Goal: Task Accomplishment & Management: Use online tool/utility

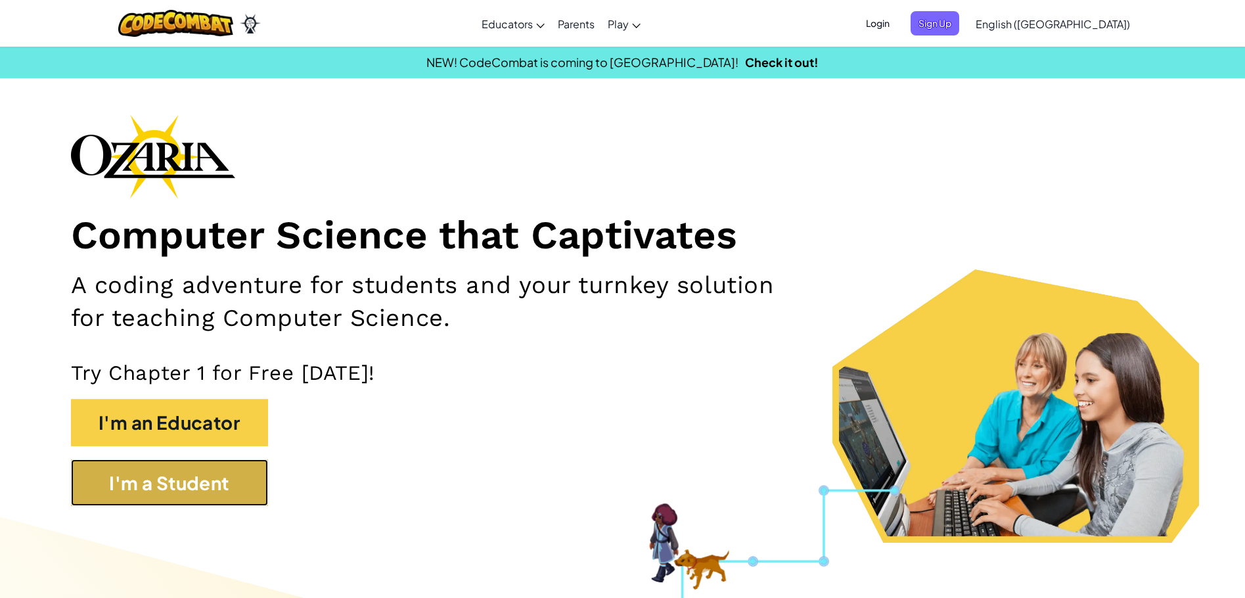
click at [218, 490] on button "I'm a Student" at bounding box center [169, 482] width 197 height 47
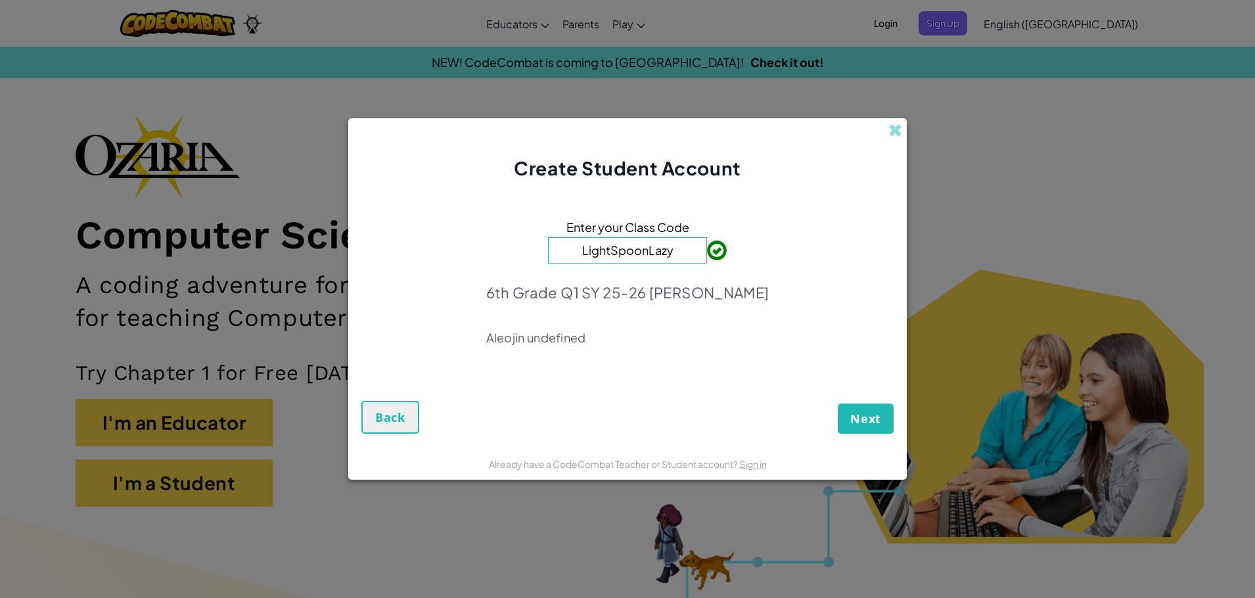
type input "LightSpoonLazy"
click at [858, 419] on span "Next" at bounding box center [865, 419] width 31 height 16
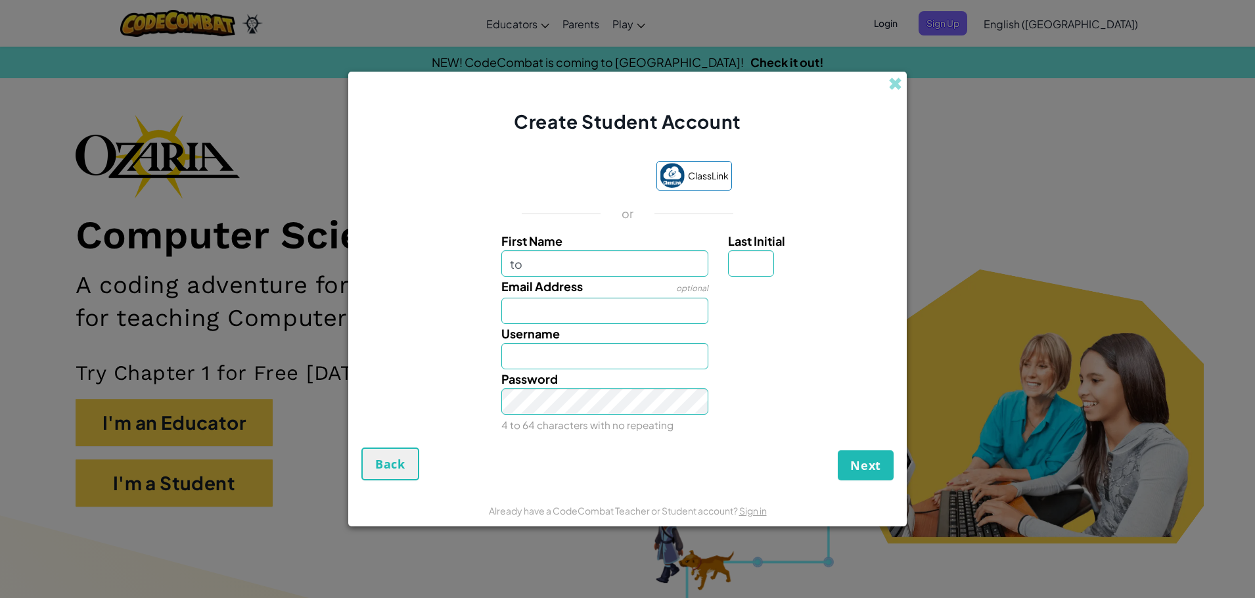
type input "t"
type input "Tomas"
click at [747, 260] on input "Last Initial" at bounding box center [751, 263] width 46 height 26
type input "L"
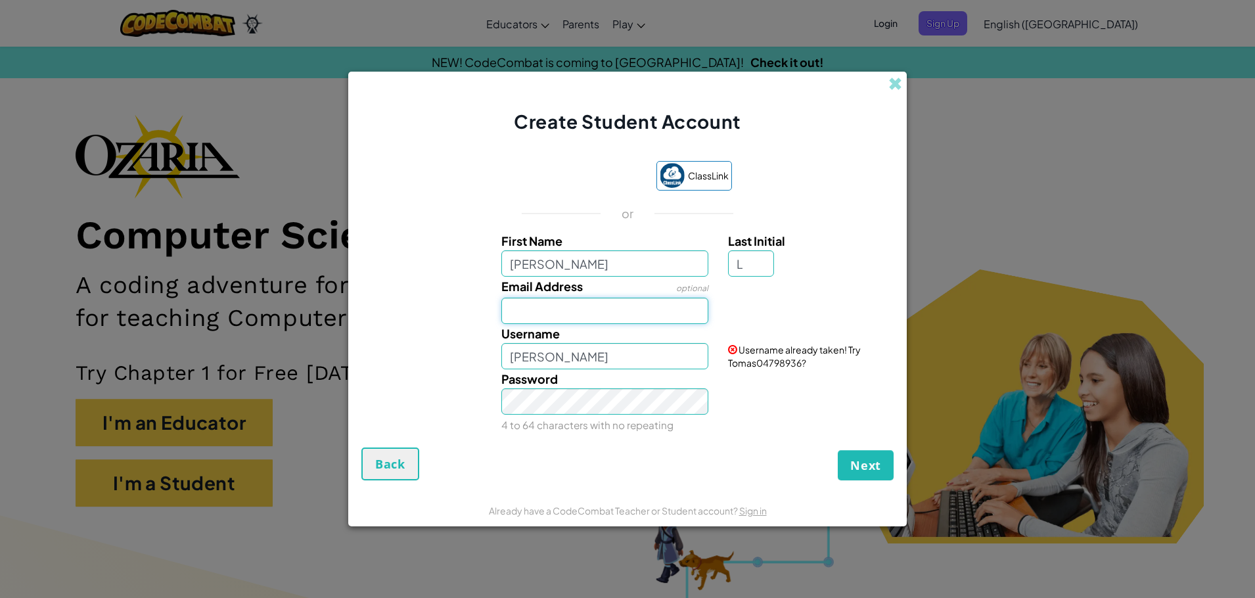
type input "TomasL"
drag, startPoint x: 821, startPoint y: 264, endPoint x: 566, endPoint y: 307, distance: 258.7
click at [566, 307] on input "Email Address" at bounding box center [605, 311] width 208 height 26
type input "T"
type input "tomas.largacha@balboa.edu.pa"
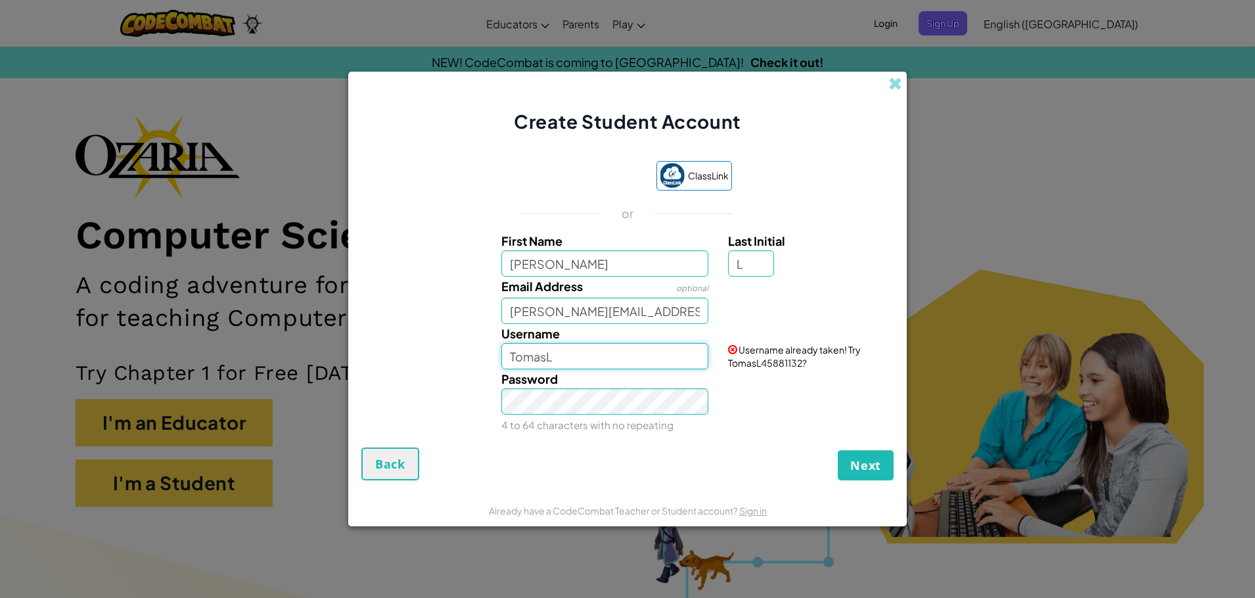
click at [571, 356] on input "TomasL" at bounding box center [605, 356] width 208 height 26
type input "T"
type input "tomlar10"
click at [567, 263] on input "Tomas" at bounding box center [605, 263] width 208 height 26
click at [592, 364] on input "tomlar10" at bounding box center [605, 356] width 208 height 26
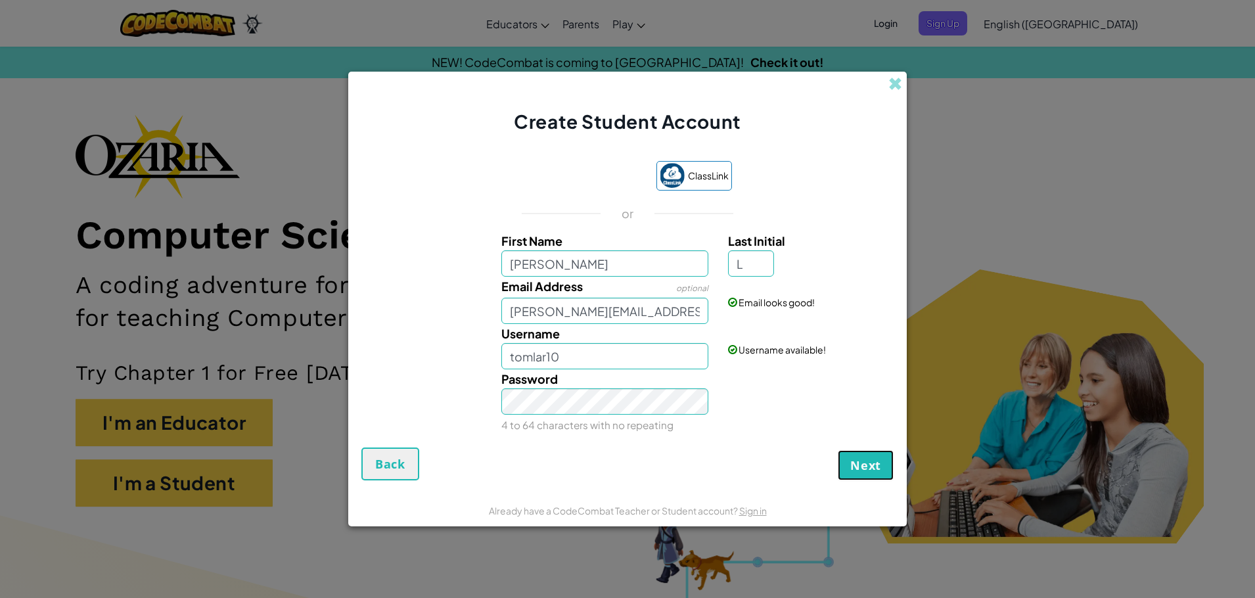
click at [872, 472] on span "Next" at bounding box center [865, 465] width 31 height 16
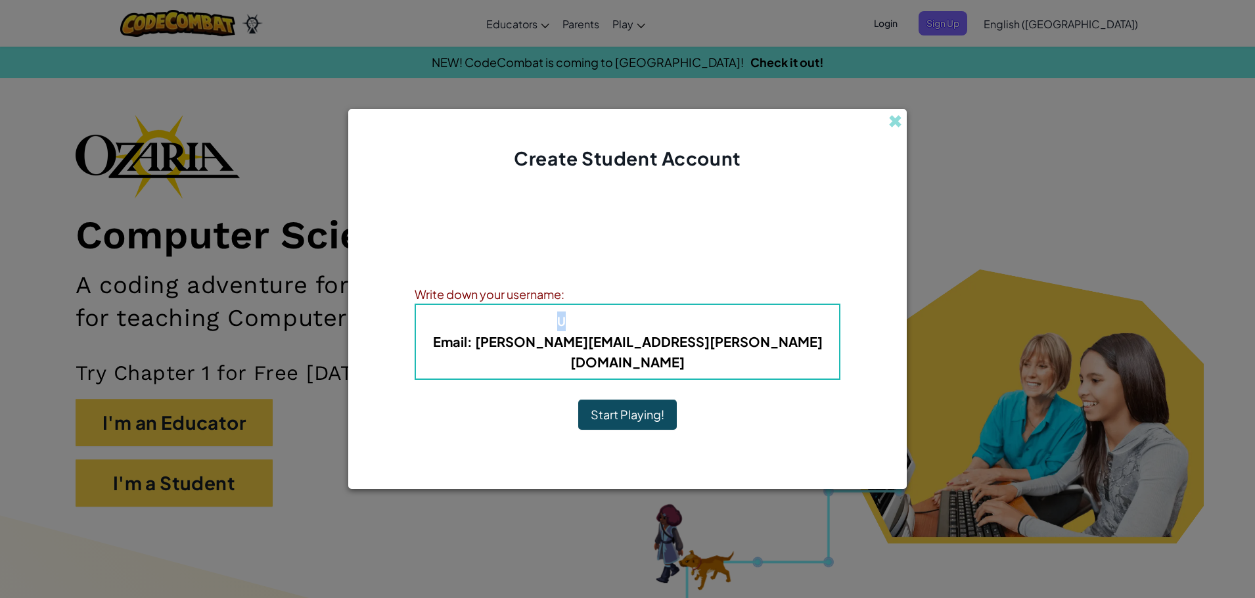
drag, startPoint x: 537, startPoint y: 327, endPoint x: 574, endPoint y: 327, distance: 36.8
click at [572, 327] on h4 "Username : tomlar10" at bounding box center [627, 322] width 397 height 20
drag, startPoint x: 580, startPoint y: 327, endPoint x: 588, endPoint y: 327, distance: 7.9
click at [590, 327] on span "Username" at bounding box center [591, 321] width 68 height 15
click at [597, 329] on span "Username" at bounding box center [591, 321] width 68 height 15
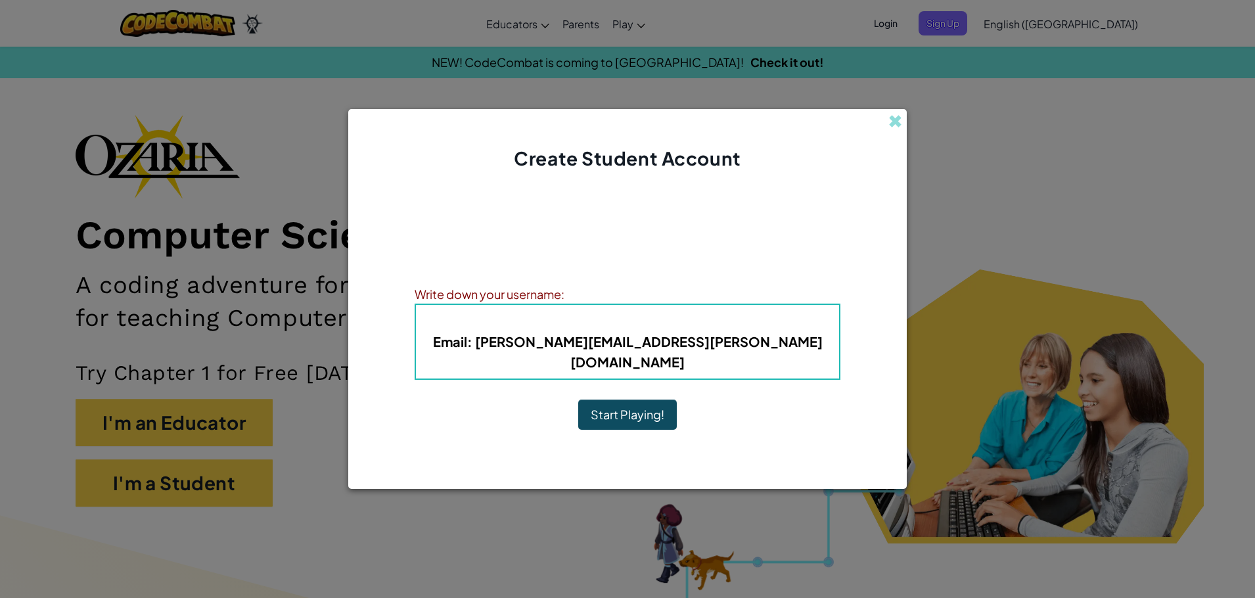
click at [640, 329] on b "Username : tomlar10" at bounding box center [627, 321] width 141 height 15
click at [592, 329] on span "Username" at bounding box center [591, 321] width 68 height 15
click at [664, 329] on b "Username : tomlar10" at bounding box center [627, 321] width 141 height 15
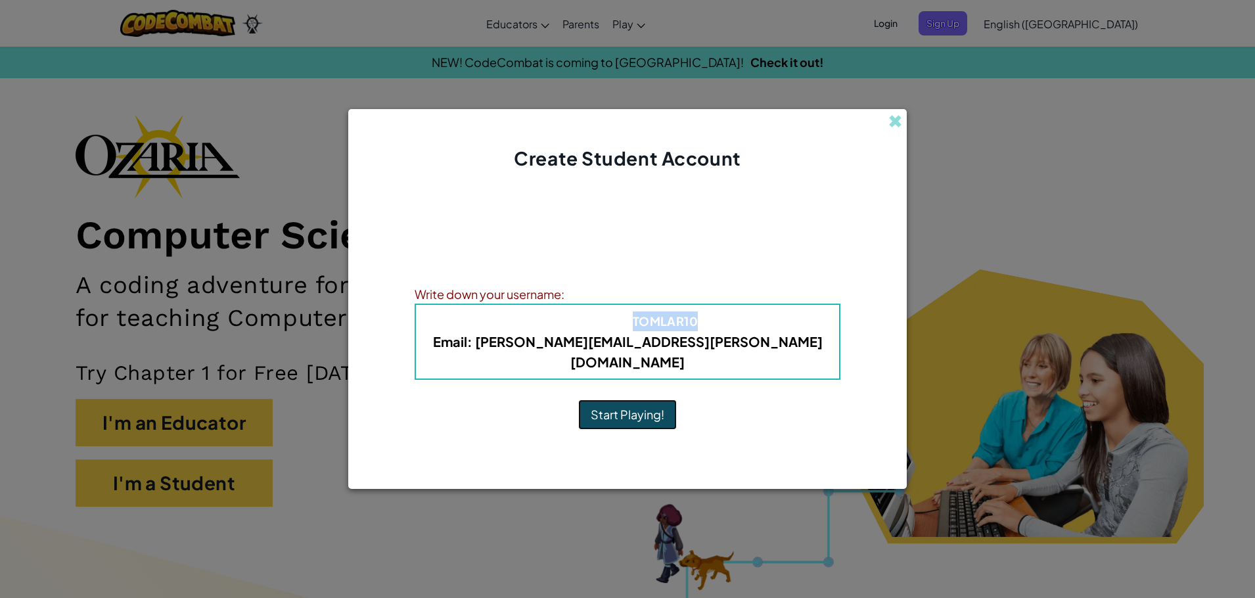
click at [653, 404] on button "Start Playing!" at bounding box center [627, 415] width 99 height 30
click at [618, 404] on button "Start Playing!" at bounding box center [627, 415] width 99 height 30
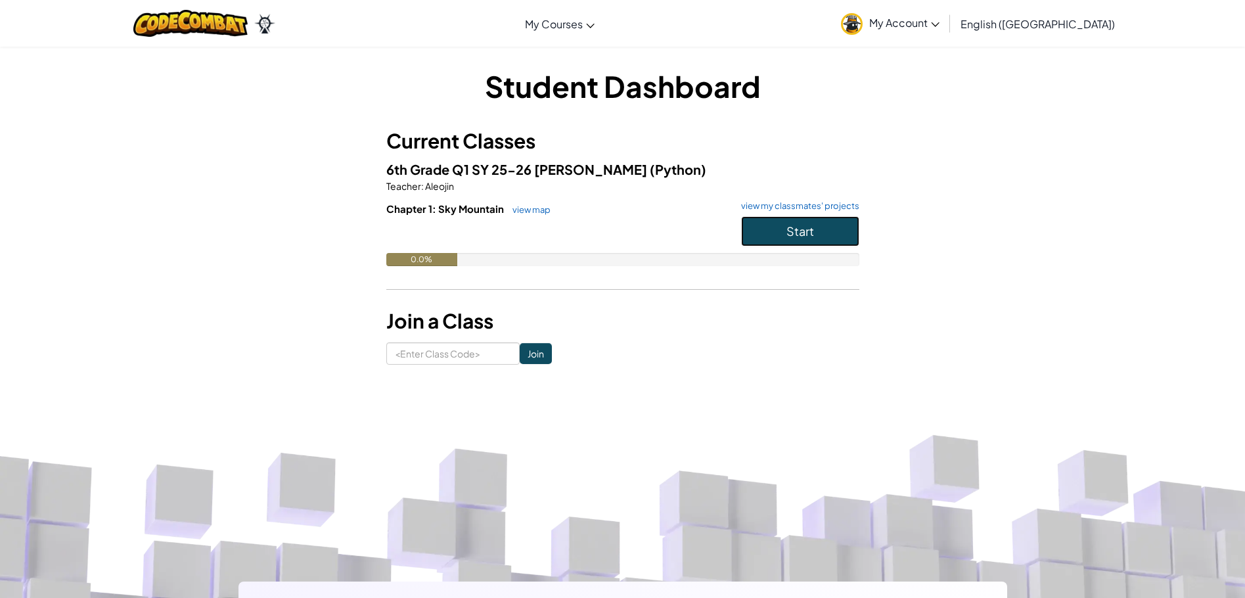
click at [807, 231] on span "Start" at bounding box center [801, 230] width 28 height 15
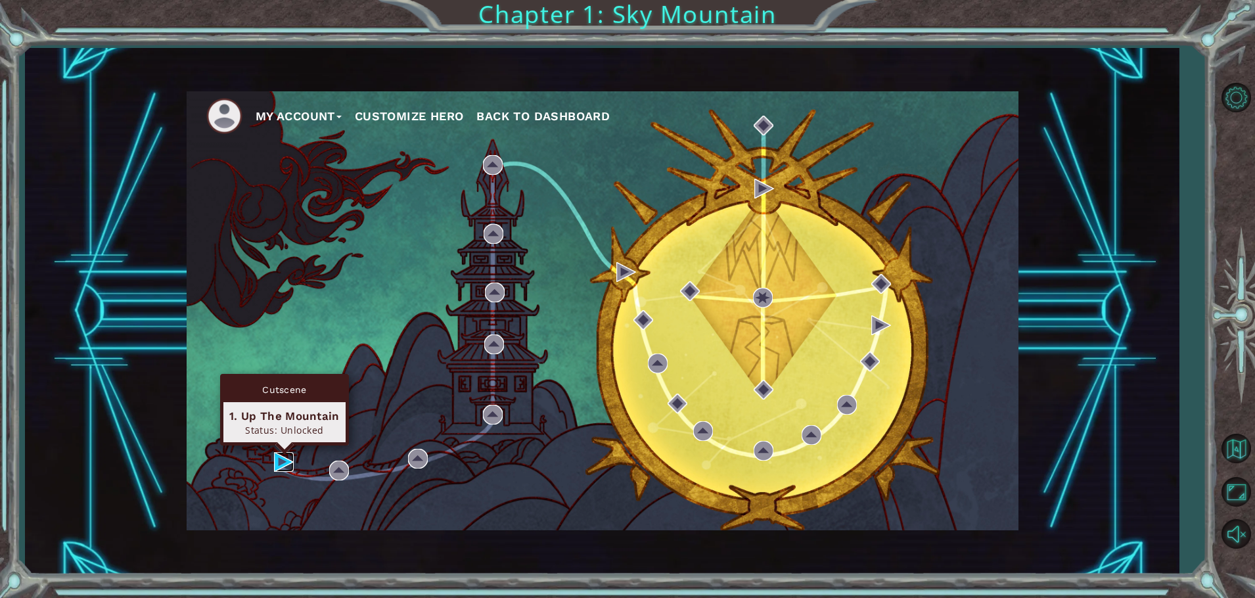
click at [281, 461] on img at bounding box center [284, 462] width 20 height 20
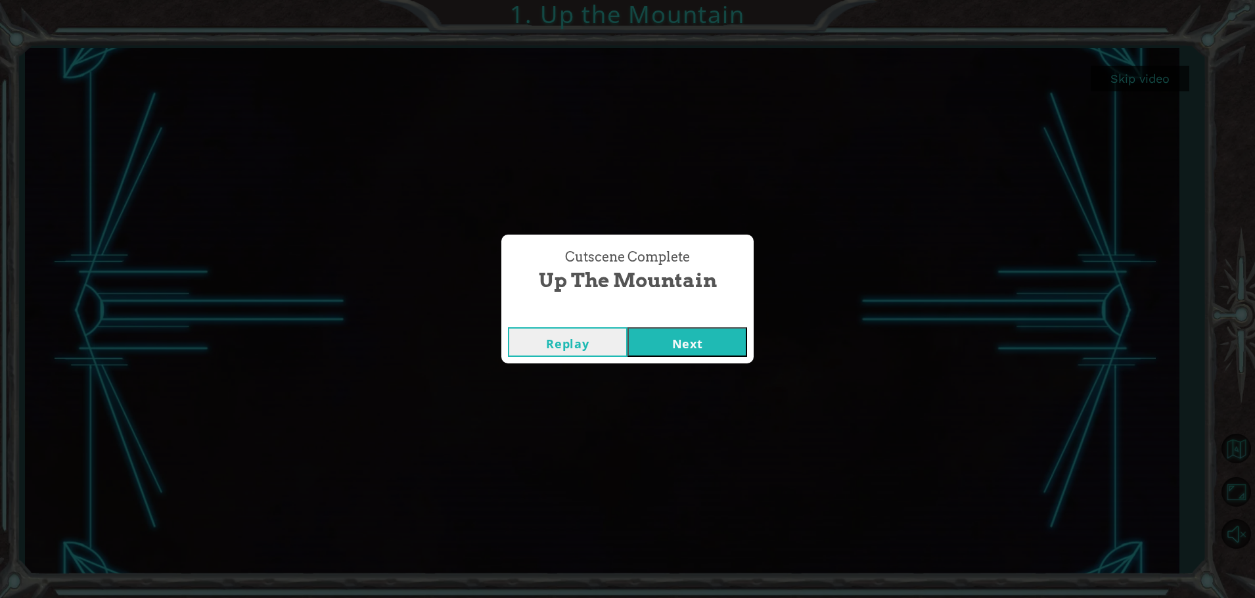
click at [698, 344] on button "Next" at bounding box center [688, 342] width 120 height 30
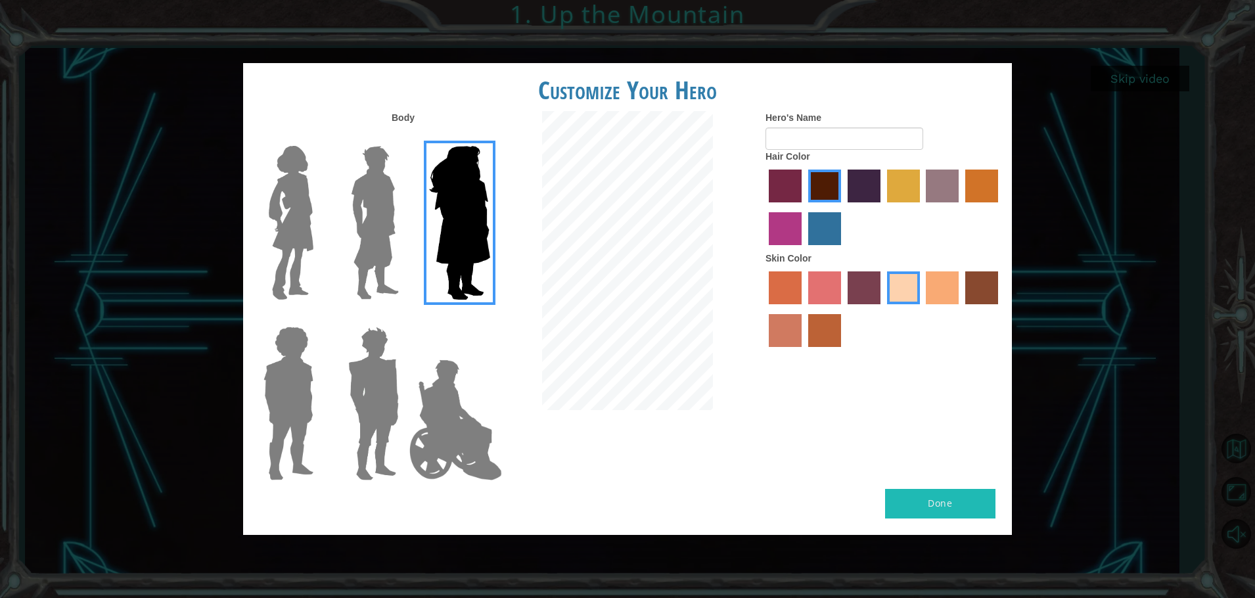
click at [360, 404] on img at bounding box center [373, 403] width 61 height 164
click at [404, 318] on input "Hero Garnet" at bounding box center [404, 318] width 0 height 0
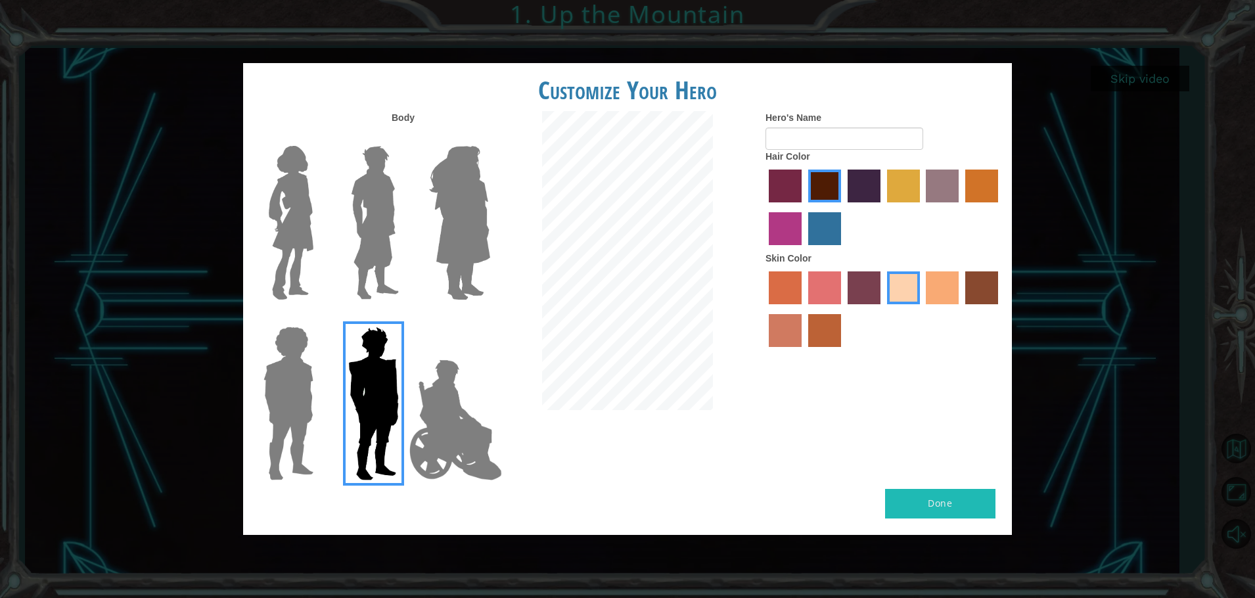
click at [793, 194] on label "paprika hair color" at bounding box center [785, 186] width 33 height 33
click at [764, 207] on input "paprika hair color" at bounding box center [764, 207] width 0 height 0
click at [392, 241] on img at bounding box center [375, 223] width 58 height 164
click at [404, 137] on input "Hero Lars" at bounding box center [404, 137] width 0 height 0
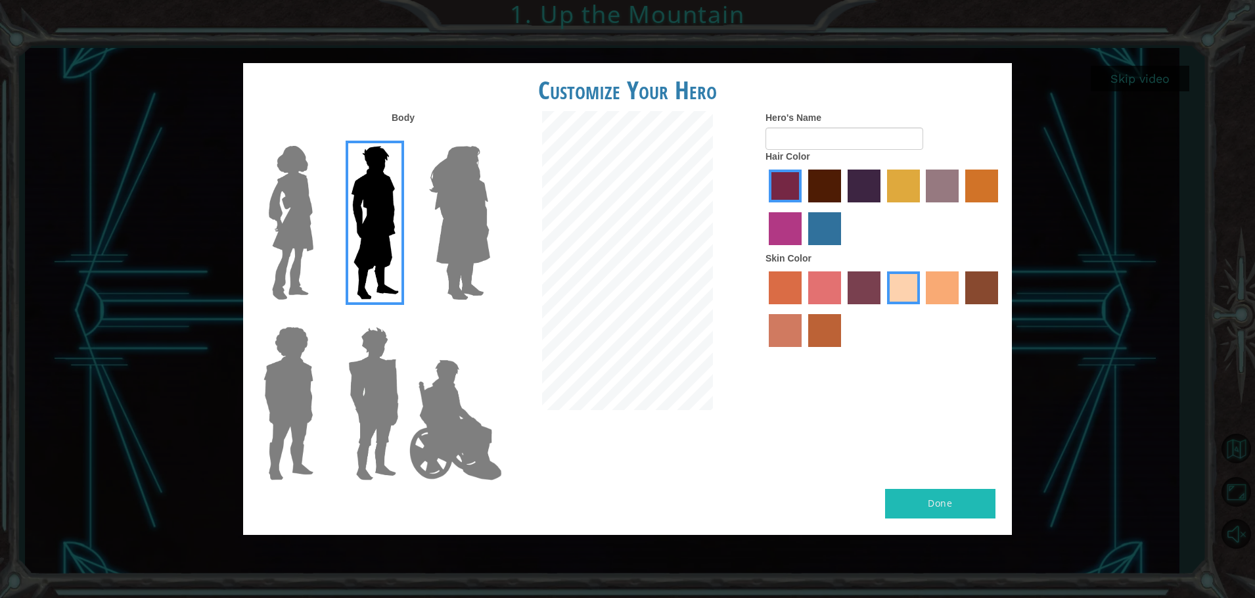
click at [831, 220] on label "lachmara hair color" at bounding box center [824, 228] width 33 height 33
click at [804, 250] on input "lachmara hair color" at bounding box center [804, 250] width 0 height 0
drag, startPoint x: 831, startPoint y: 183, endPoint x: 849, endPoint y: 185, distance: 18.5
click at [832, 184] on label "maroon hair color" at bounding box center [824, 186] width 33 height 33
click at [804, 207] on input "maroon hair color" at bounding box center [804, 207] width 0 height 0
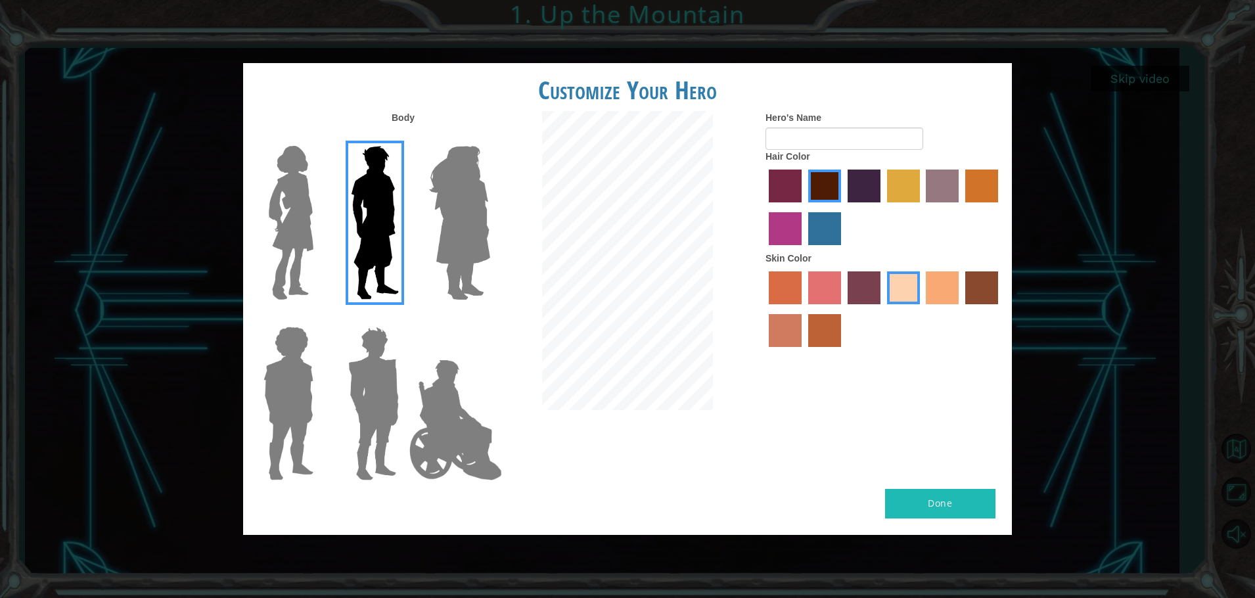
click at [822, 229] on label "lachmara hair color" at bounding box center [824, 228] width 33 height 33
click at [804, 250] on input "lachmara hair color" at bounding box center [804, 250] width 0 height 0
click at [460, 226] on img at bounding box center [460, 223] width 72 height 164
click at [490, 137] on input "Hero Amethyst" at bounding box center [490, 137] width 0 height 0
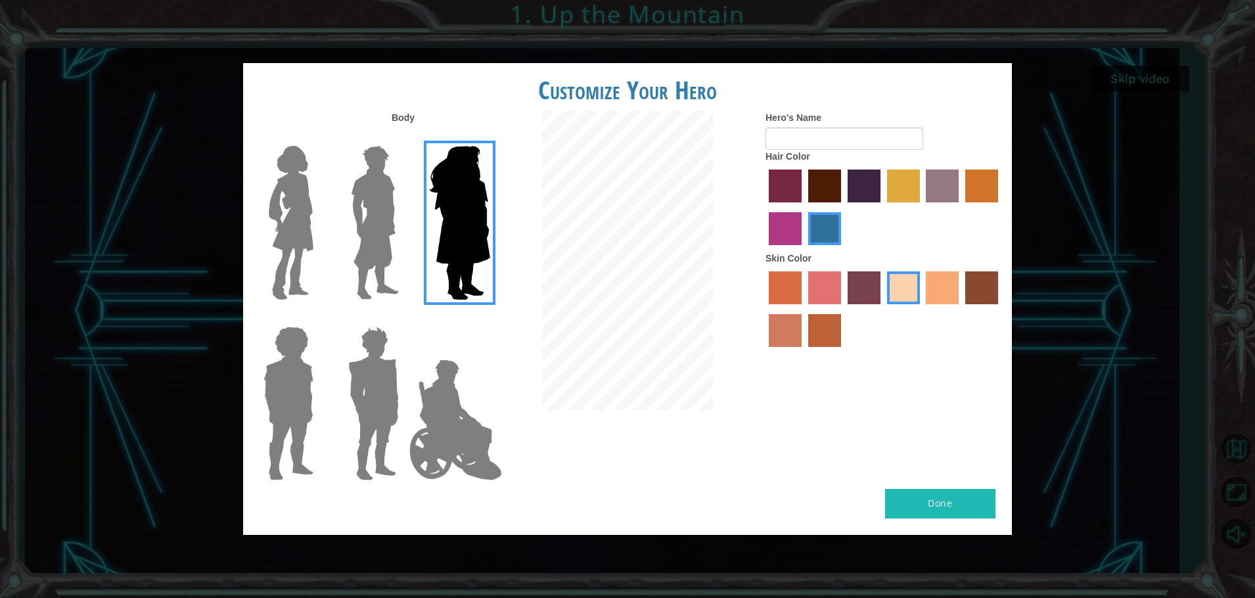
click at [300, 211] on img at bounding box center [291, 223] width 55 height 164
click at [319, 137] on input "Hero Connie" at bounding box center [319, 137] width 0 height 0
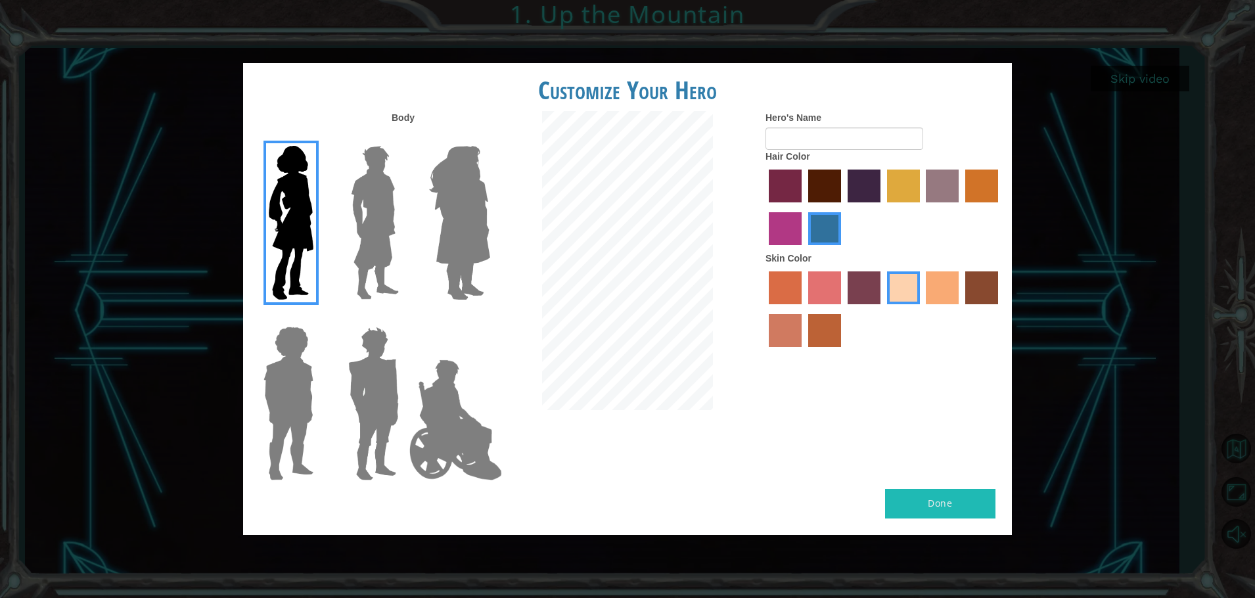
click at [373, 236] on img at bounding box center [375, 223] width 58 height 164
click at [404, 137] on input "Hero Lars" at bounding box center [404, 137] width 0 height 0
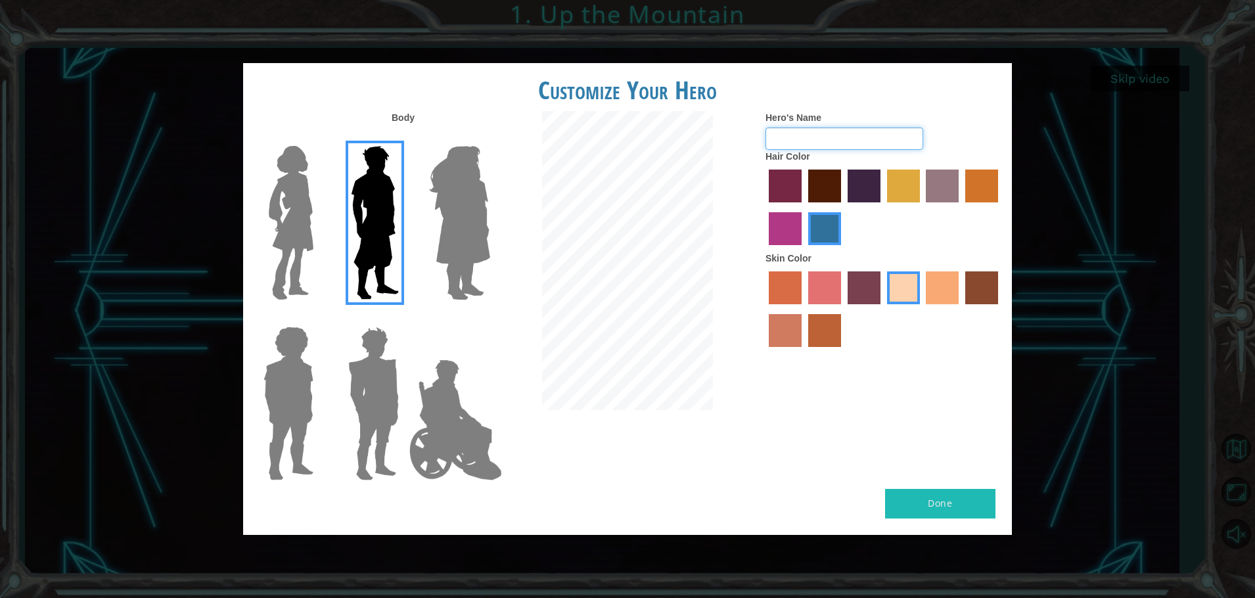
click at [831, 136] on input "Hero's Name" at bounding box center [845, 139] width 158 height 22
type input "tom"
click at [817, 185] on label "maroon hair color" at bounding box center [824, 186] width 33 height 33
click at [804, 207] on input "maroon hair color" at bounding box center [804, 207] width 0 height 0
click at [825, 241] on label "lachmara hair color" at bounding box center [824, 228] width 33 height 33
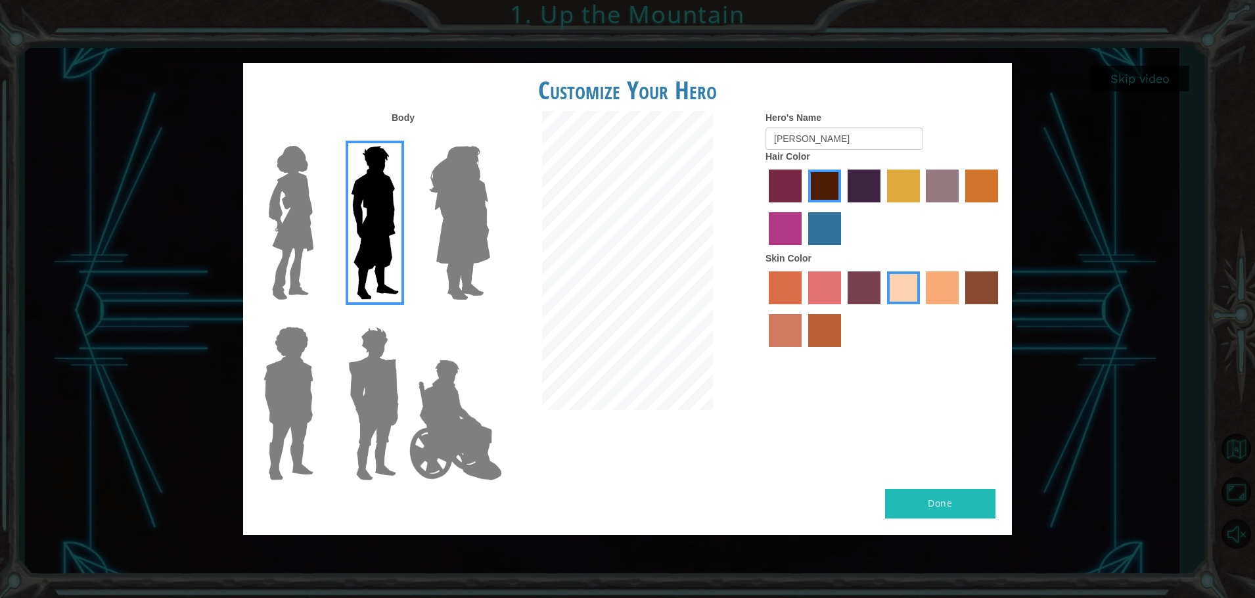
click at [804, 250] on input "lachmara hair color" at bounding box center [804, 250] width 0 height 0
click at [928, 508] on button "Done" at bounding box center [940, 504] width 110 height 30
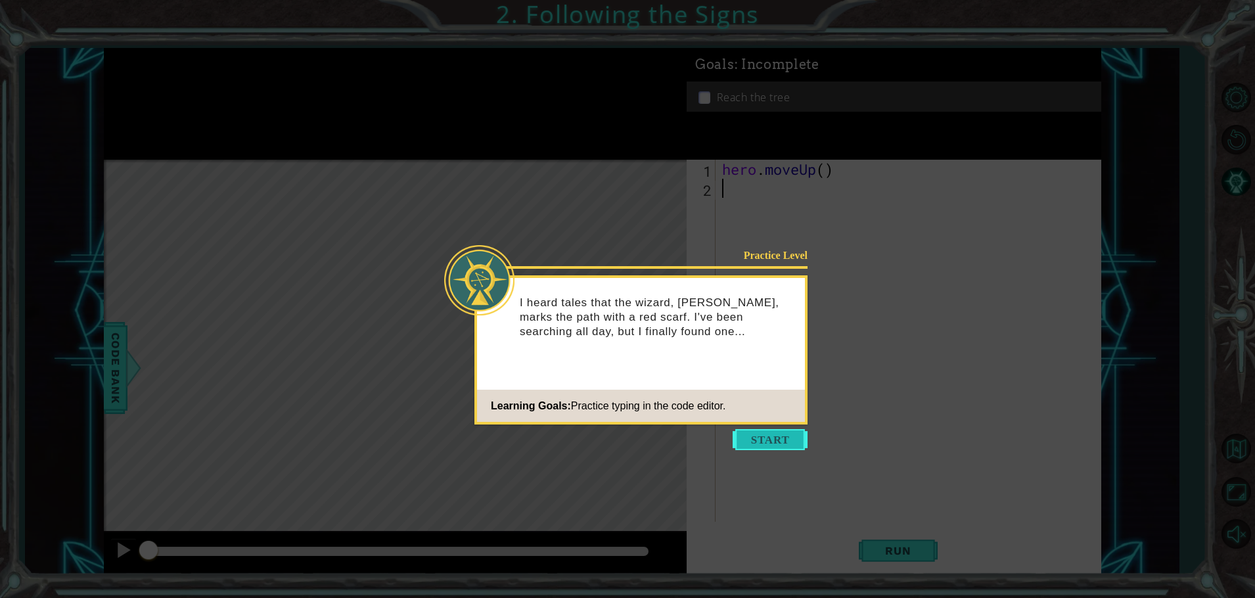
click at [772, 442] on button "Start" at bounding box center [770, 439] width 75 height 21
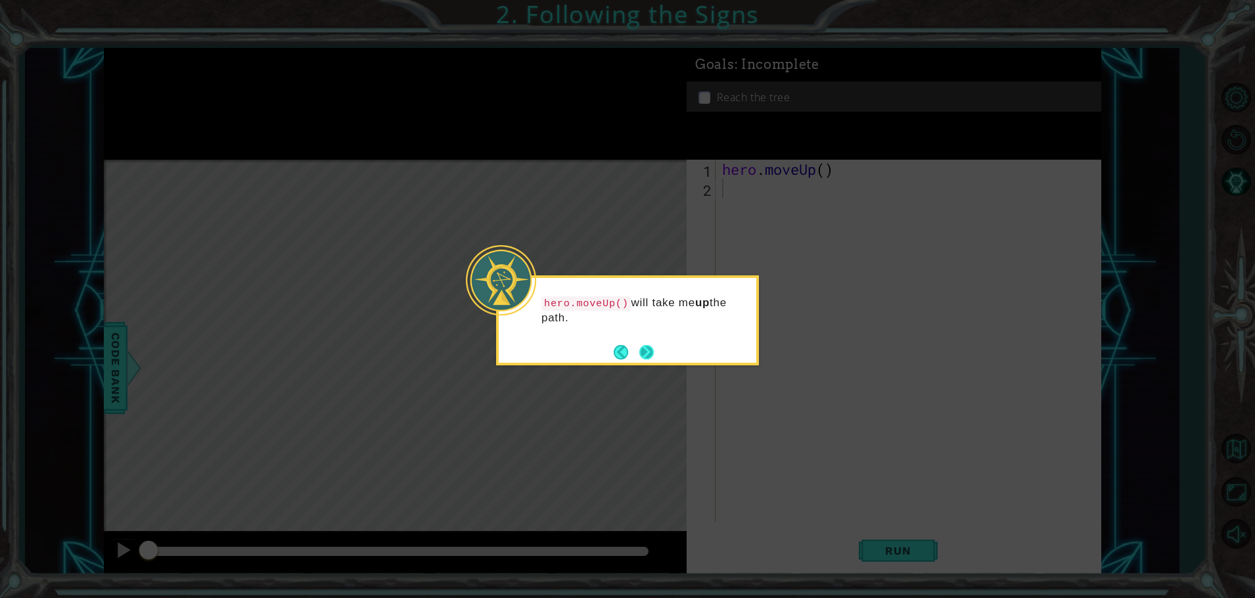
click at [648, 351] on button "Next" at bounding box center [647, 351] width 15 height 15
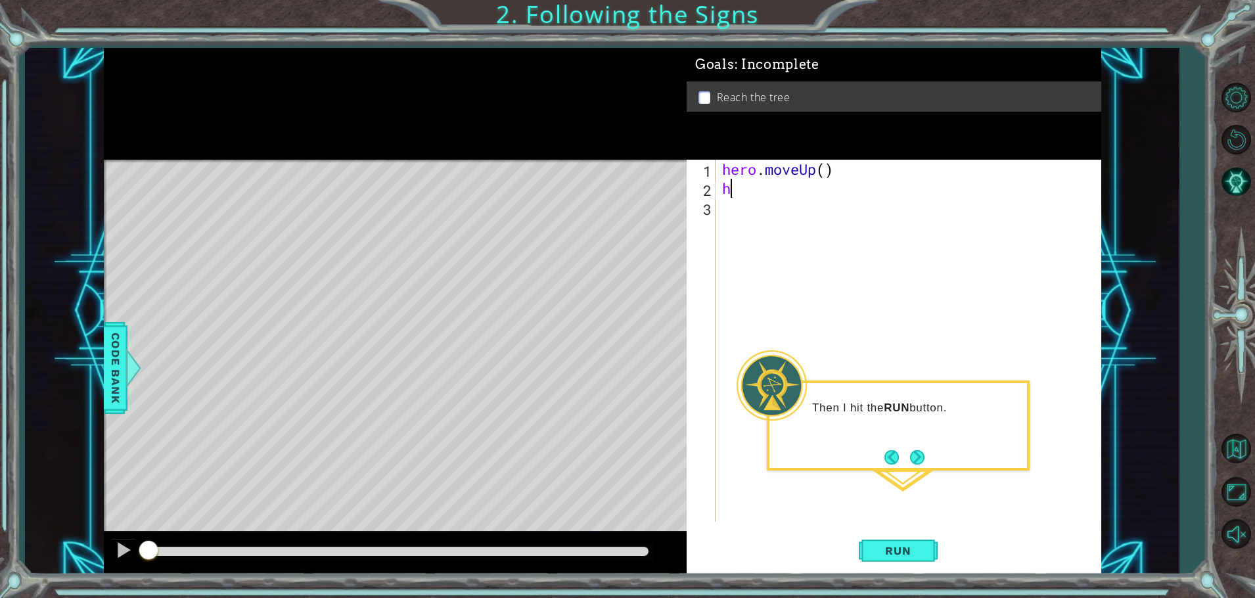
type textarea "h"
click at [921, 551] on span "Run" at bounding box center [898, 550] width 52 height 13
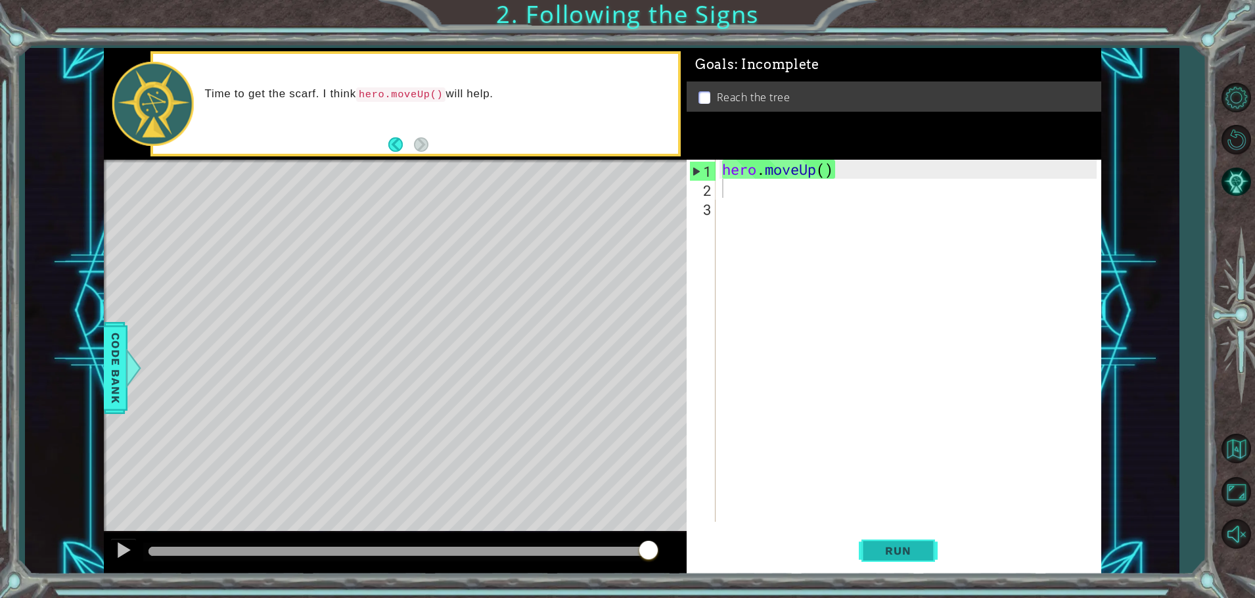
click at [916, 547] on span "Run" at bounding box center [898, 550] width 52 height 13
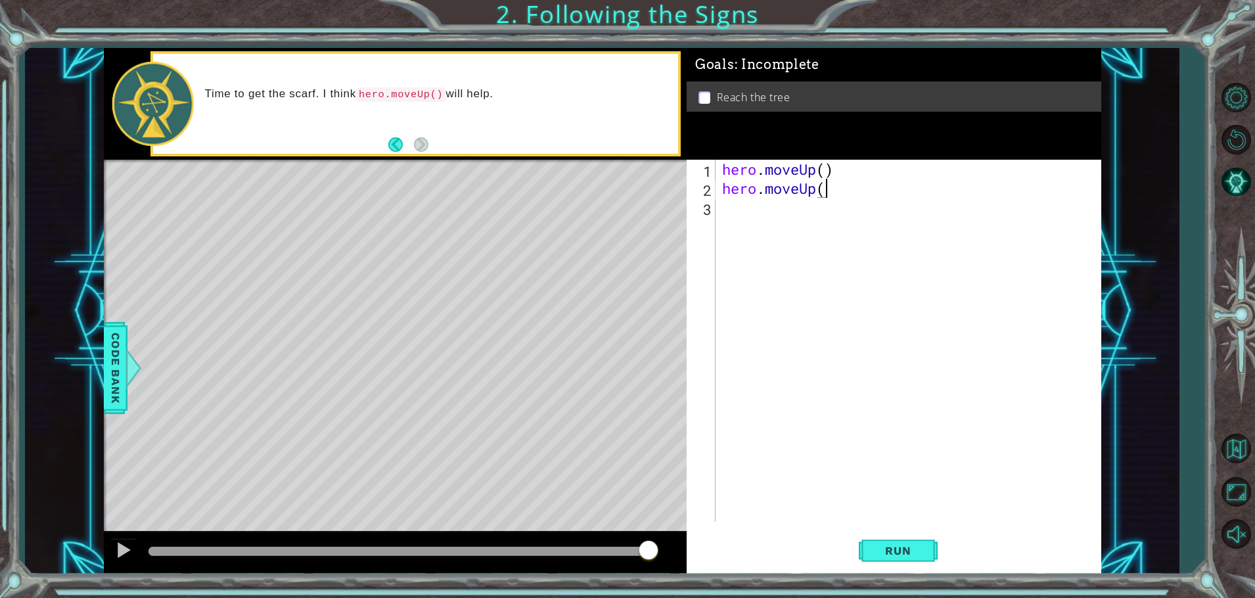
scroll to position [0, 5]
type textarea "hero.moveUp()"
click at [908, 550] on span "Run" at bounding box center [898, 550] width 52 height 13
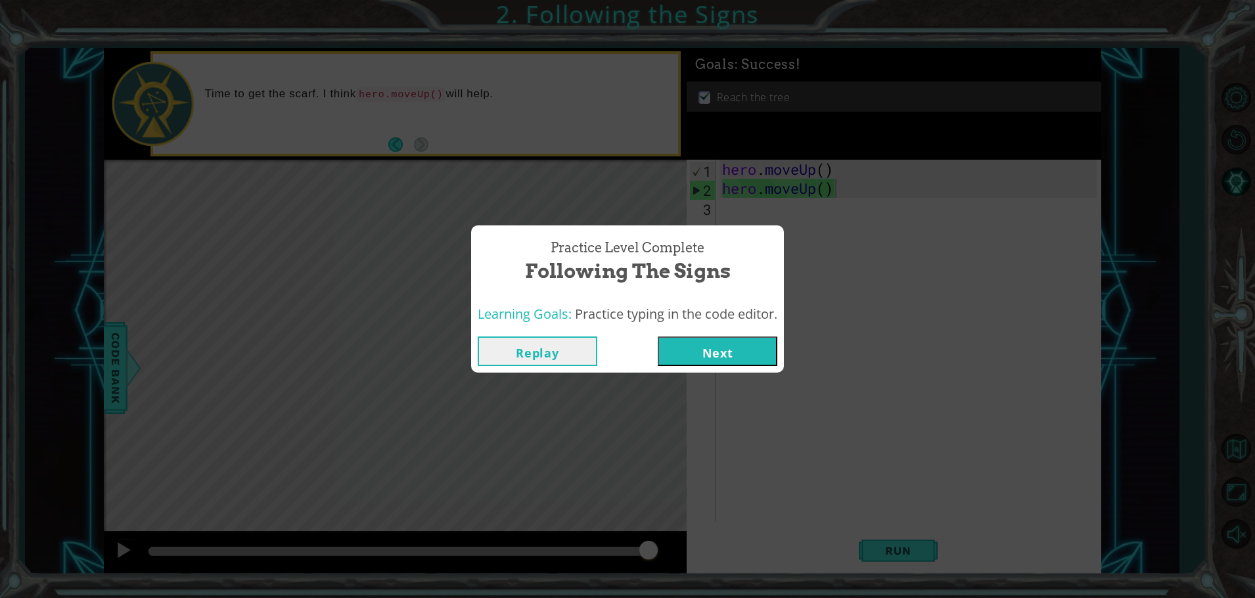
click at [718, 352] on button "Next" at bounding box center [718, 352] width 120 height 30
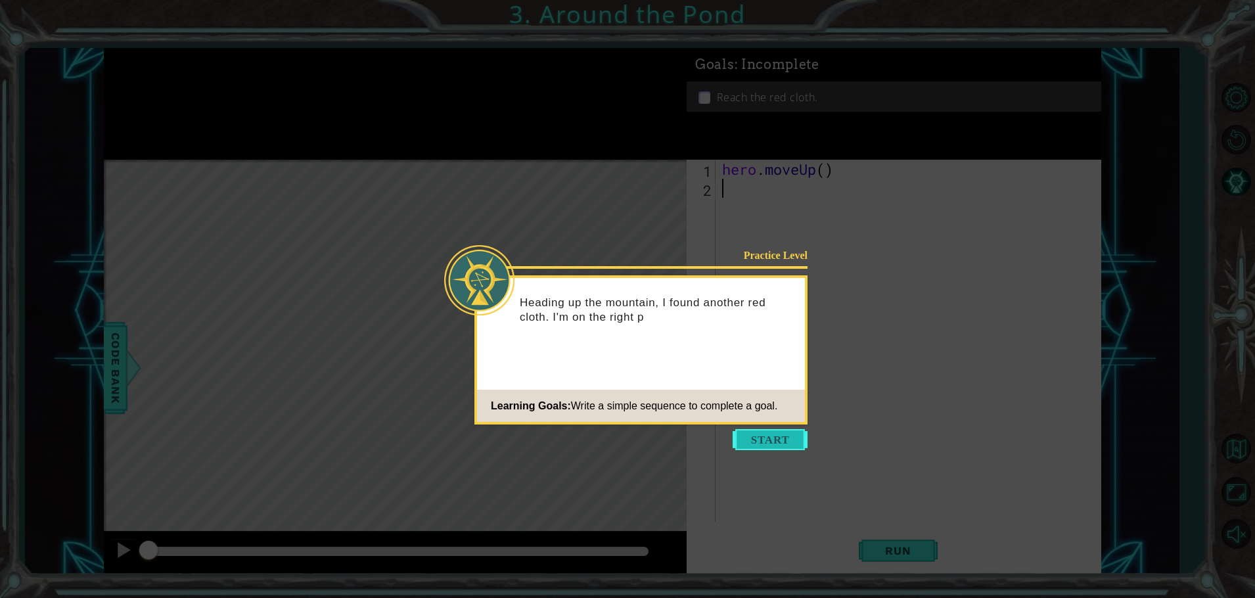
click at [769, 440] on button "Start" at bounding box center [770, 439] width 75 height 21
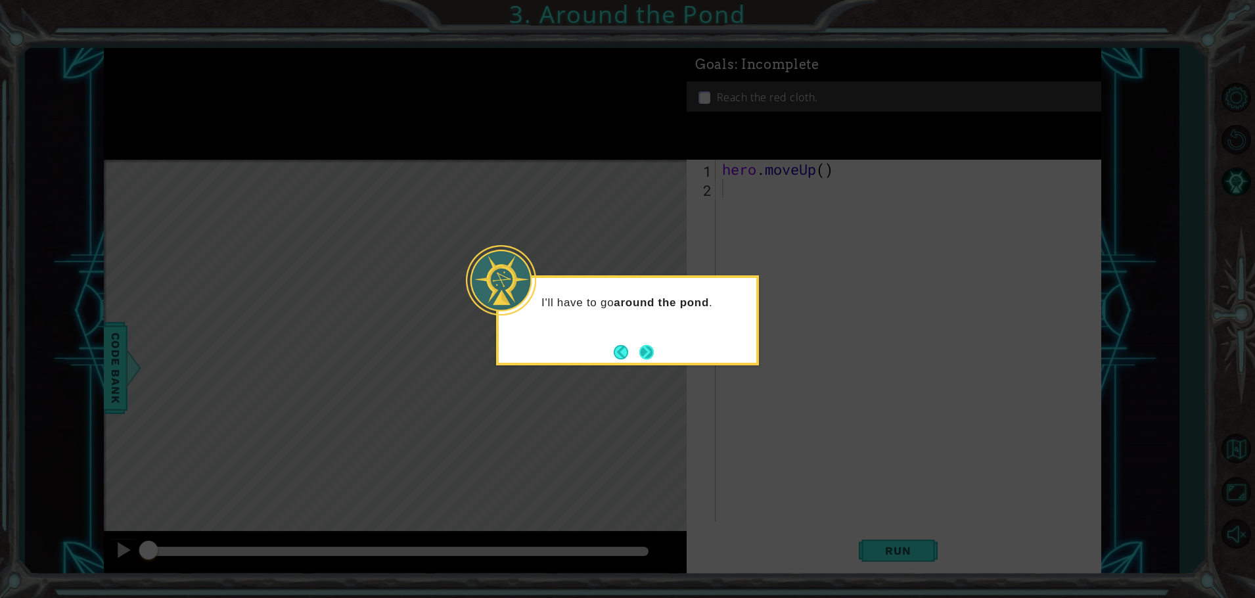
click at [652, 355] on button "Next" at bounding box center [647, 352] width 14 height 14
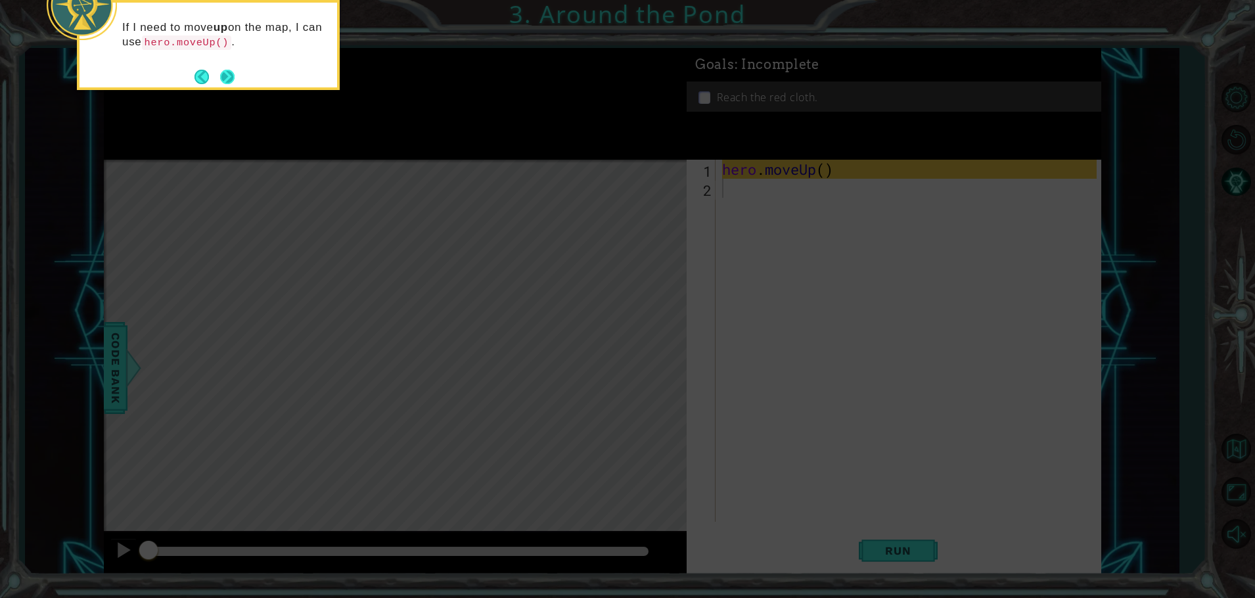
click at [231, 76] on button "Next" at bounding box center [227, 76] width 17 height 17
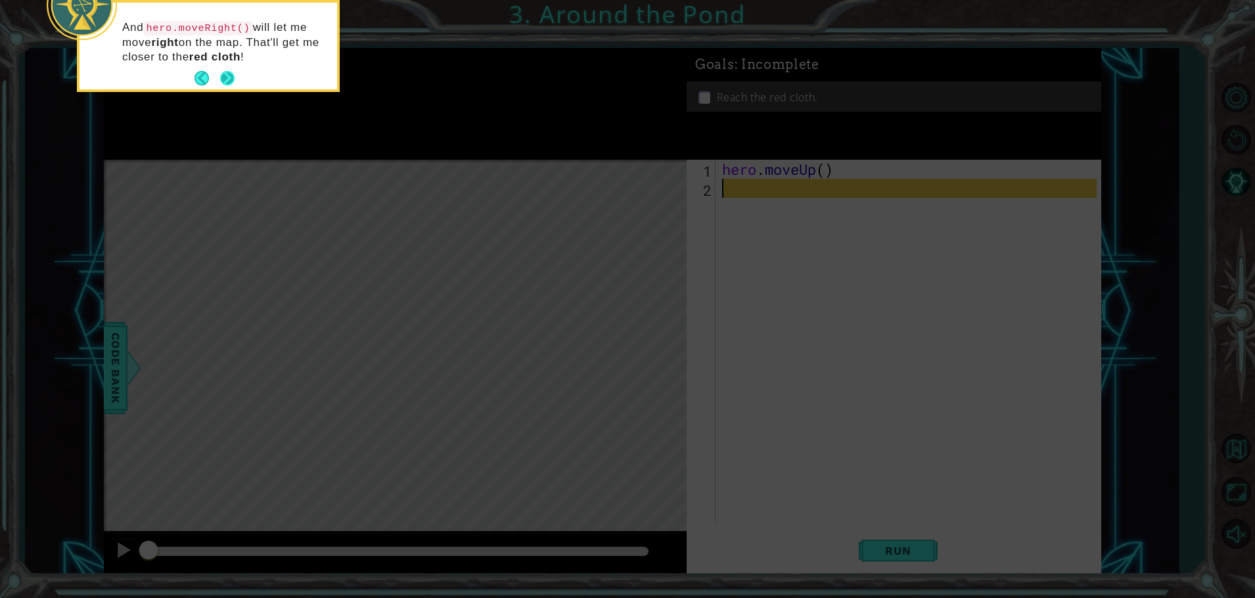
click at [229, 77] on button "Next" at bounding box center [227, 78] width 14 height 14
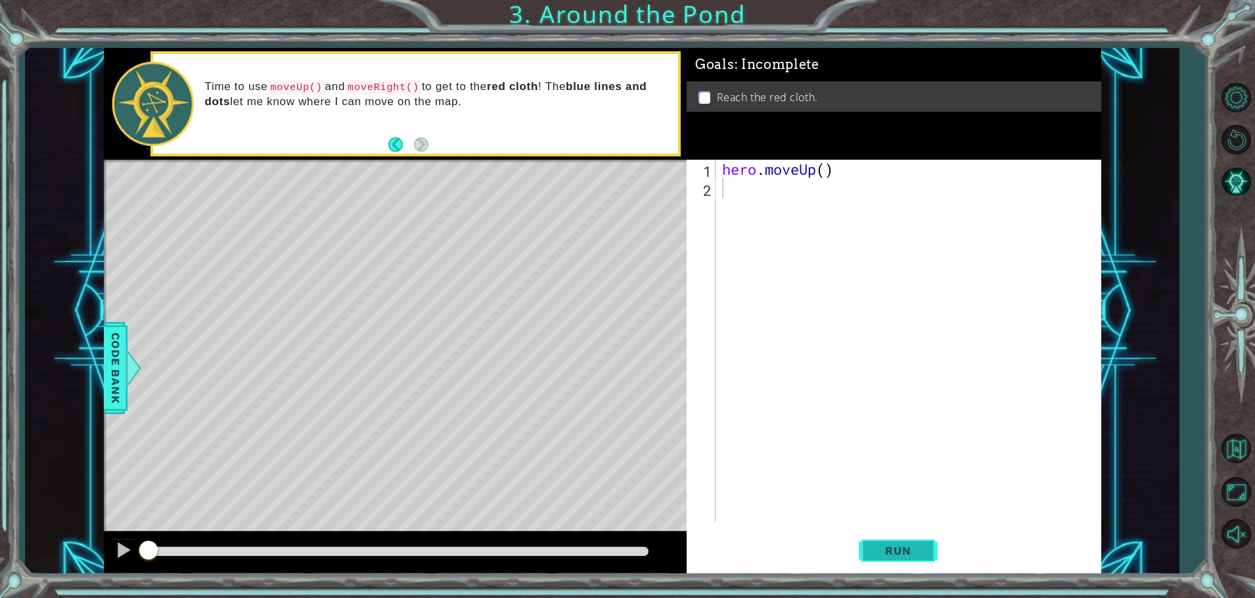
click at [918, 552] on span "Run" at bounding box center [898, 550] width 52 height 13
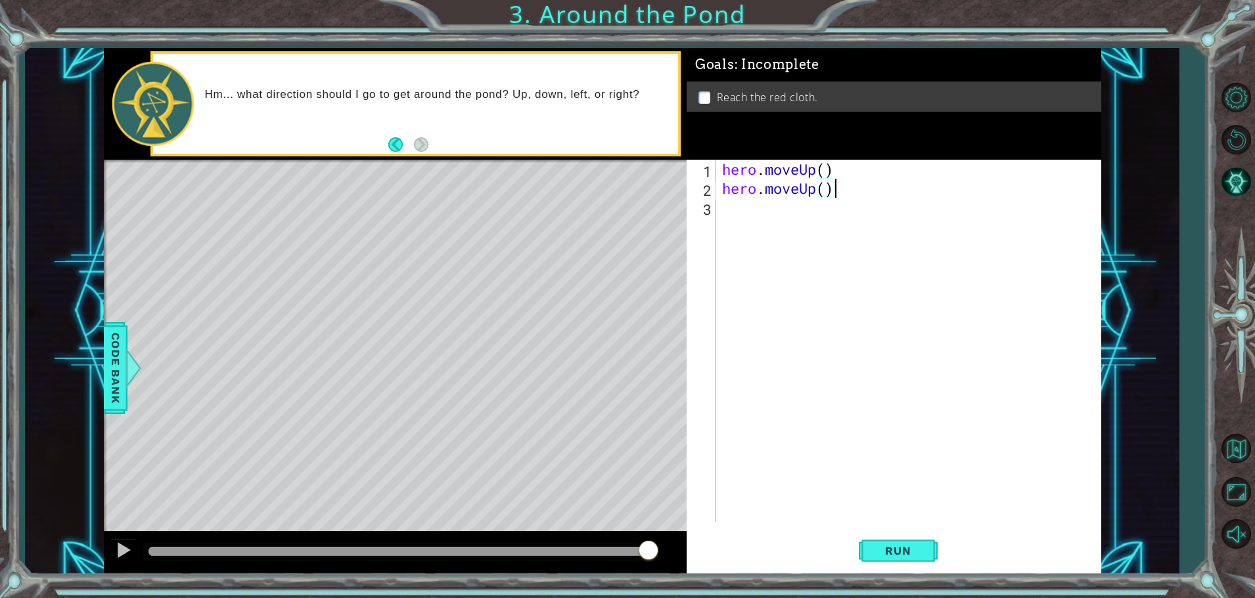
scroll to position [0, 5]
type textarea "hero.moveUp()"
click at [883, 548] on span "Run" at bounding box center [898, 550] width 52 height 13
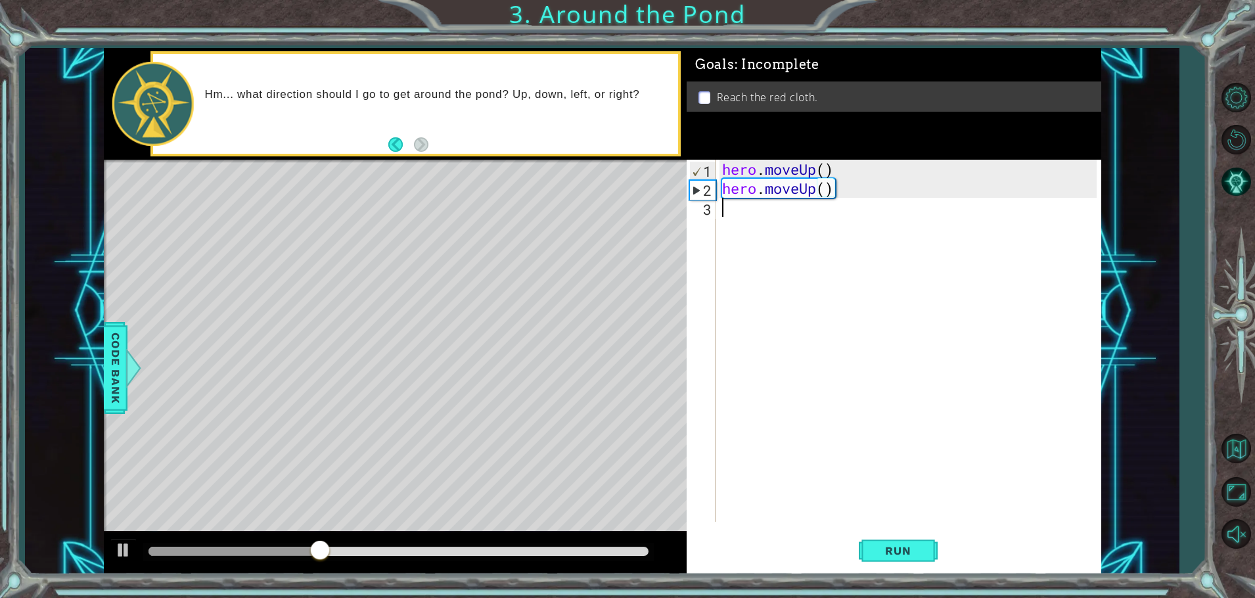
click at [745, 216] on div "hero . moveUp ( ) hero . moveUp ( )" at bounding box center [912, 360] width 384 height 400
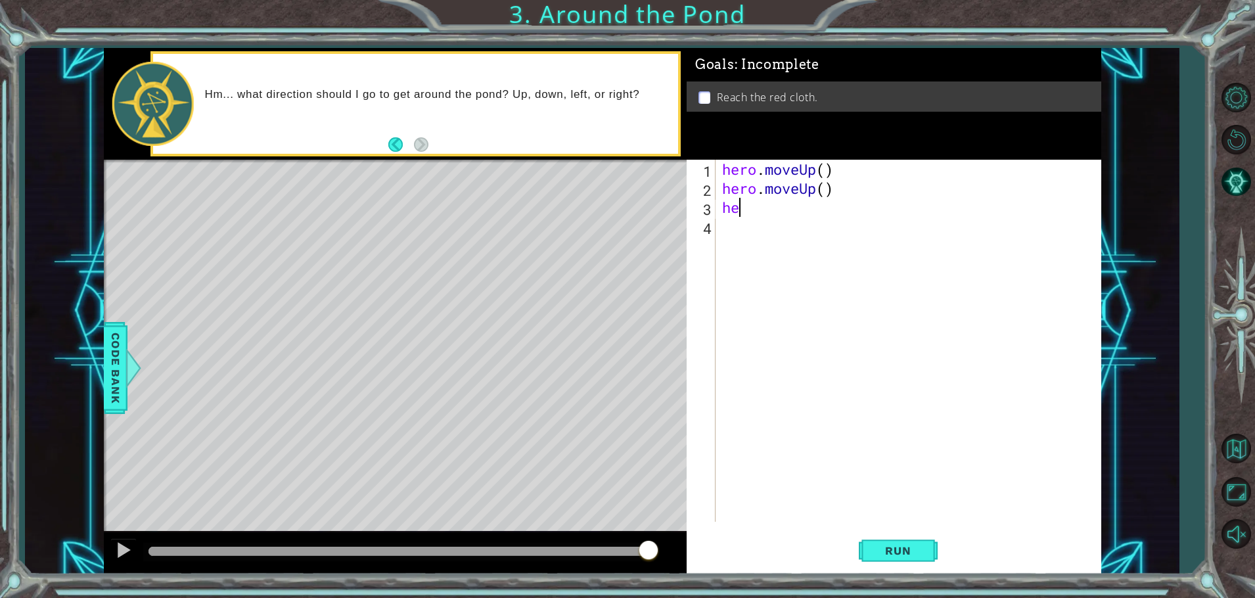
scroll to position [0, 1]
click at [825, 193] on div "hero . moveUp ( ) hero . moveUp ( ) hero" at bounding box center [912, 360] width 384 height 400
click at [826, 172] on div "hero . moveUp ( ) hero . moveUp ) hero" at bounding box center [912, 360] width 384 height 400
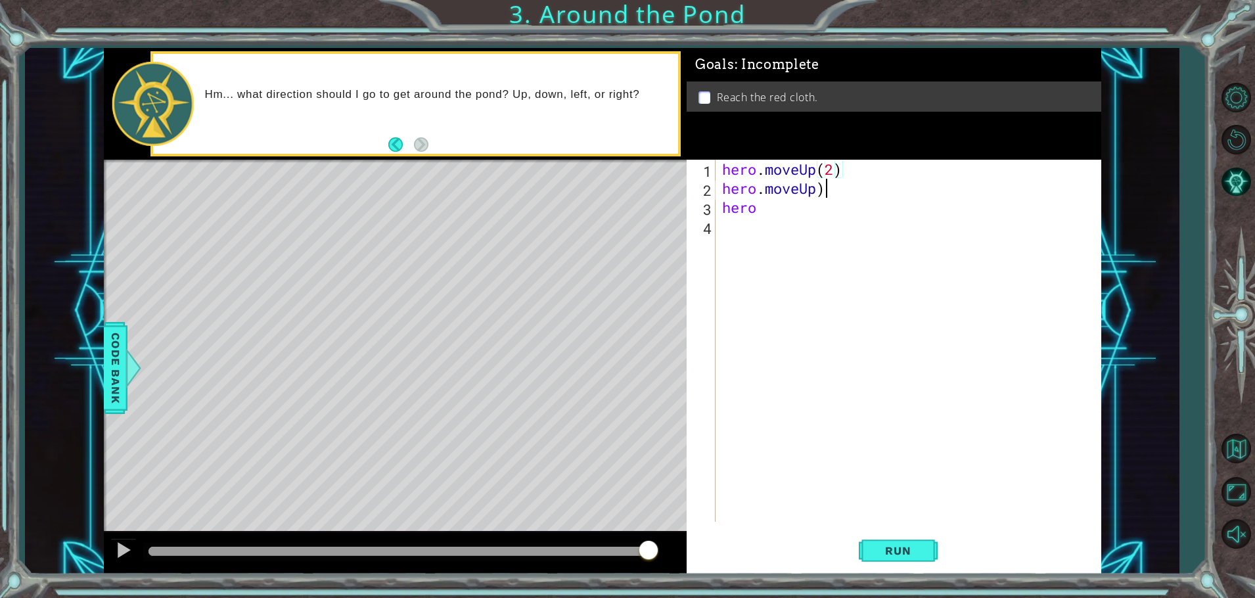
click at [835, 198] on div "hero . moveUp ( 2 ) hero . moveUp ) hero" at bounding box center [912, 360] width 384 height 400
click at [769, 214] on div "hero . moveUp ( 2 ) hero . moveRight hero" at bounding box center [912, 360] width 384 height 400
click at [925, 556] on button "Run" at bounding box center [898, 550] width 79 height 41
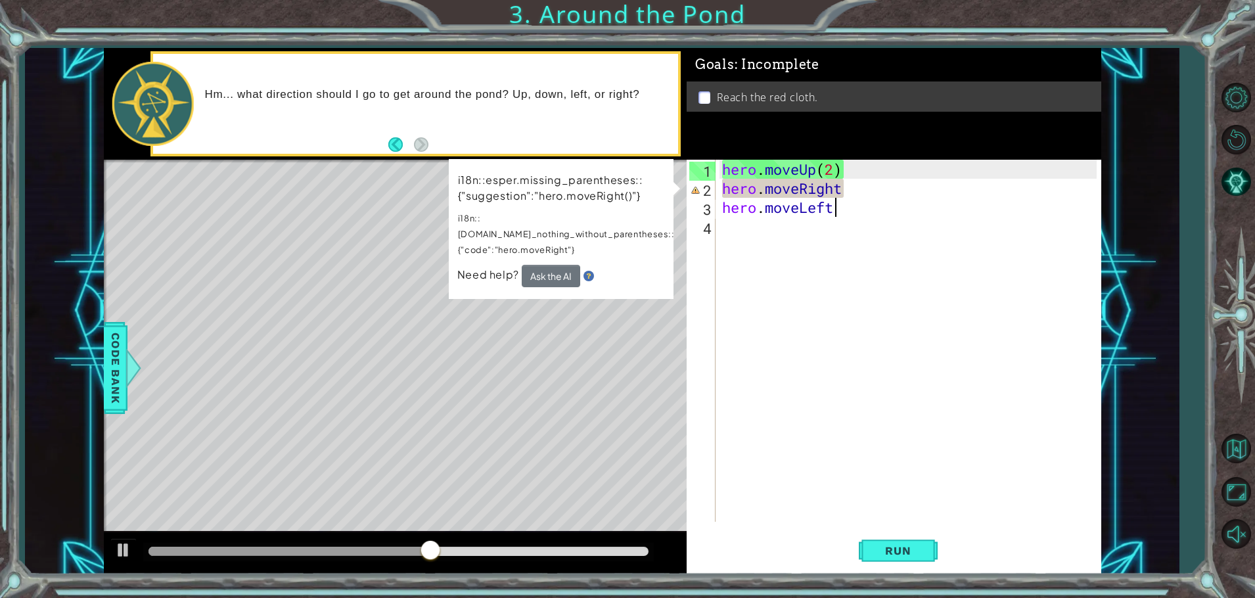
click at [855, 194] on div "hero . moveUp ( 2 ) hero . moveRight hero . moveLeft" at bounding box center [912, 360] width 384 height 400
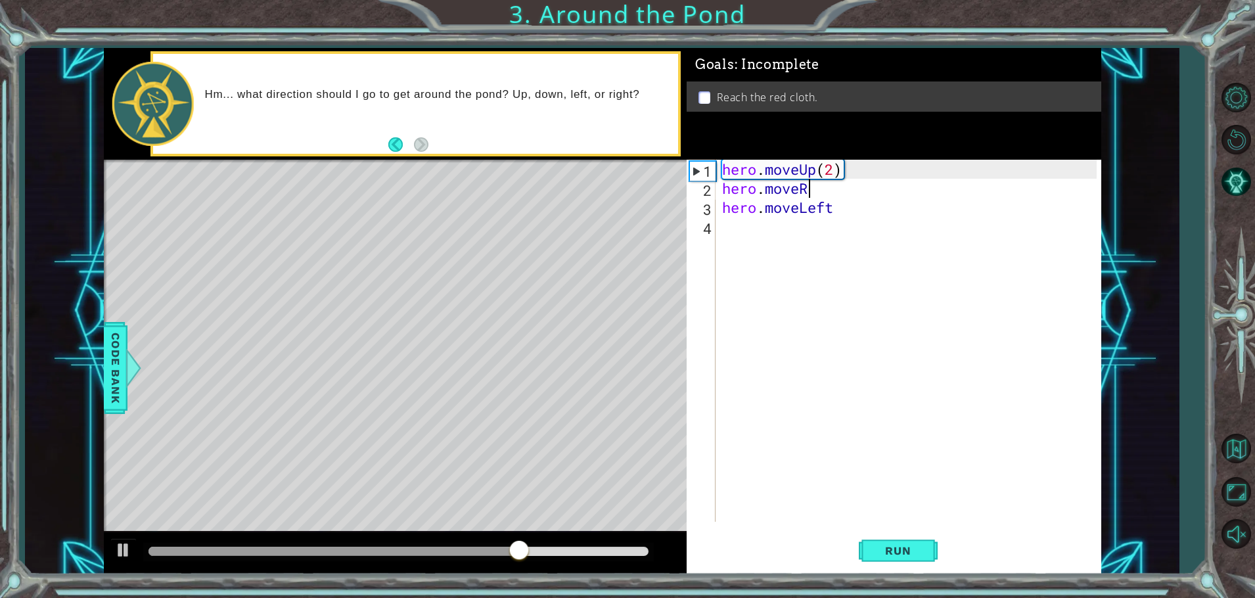
scroll to position [0, 3]
click at [832, 169] on div "hero . moveUp ( 2 ) hero . moveR hero . moveLeft" at bounding box center [912, 360] width 384 height 400
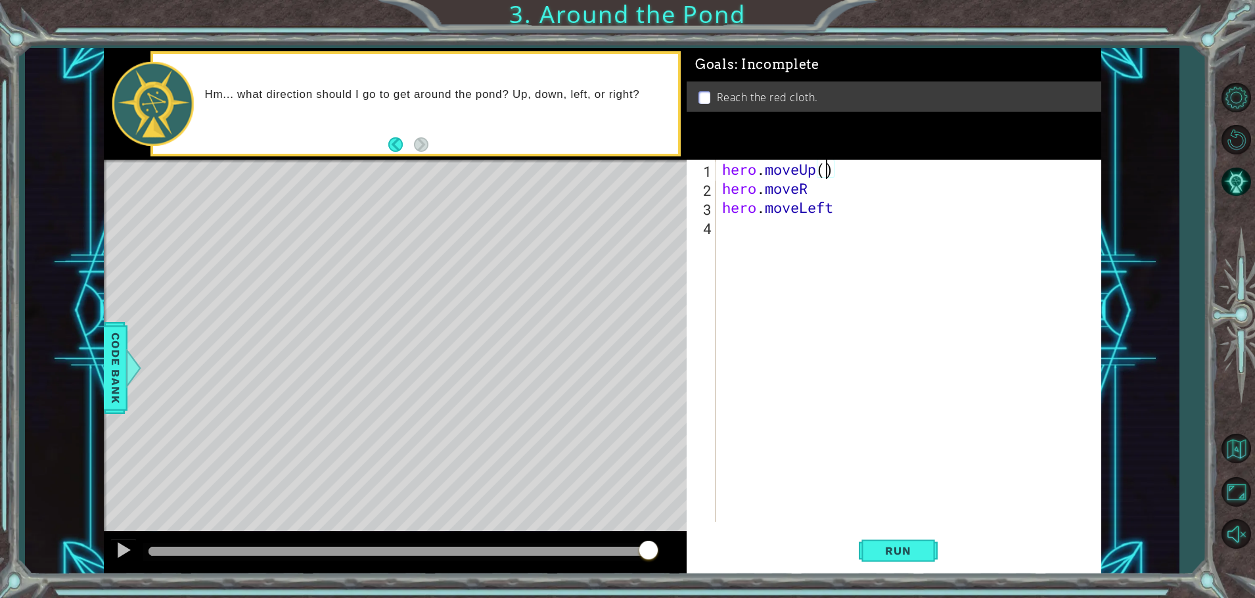
scroll to position [0, 5]
click at [811, 191] on div "hero . moveUp ( 1 ) hero . moveR hero . moveLeft" at bounding box center [912, 360] width 384 height 400
click at [836, 169] on div "hero . moveUp ( 1 ) hero . moveRight hero . moveLeft" at bounding box center [912, 360] width 384 height 400
type textarea "hero.moveUp(1)"
click at [733, 233] on div "hero . moveUp ( 1 ) hero . moveRight hero . moveLeft" at bounding box center [912, 360] width 384 height 400
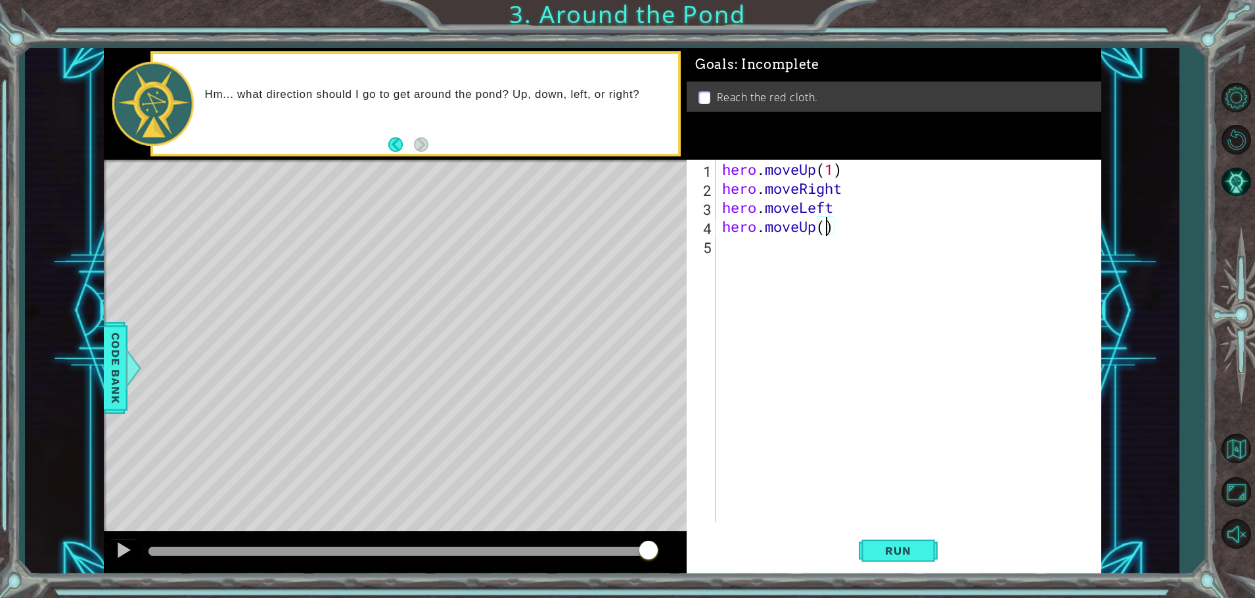
click at [824, 227] on div "hero . moveUp ( 1 ) hero . moveRight hero . moveLeft hero . moveUp ( )" at bounding box center [912, 360] width 384 height 400
click at [845, 190] on div "hero . moveUp ( 1 ) hero . moveRight hero . moveLeft hero . moveUp ( 2 )" at bounding box center [912, 360] width 384 height 400
click at [854, 195] on div "hero . moveUp ( 1 ) hero . moveRight ( ) hero . moveLeft hero . moveUp ( 2 )" at bounding box center [912, 360] width 384 height 400
click at [838, 214] on div "hero . moveUp ( 1 ) hero . moveRight ( 1 ) hero . moveLeft hero . moveUp ( 2 )" at bounding box center [912, 360] width 384 height 400
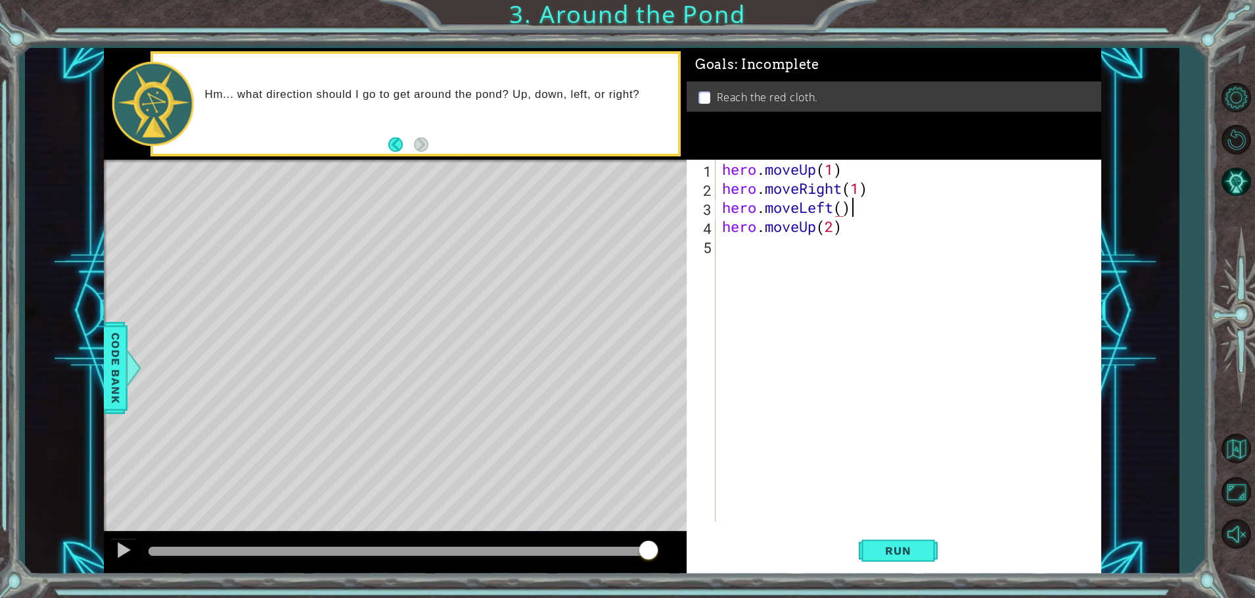
scroll to position [0, 5]
click at [838, 214] on div "hero . moveUp ( 1 ) hero . moveRight ( 1 ) hero . moveLeft ( ) hero . moveUp ( …" at bounding box center [912, 360] width 384 height 400
click at [846, 213] on div "hero . moveUp ( 1 ) hero . moveRight ( 1 ) hero . moveLeft ( ) hero . moveUp ( …" at bounding box center [912, 360] width 384 height 400
click at [913, 544] on span "Run" at bounding box center [898, 550] width 52 height 13
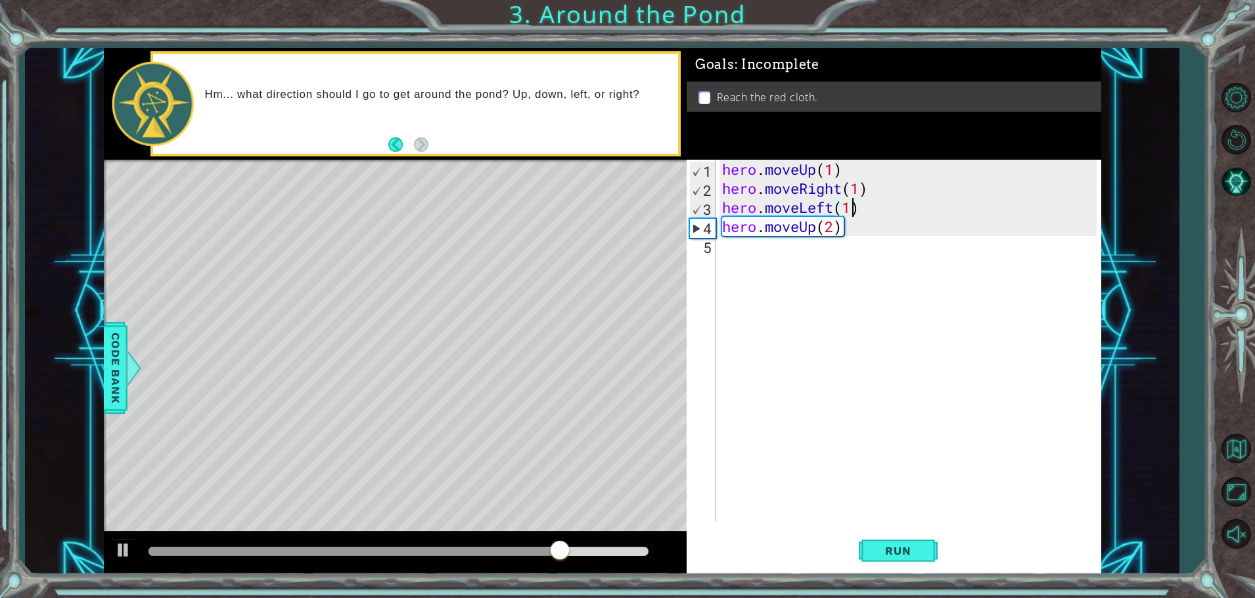
click at [860, 216] on div "hero . moveUp ( 1 ) hero . moveRight ( 1 ) hero . moveLeft ( 1 ) hero . moveUp …" at bounding box center [912, 360] width 384 height 400
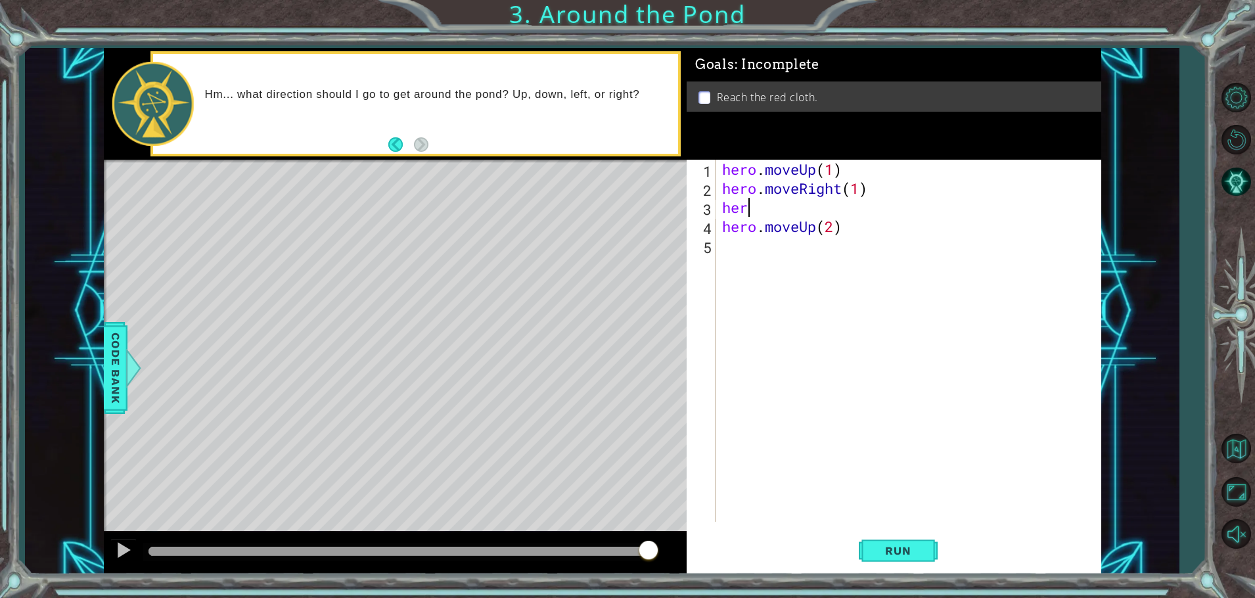
scroll to position [0, 0]
type textarea "h"
click at [900, 556] on span "Run" at bounding box center [898, 550] width 52 height 13
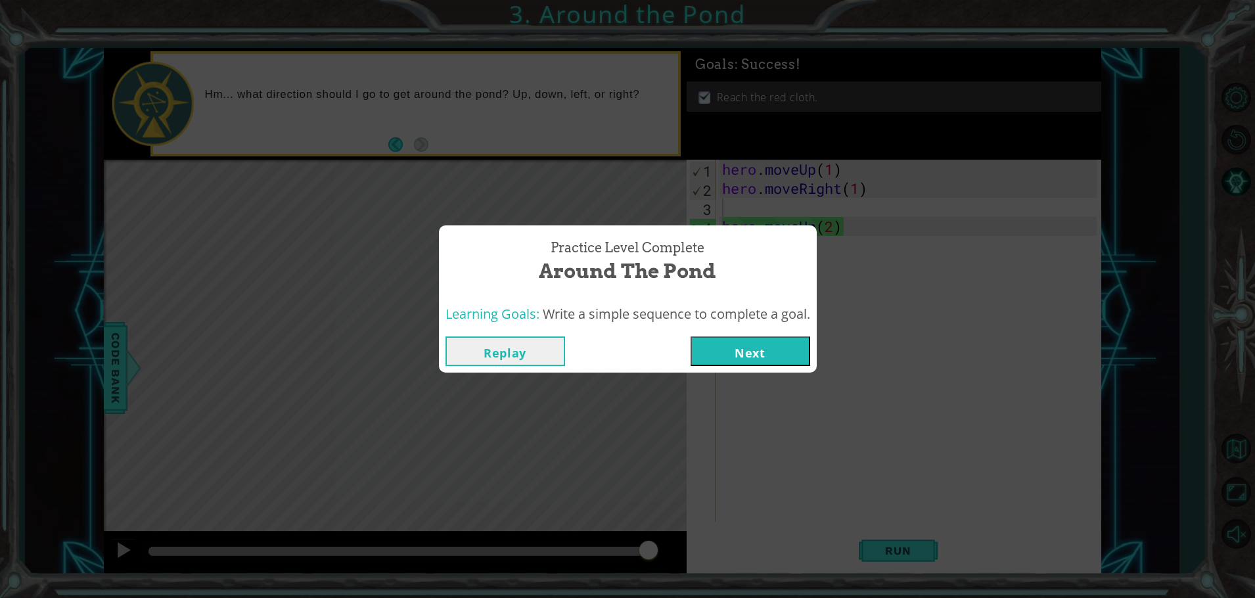
click at [753, 361] on button "Next" at bounding box center [751, 352] width 120 height 30
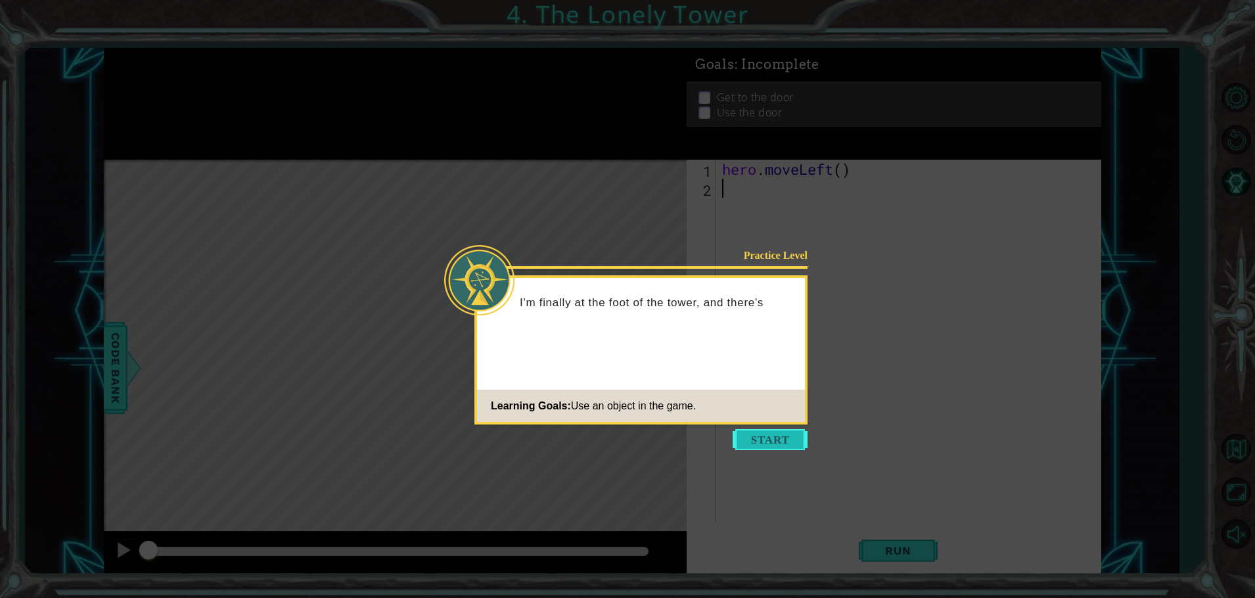
click at [772, 440] on button "Start" at bounding box center [770, 439] width 75 height 21
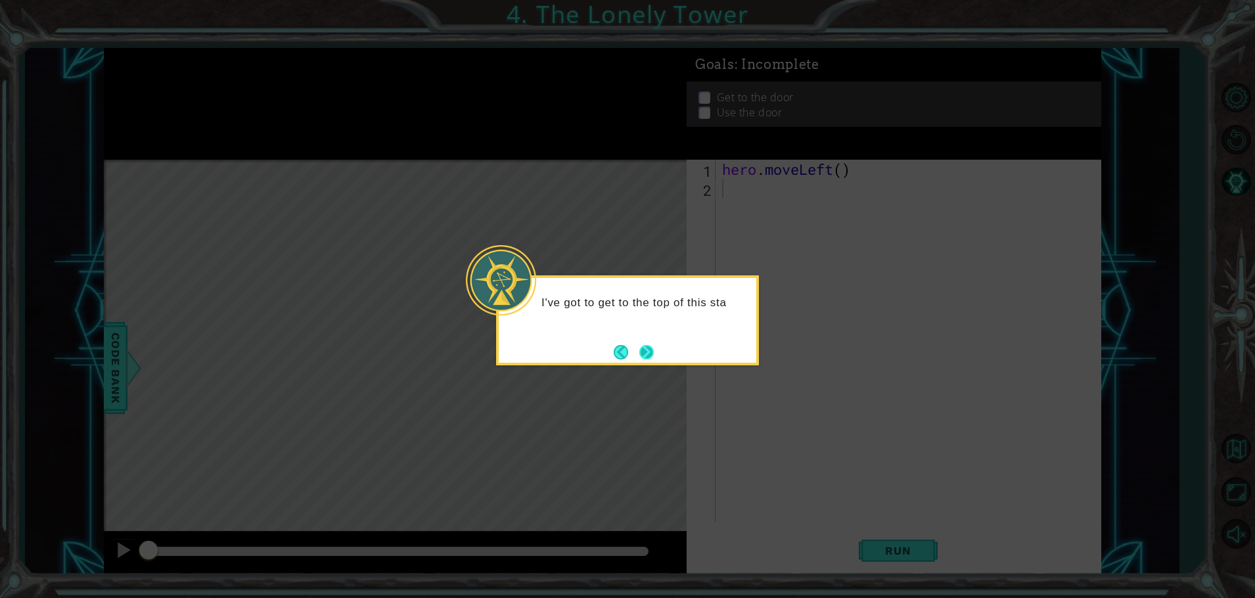
click at [649, 354] on button "Next" at bounding box center [647, 352] width 14 height 14
click at [649, 354] on button "Next" at bounding box center [646, 352] width 16 height 16
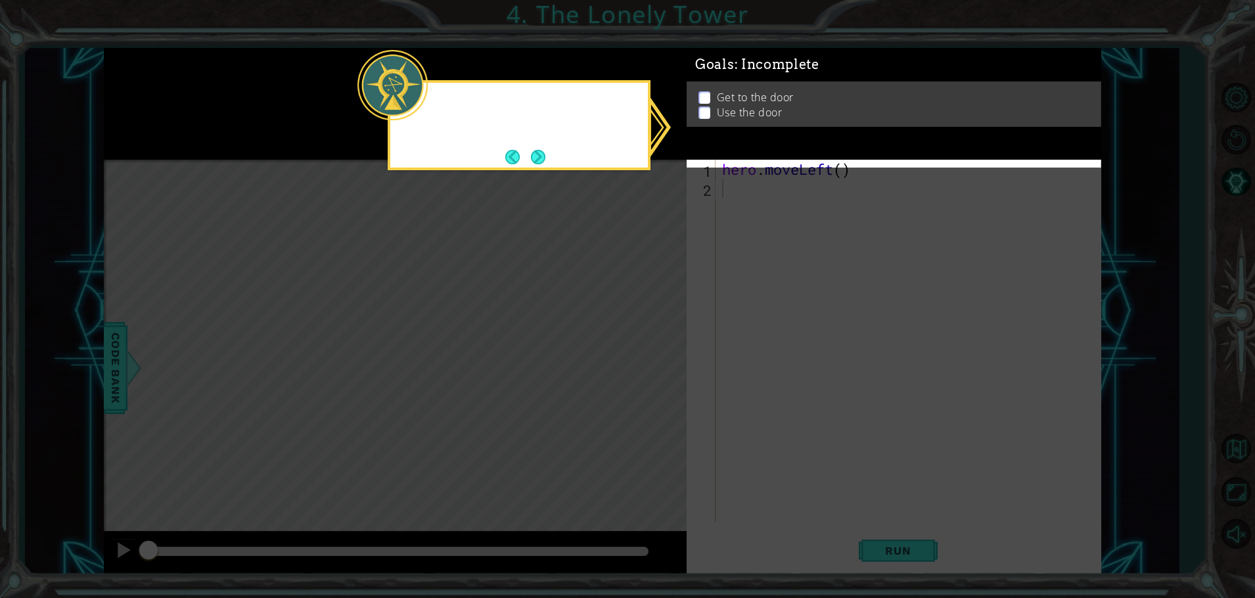
click at [649, 354] on icon at bounding box center [627, 299] width 1255 height 598
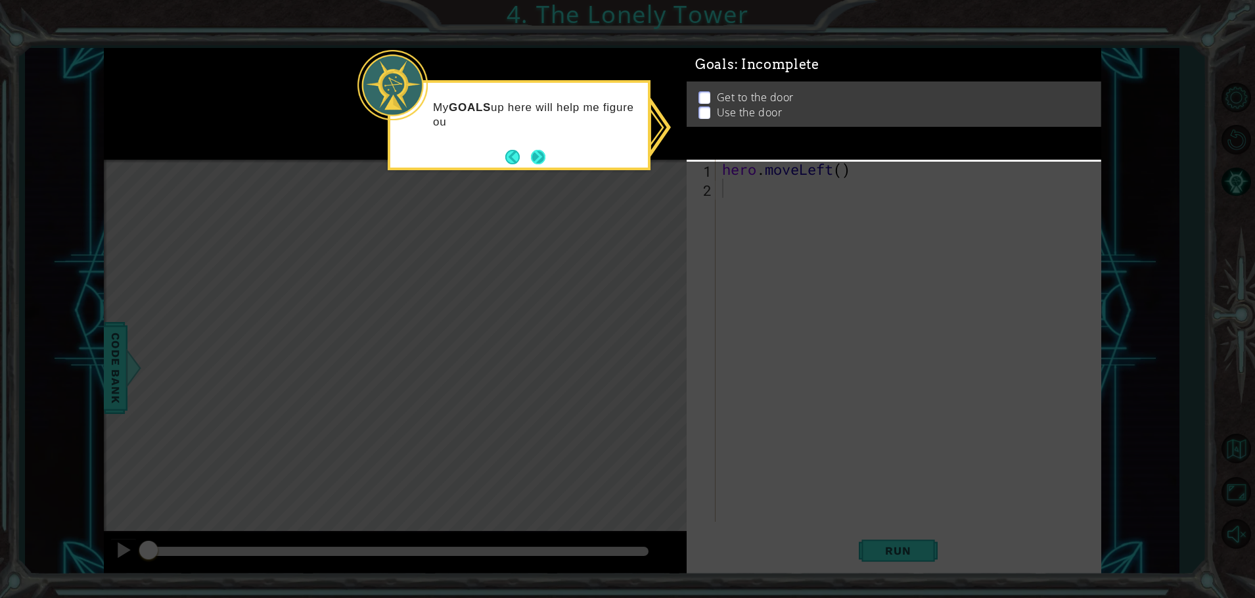
click at [540, 157] on button "Next" at bounding box center [538, 157] width 14 height 14
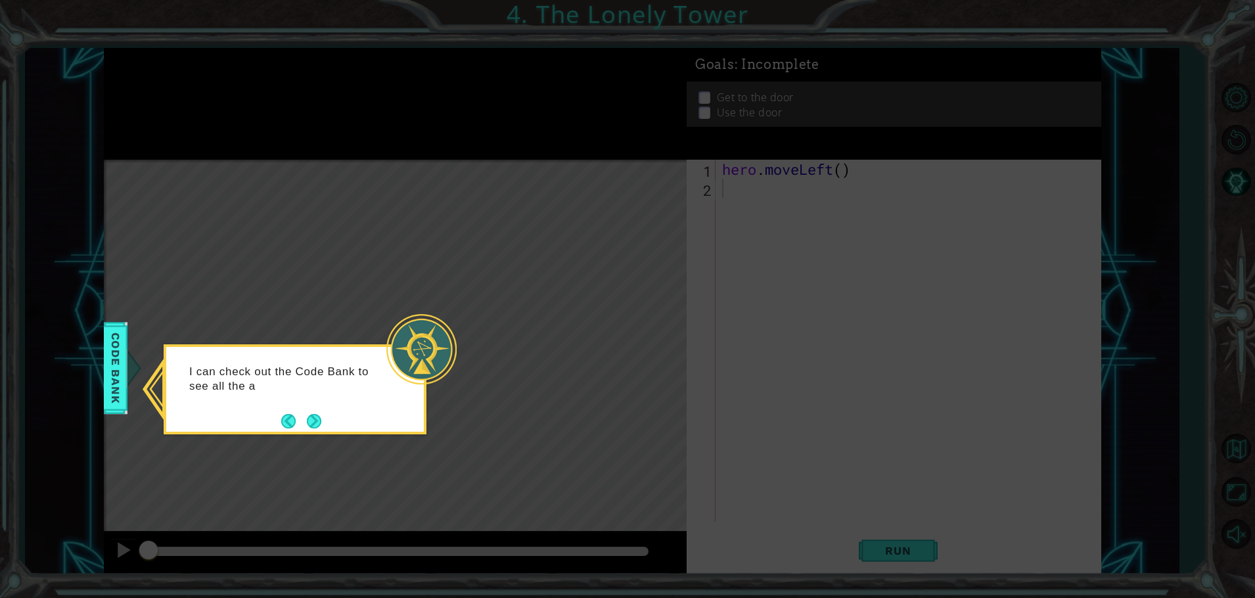
click at [312, 417] on button "Next" at bounding box center [314, 421] width 14 height 14
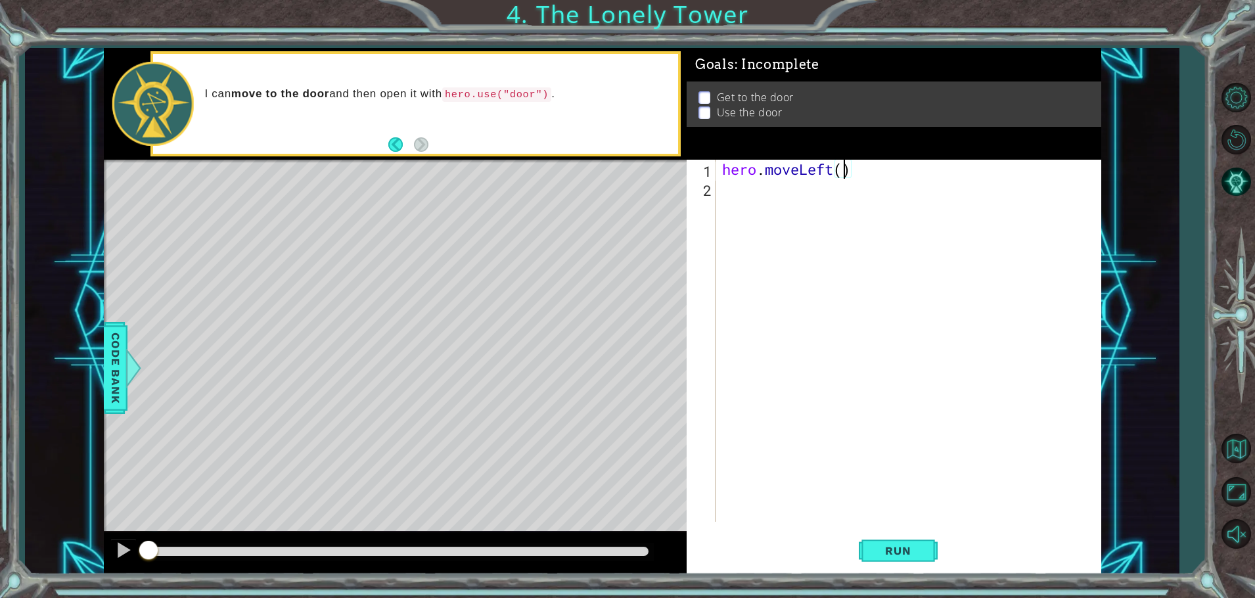
click at [845, 175] on div "hero . moveLeft ( )" at bounding box center [912, 360] width 384 height 400
type textarea "hero.moveLeft(2)"
click at [727, 187] on div "hero . moveLeft ( 2 )" at bounding box center [912, 360] width 384 height 400
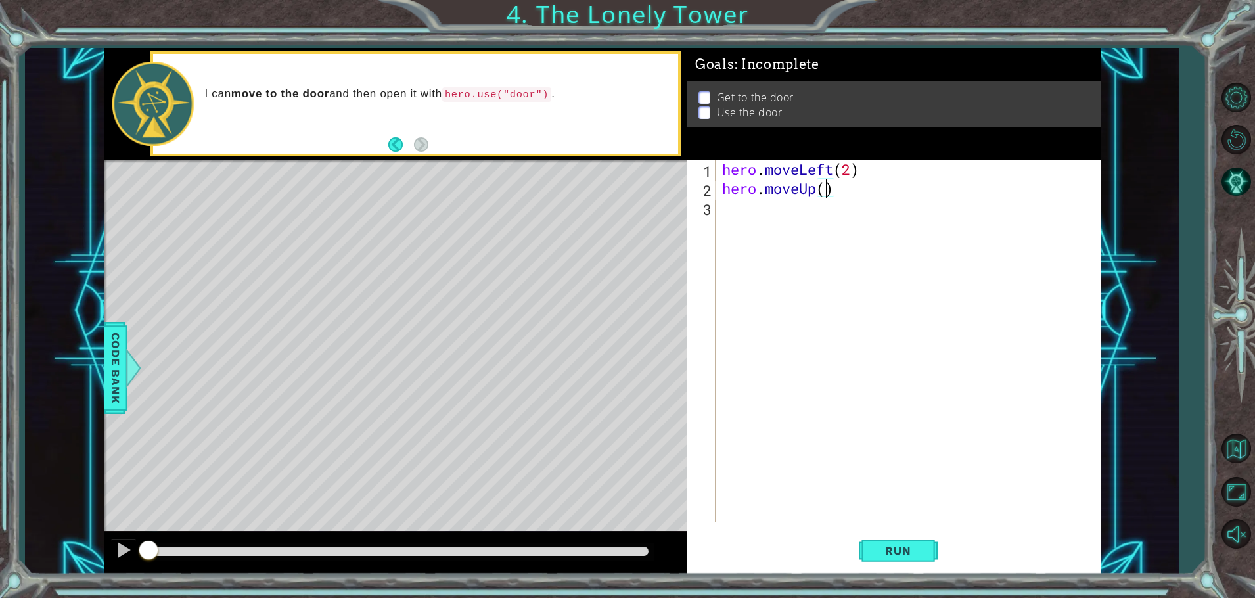
click at [828, 188] on div "hero . moveLeft ( 2 ) hero . moveUp ( )" at bounding box center [912, 360] width 384 height 400
type textarea "hero.moveUp(2)"
click at [735, 216] on div "hero . moveLeft ( 2 ) hero . moveUp ( 2 )" at bounding box center [912, 360] width 384 height 400
click at [812, 208] on div "hero . moveLeft ( 2 ) hero . moveUp ( 2 ) hero . moveright" at bounding box center [912, 360] width 384 height 400
click at [852, 207] on div "hero . moveLeft ( 2 ) hero . moveUp ( 2 ) hero . moveRight" at bounding box center [912, 360] width 384 height 400
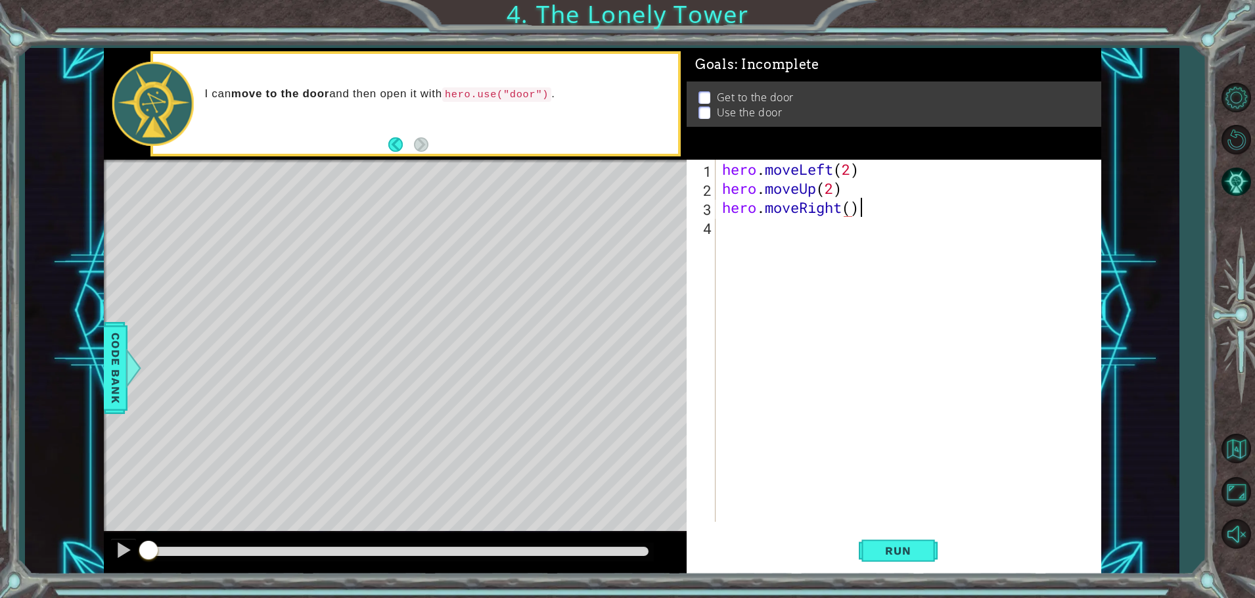
scroll to position [0, 6]
click at [852, 208] on div "hero . moveLeft ( 2 ) hero . moveUp ( 2 ) hero . moveRight ( )" at bounding box center [912, 360] width 384 height 400
type textarea "hero.moveRight(2)"
click at [898, 555] on span "Run" at bounding box center [898, 550] width 52 height 13
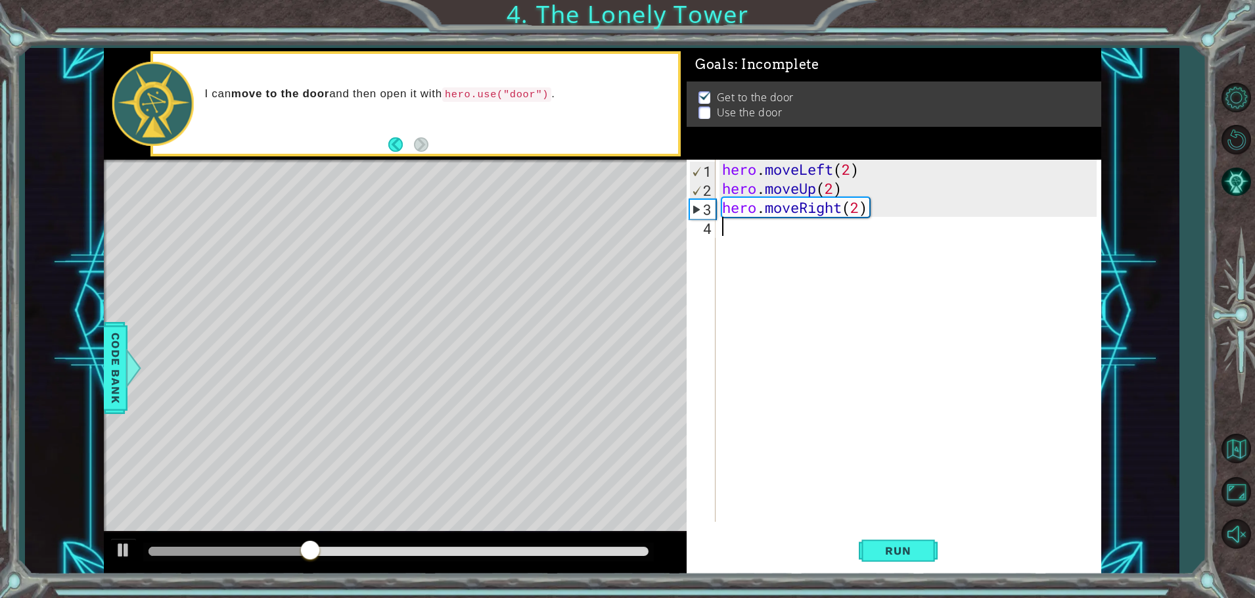
click at [742, 236] on div "hero . moveLeft ( 2 ) hero . moveUp ( 2 ) hero . moveRight ( 2 )" at bounding box center [912, 360] width 384 height 400
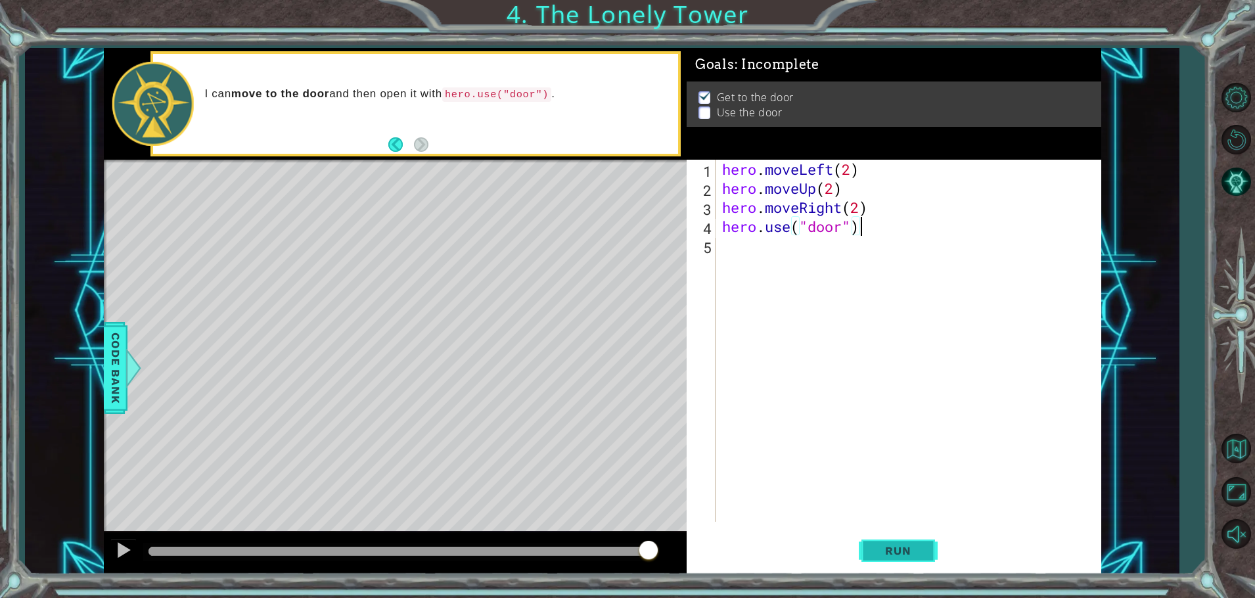
type textarea "hero.use("door")"
click at [914, 552] on span "Run" at bounding box center [898, 550] width 52 height 13
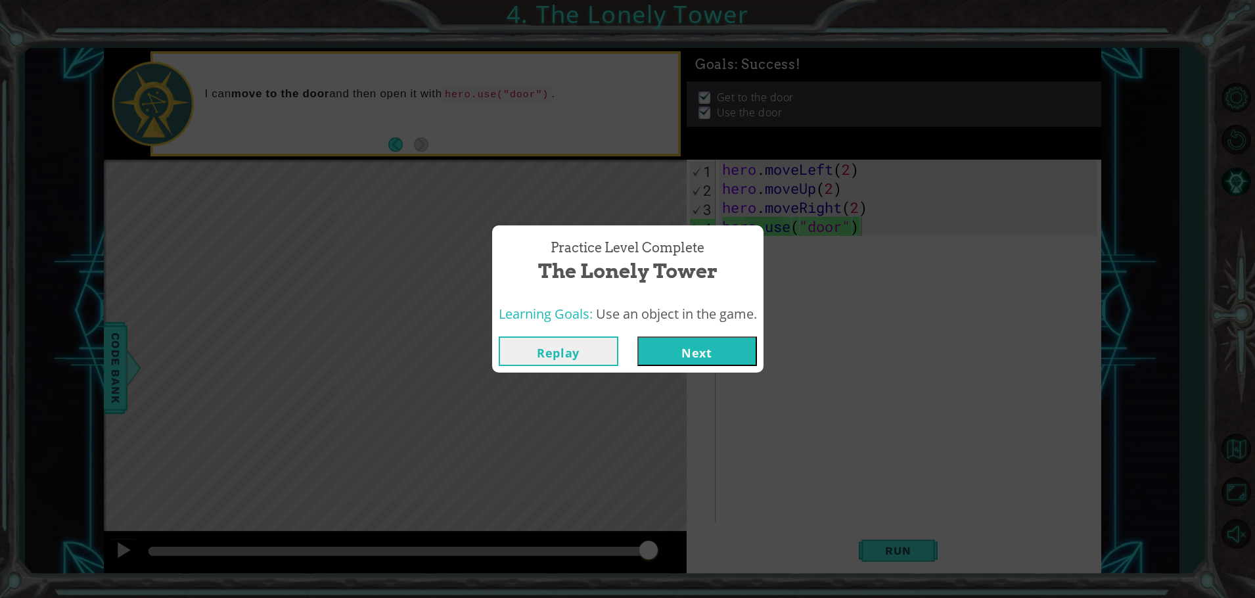
click at [701, 353] on button "Next" at bounding box center [698, 352] width 120 height 30
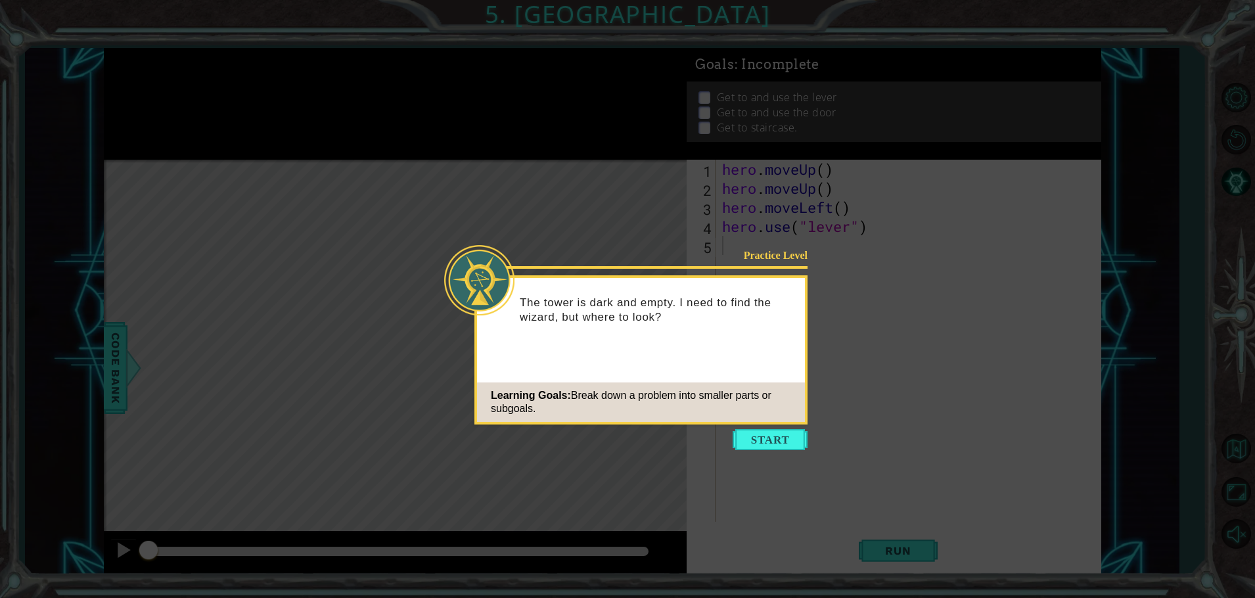
click at [774, 453] on icon at bounding box center [627, 299] width 1255 height 598
click at [769, 442] on button "Start" at bounding box center [770, 439] width 75 height 21
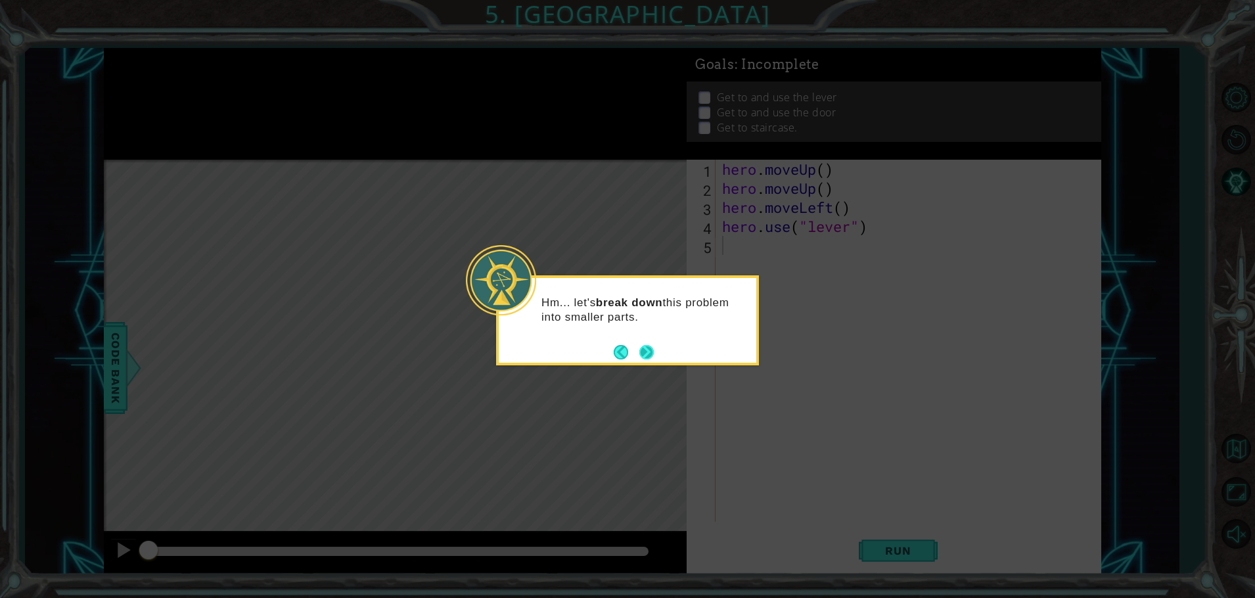
click at [650, 356] on button "Next" at bounding box center [647, 351] width 15 height 15
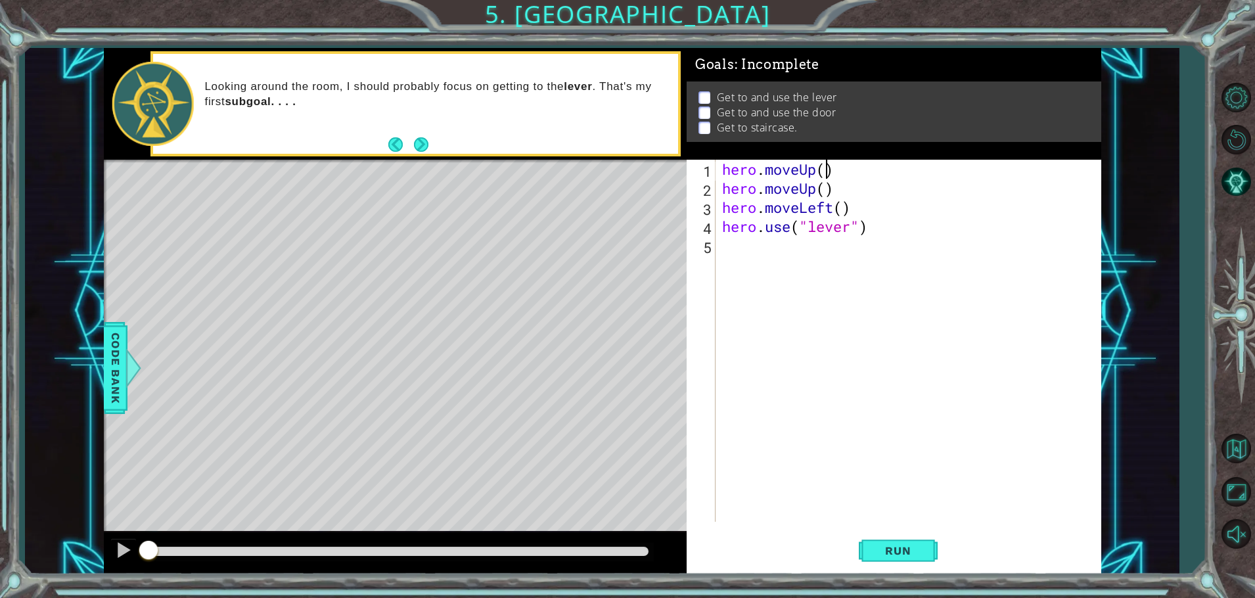
click at [824, 169] on div "hero . moveUp ( ) hero . moveUp ( ) hero . moveLeft ( ) hero . use ( "lever" )" at bounding box center [912, 360] width 384 height 400
click at [825, 193] on div "hero . moveUp ( 2 ) hero . moveUp ( ) hero . moveLeft ( ) hero . use ( "lever" )" at bounding box center [912, 360] width 384 height 400
click at [836, 171] on div "hero . moveUp ( 2 ) hero . moveUp ( ) hero . moveLeft ( ) hero . use ( "lever" )" at bounding box center [912, 360] width 384 height 400
click at [827, 189] on div "hero . moveUp ( 1 ) hero . moveUp ( ) hero . moveLeft ( ) hero . use ( "lever" )" at bounding box center [912, 360] width 384 height 400
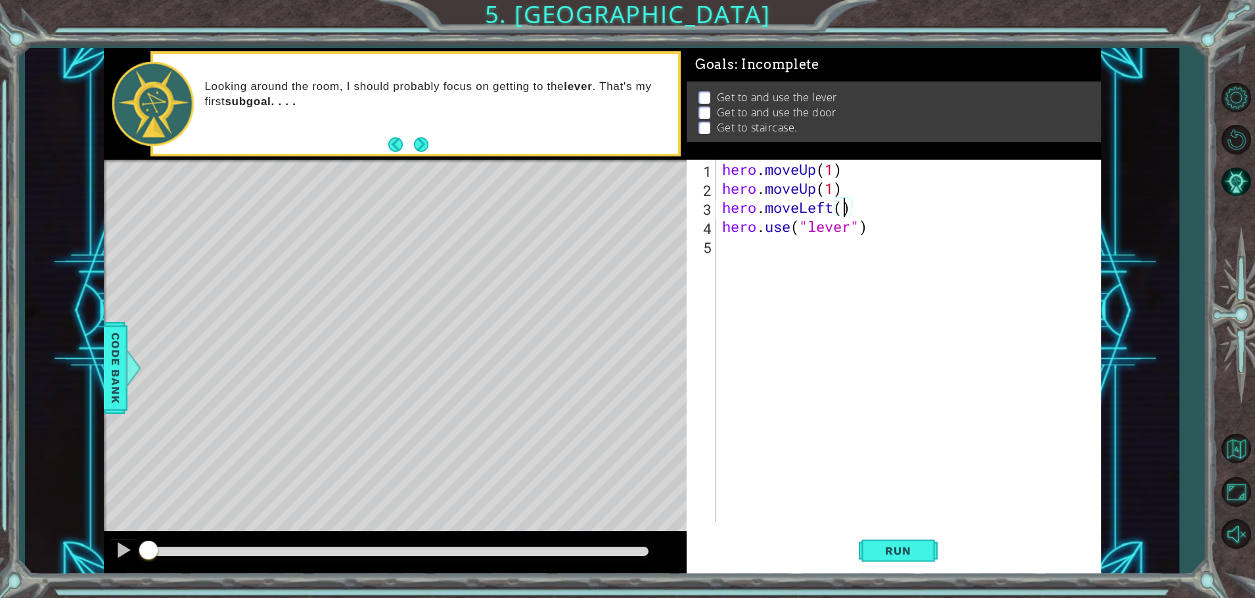
click at [841, 208] on div "hero . moveUp ( 1 ) hero . moveUp ( 1 ) hero . moveLeft ( ) hero . use ( "lever…" at bounding box center [912, 360] width 384 height 400
type textarea "hero.moveLeft(1)"
click at [889, 548] on span "Run" at bounding box center [898, 550] width 52 height 13
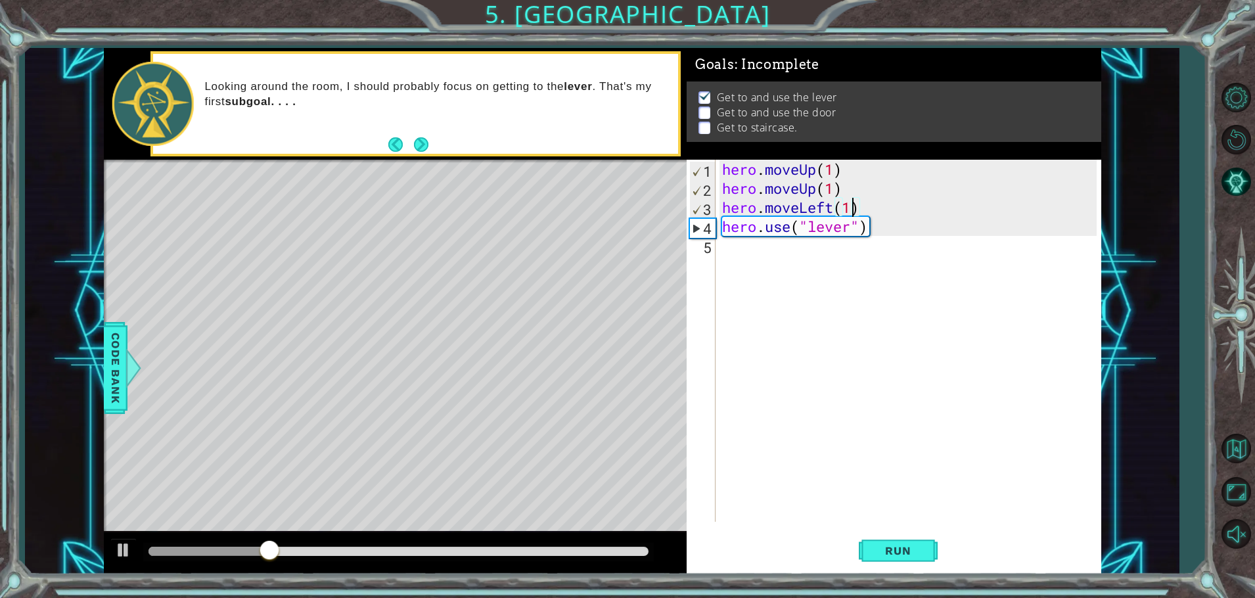
click at [729, 255] on div "hero . moveUp ( 1 ) hero . moveUp ( 1 ) hero . moveLeft ( 1 ) hero . use ( "lev…" at bounding box center [912, 360] width 384 height 400
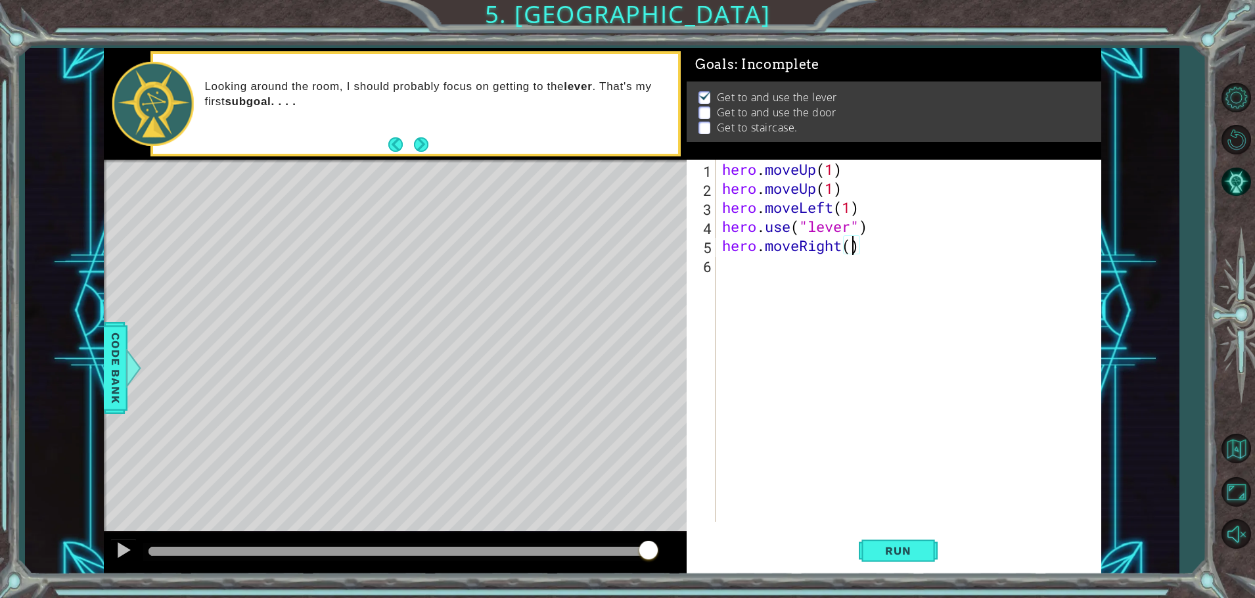
click at [851, 252] on div "hero . moveUp ( 1 ) hero . moveUp ( 1 ) hero . moveLeft ( 1 ) hero . use ( "lev…" at bounding box center [912, 360] width 384 height 400
type textarea "hero.moveRight(3)"
click at [727, 273] on div "hero . moveUp ( 1 ) hero . moveUp ( 1 ) hero . moveLeft ( 1 ) hero . use ( "lev…" at bounding box center [912, 360] width 384 height 400
click at [113, 361] on span "Code Bank" at bounding box center [115, 368] width 21 height 80
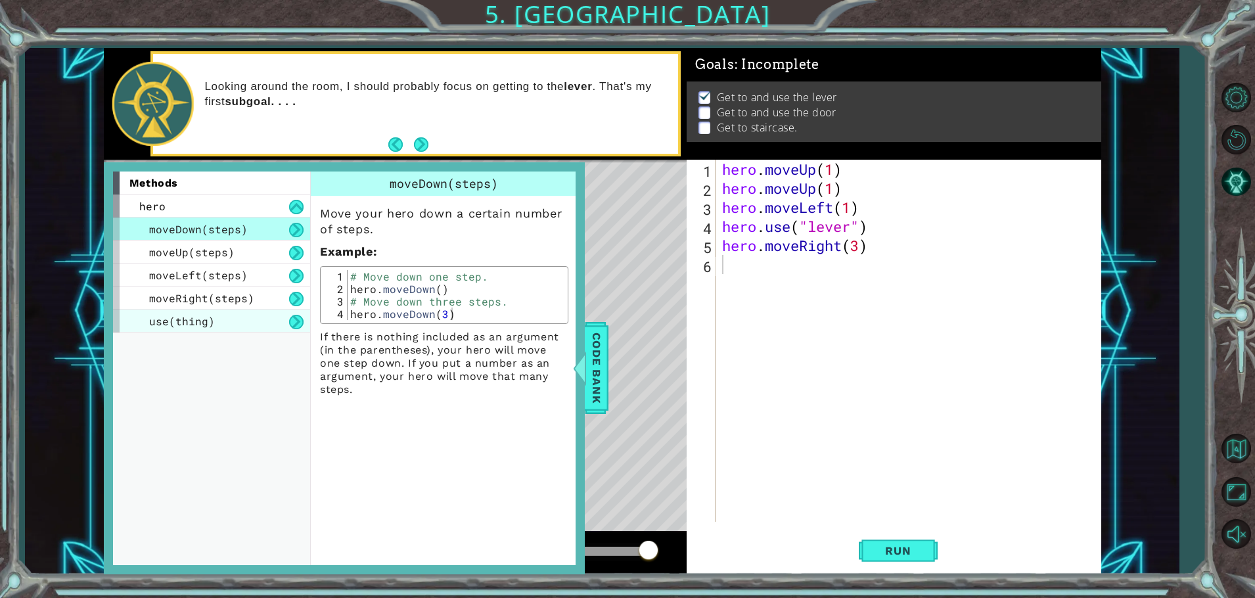
click at [225, 312] on div "use(thing)" at bounding box center [211, 321] width 197 height 23
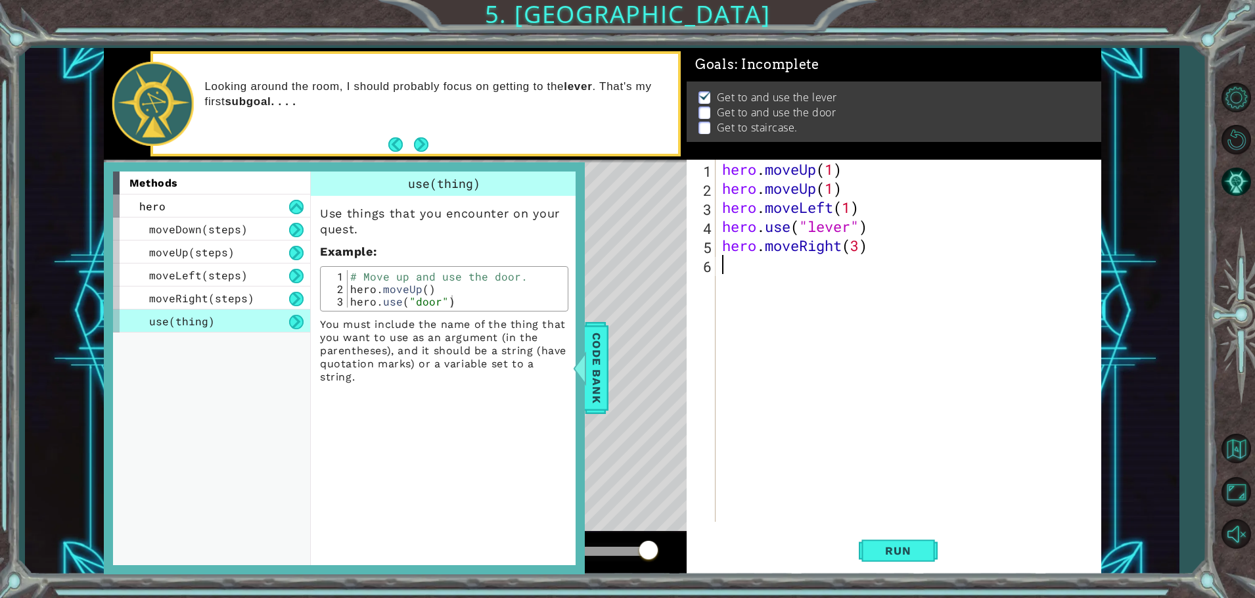
click at [739, 267] on div "hero . moveUp ( 1 ) hero . moveUp ( 1 ) hero . moveLeft ( 1 ) hero . use ( "lev…" at bounding box center [912, 360] width 384 height 400
type textarea "hero.use("door")"
click at [918, 552] on span "Run" at bounding box center [898, 550] width 52 height 13
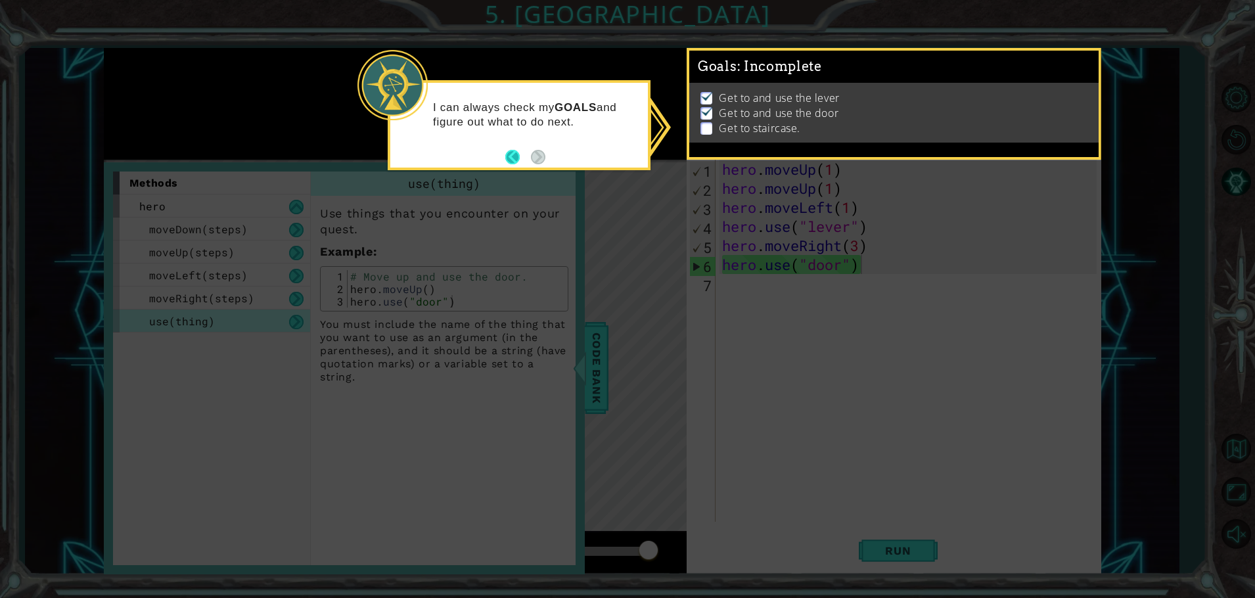
click at [515, 162] on button "Back" at bounding box center [518, 157] width 26 height 14
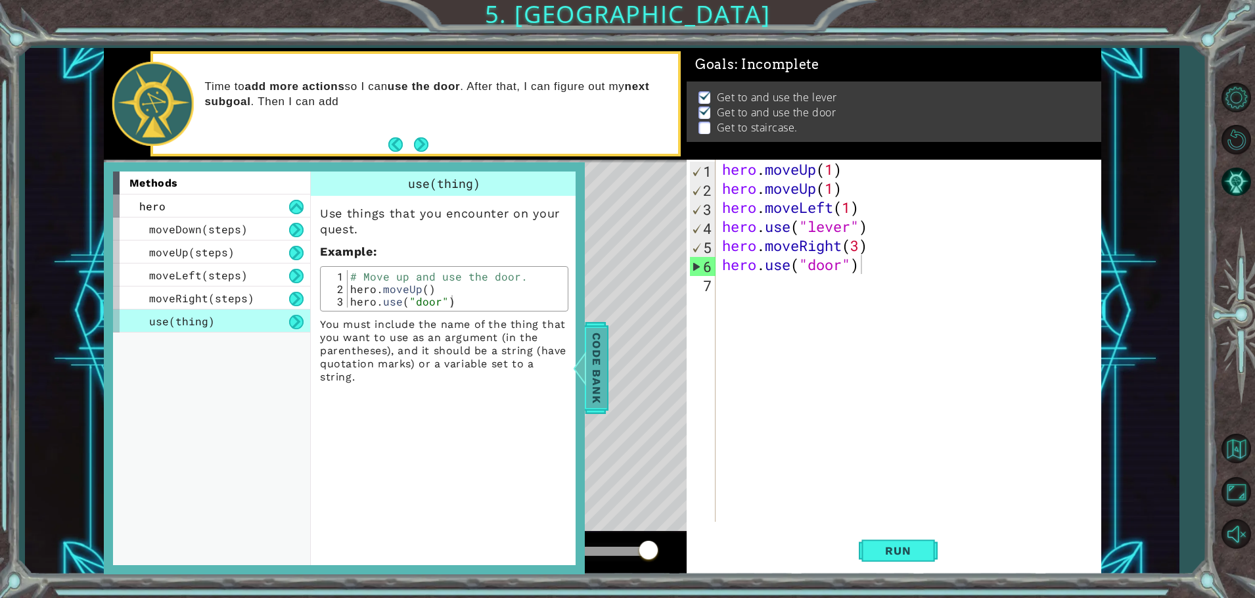
click at [600, 369] on span "Code Bank" at bounding box center [596, 368] width 21 height 80
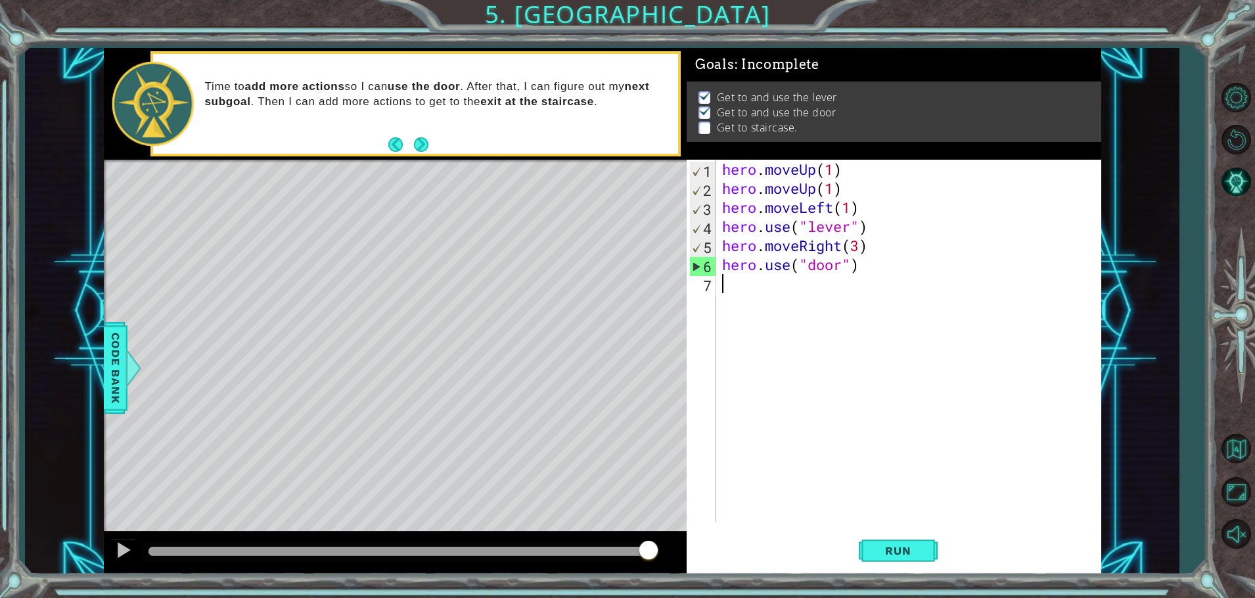
scroll to position [0, 0]
click at [730, 283] on div "hero . moveUp ( 1 ) hero . moveUp ( 1 ) hero . moveLeft ( 1 ) hero . use ( "lev…" at bounding box center [912, 360] width 384 height 400
click at [824, 278] on div "hero . moveUp ( 1 ) hero . moveUp ( 1 ) hero . moveLeft ( 1 ) hero . use ( "lev…" at bounding box center [912, 360] width 384 height 400
type textarea "hero.moveUp(2)"
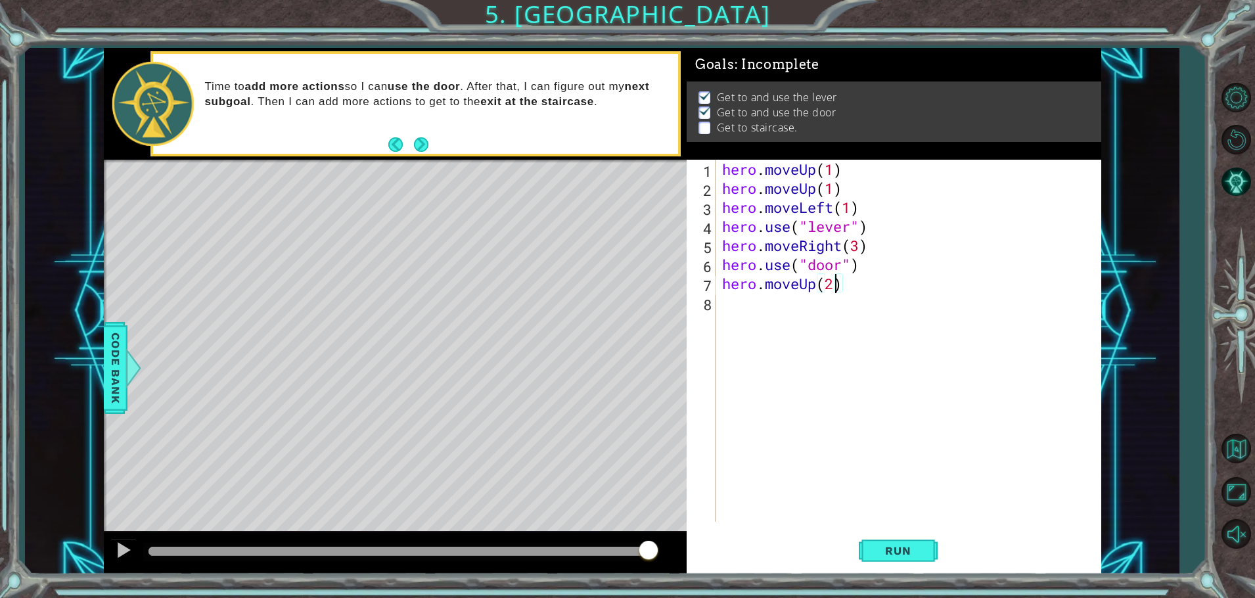
click at [726, 308] on div "hero . moveUp ( 1 ) hero . moveUp ( 1 ) hero . moveLeft ( 1 ) hero . use ( "lev…" at bounding box center [912, 360] width 384 height 400
click at [841, 304] on div "hero . moveUp ( 1 ) hero . moveUp ( 1 ) hero . moveLeft ( 1 ) hero . use ( "lev…" at bounding box center [912, 360] width 384 height 400
type textarea "hero.moveLeft(3)"
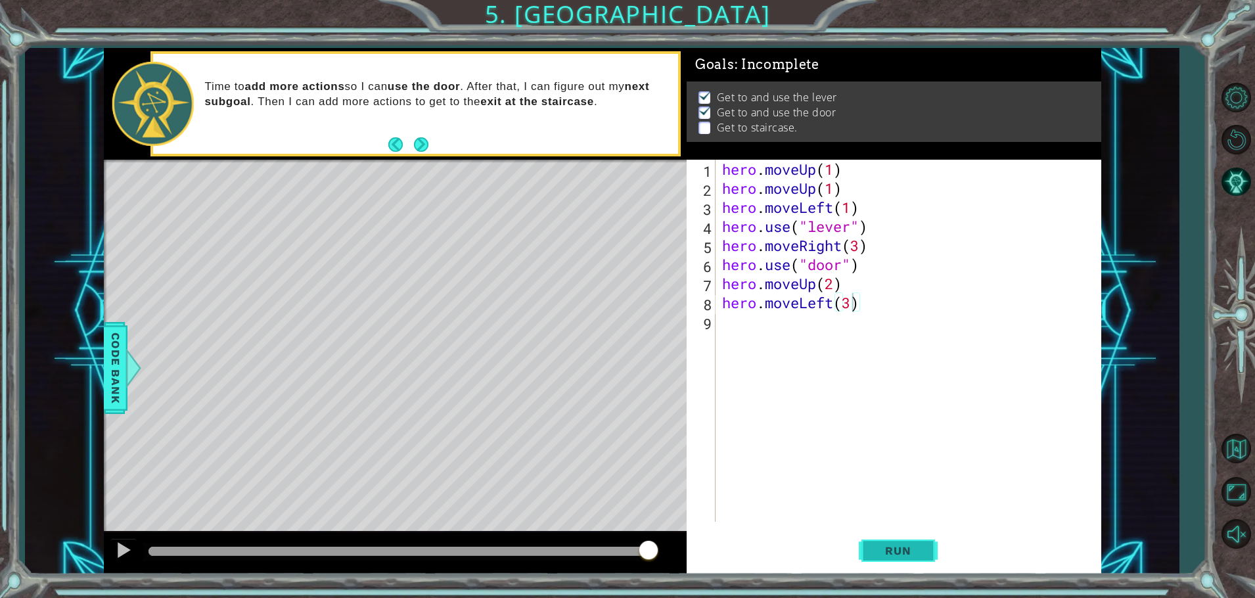
click at [912, 555] on span "Run" at bounding box center [898, 550] width 52 height 13
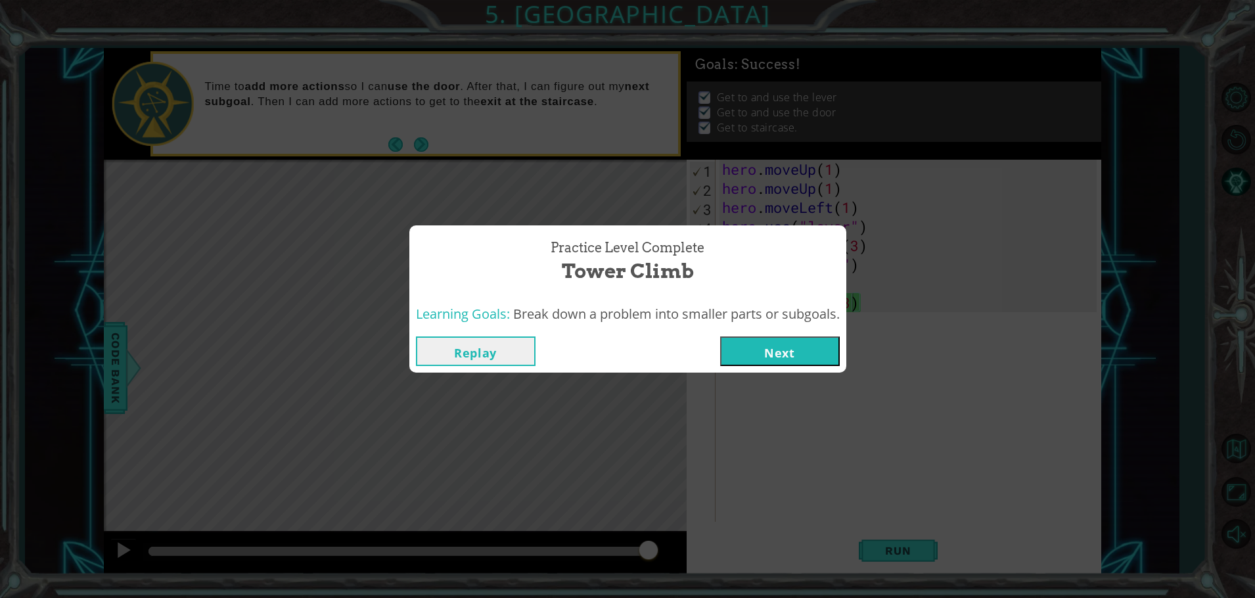
click at [775, 341] on button "Next" at bounding box center [780, 352] width 120 height 30
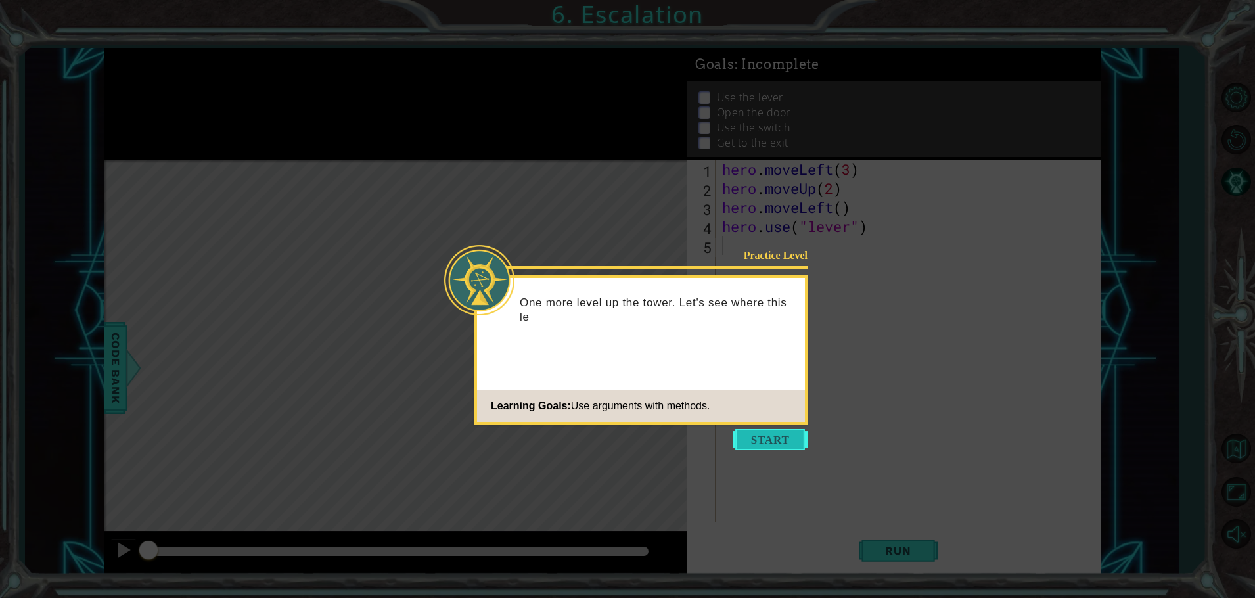
click at [760, 442] on button "Start" at bounding box center [770, 439] width 75 height 21
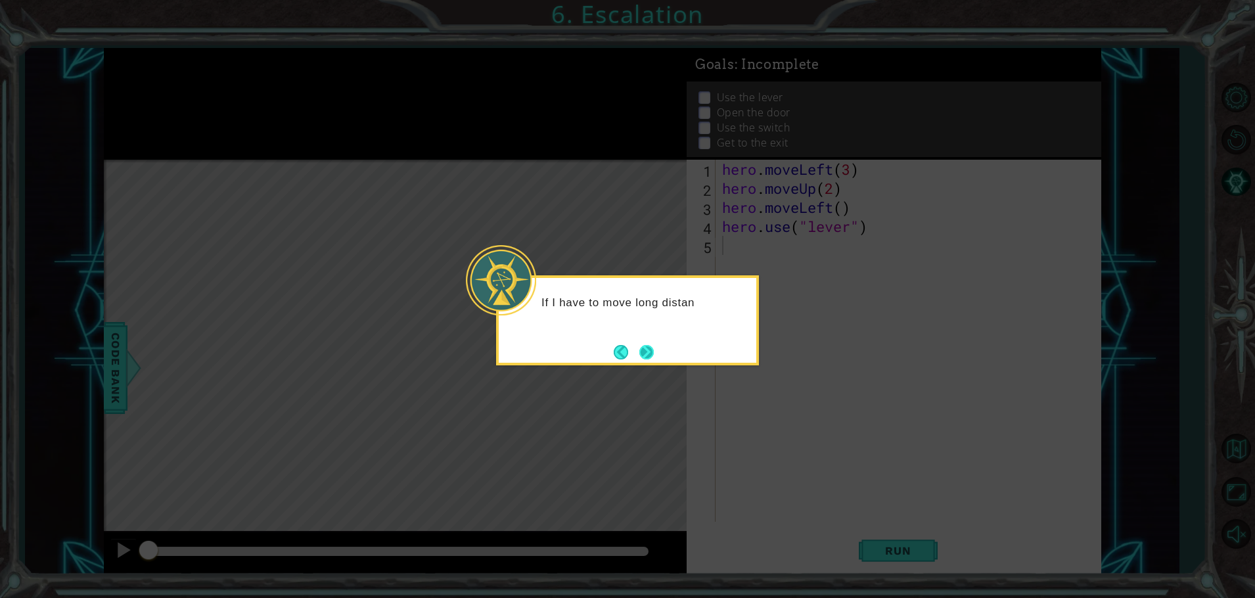
click at [653, 357] on button "Next" at bounding box center [647, 352] width 14 height 14
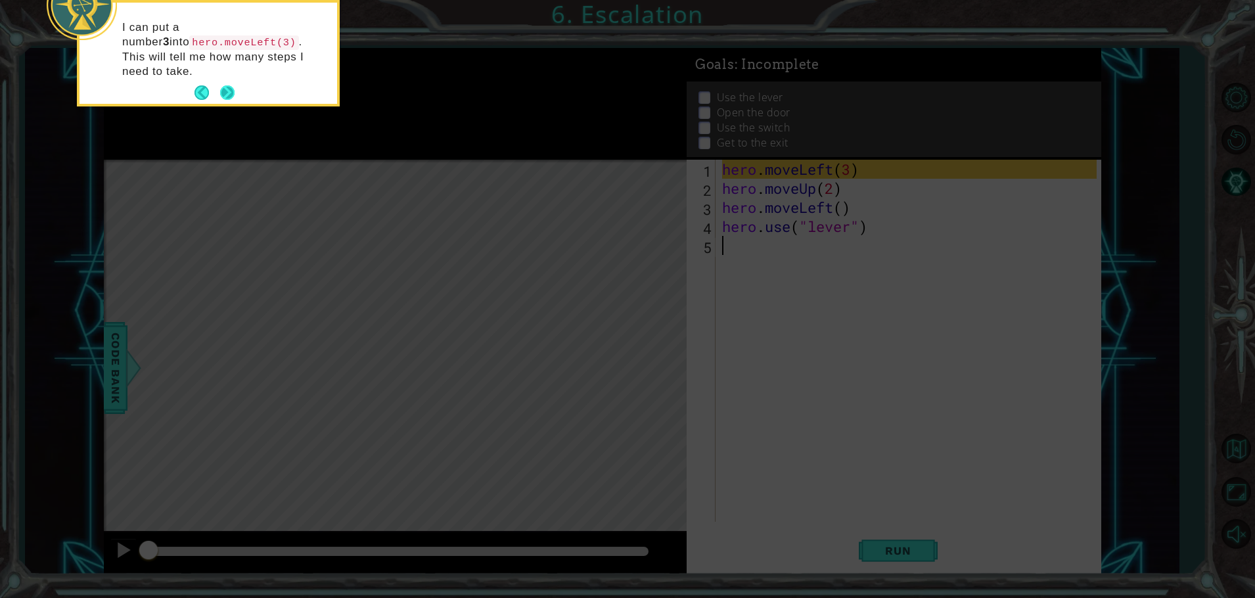
click at [228, 85] on button "Next" at bounding box center [227, 92] width 14 height 14
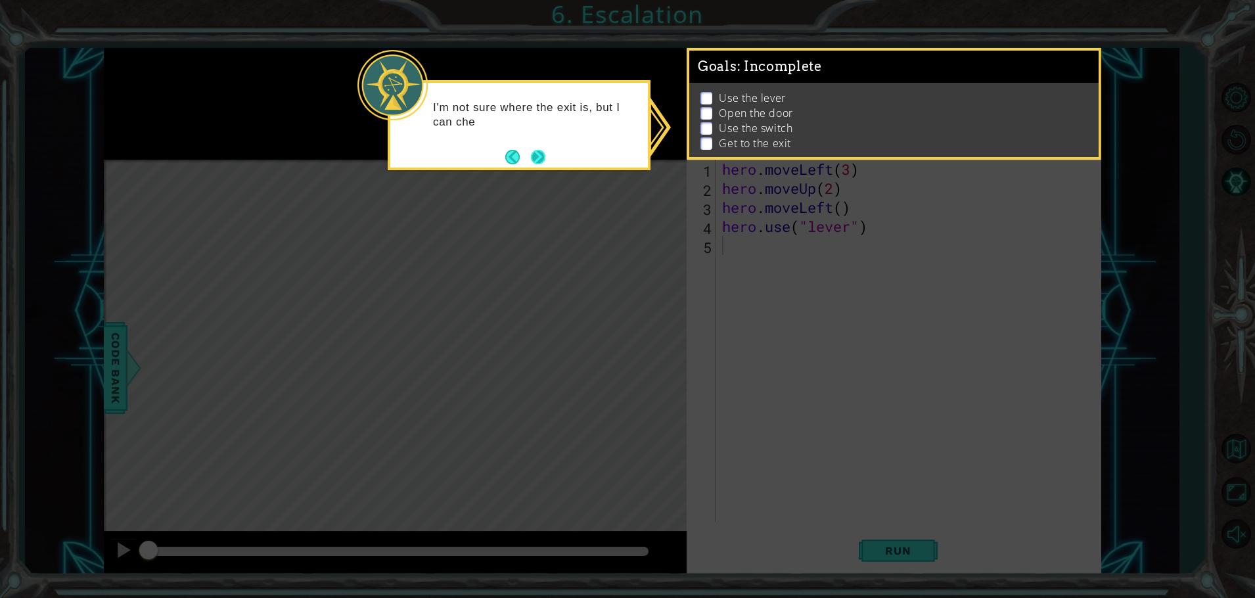
click at [545, 156] on button "Next" at bounding box center [538, 157] width 14 height 14
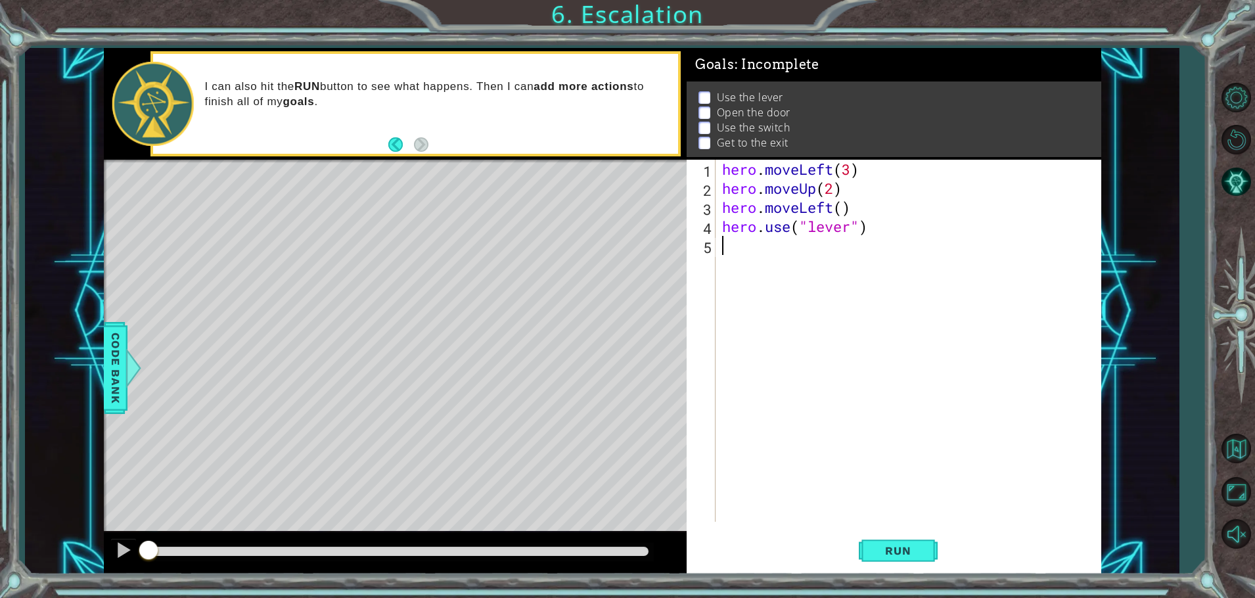
click at [843, 209] on div "hero . moveLeft ( 3 ) hero . moveUp ( 2 ) hero . moveLeft ( ) hero . use ( "lev…" at bounding box center [912, 360] width 384 height 400
type textarea "hero.moveLeft(1)"
click at [910, 557] on span "Run" at bounding box center [898, 550] width 52 height 13
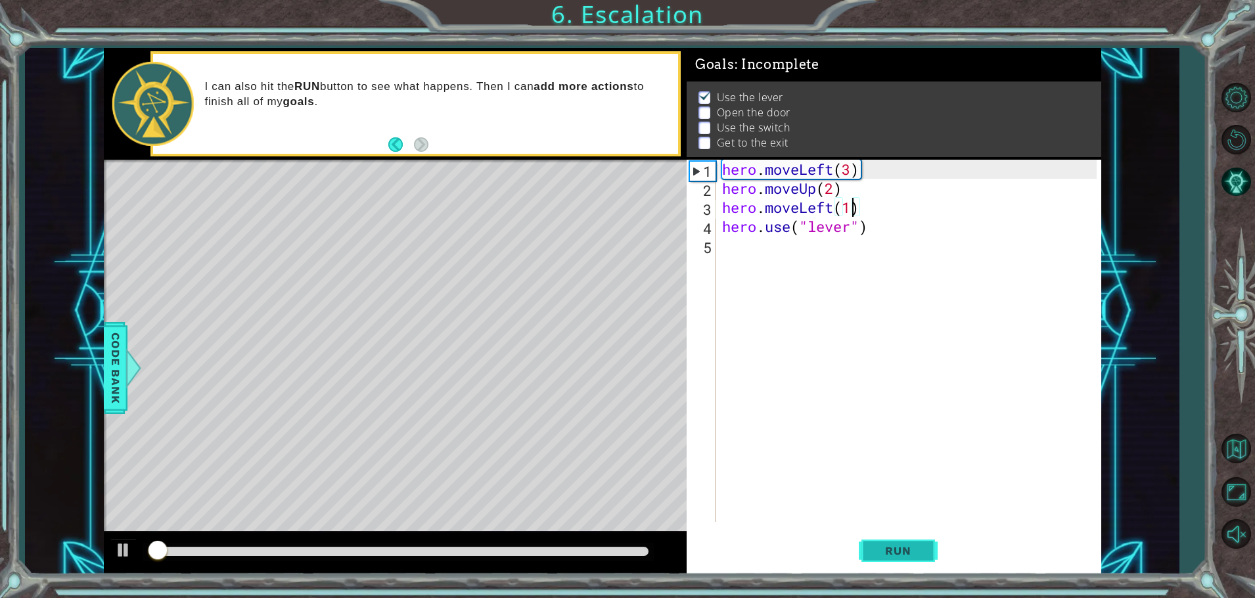
scroll to position [7, 0]
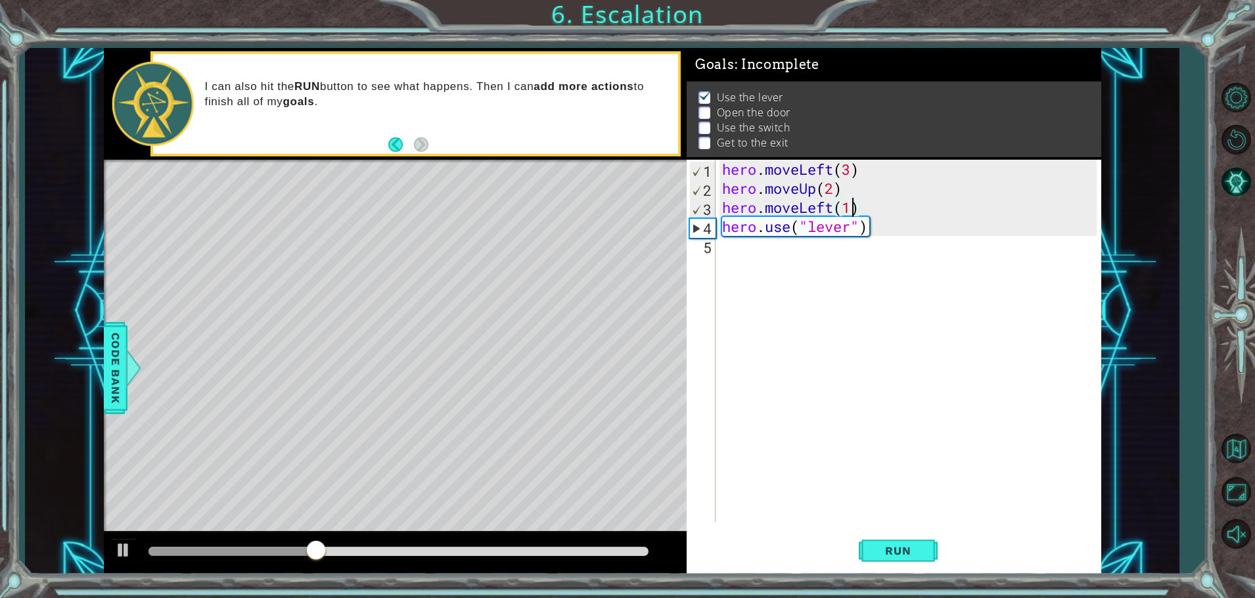
click at [736, 248] on div "hero . moveLeft ( 3 ) hero . moveUp ( 2 ) hero . moveLeft ( 1 ) hero . use ( "l…" at bounding box center [912, 360] width 384 height 400
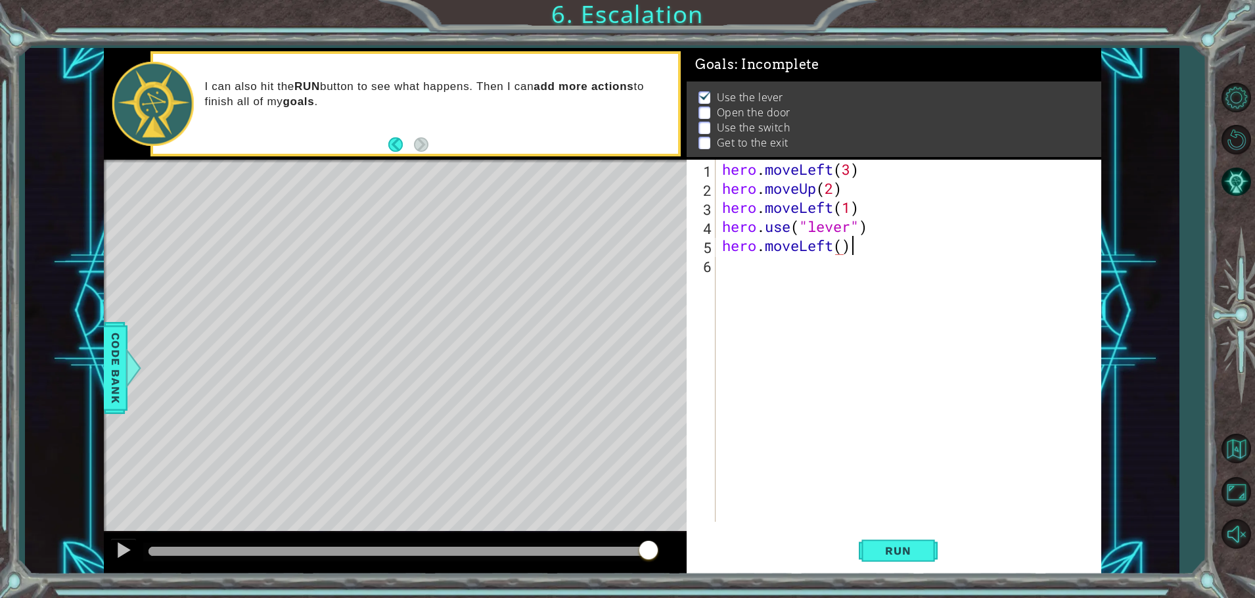
scroll to position [0, 5]
click at [843, 244] on div "hero . moveLeft ( 3 ) hero . moveUp ( 2 ) hero . moveLeft ( 1 ) hero . use ( "l…" at bounding box center [912, 360] width 384 height 400
type textarea "hero.moveLeft(1)"
click at [722, 263] on div "hero . moveLeft ( 3 ) hero . moveUp ( 2 ) hero . moveLeft ( 1 ) hero . use ( "l…" at bounding box center [912, 360] width 384 height 400
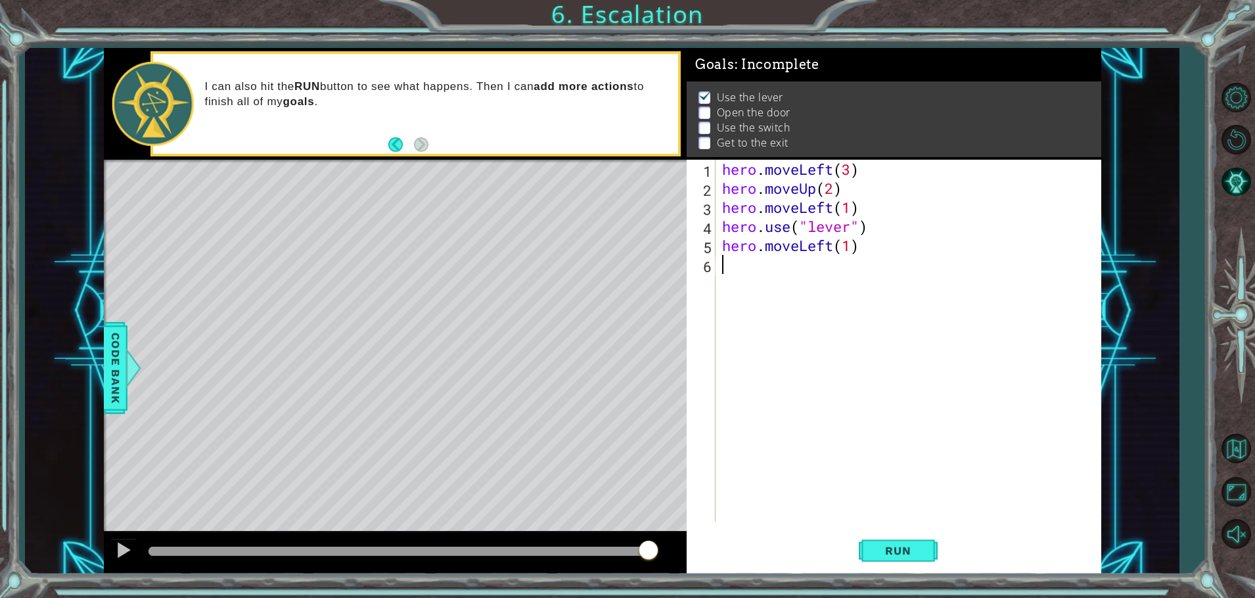
scroll to position [0, 0]
click at [122, 354] on span "Code Bank" at bounding box center [115, 368] width 21 height 80
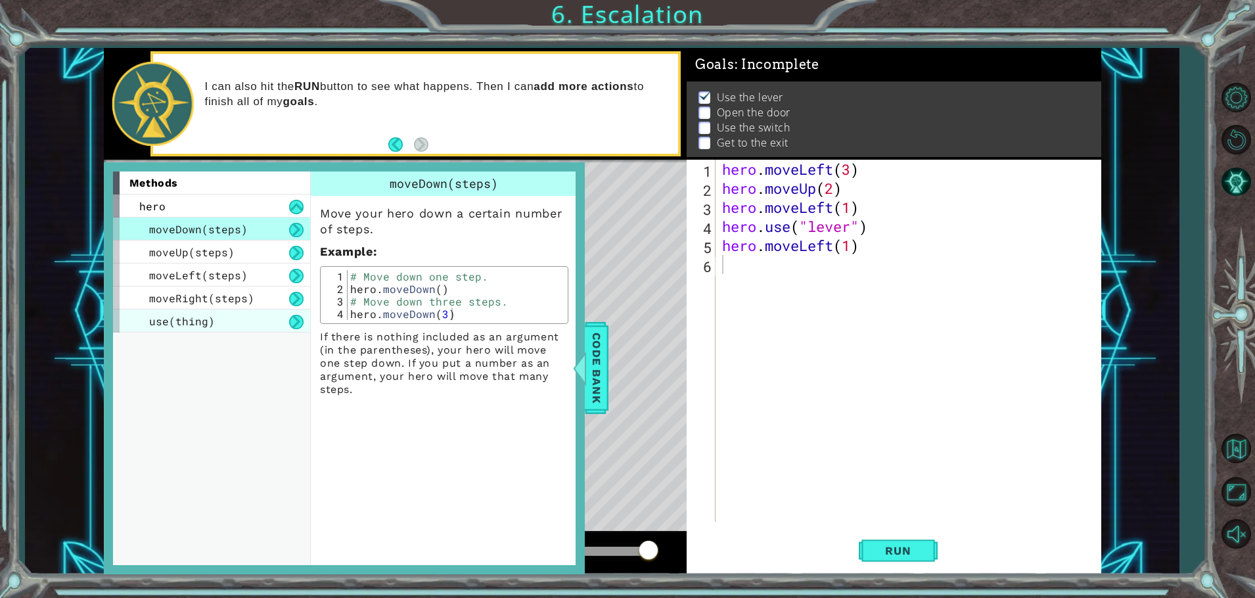
click at [195, 324] on span "use(thing)" at bounding box center [182, 321] width 66 height 14
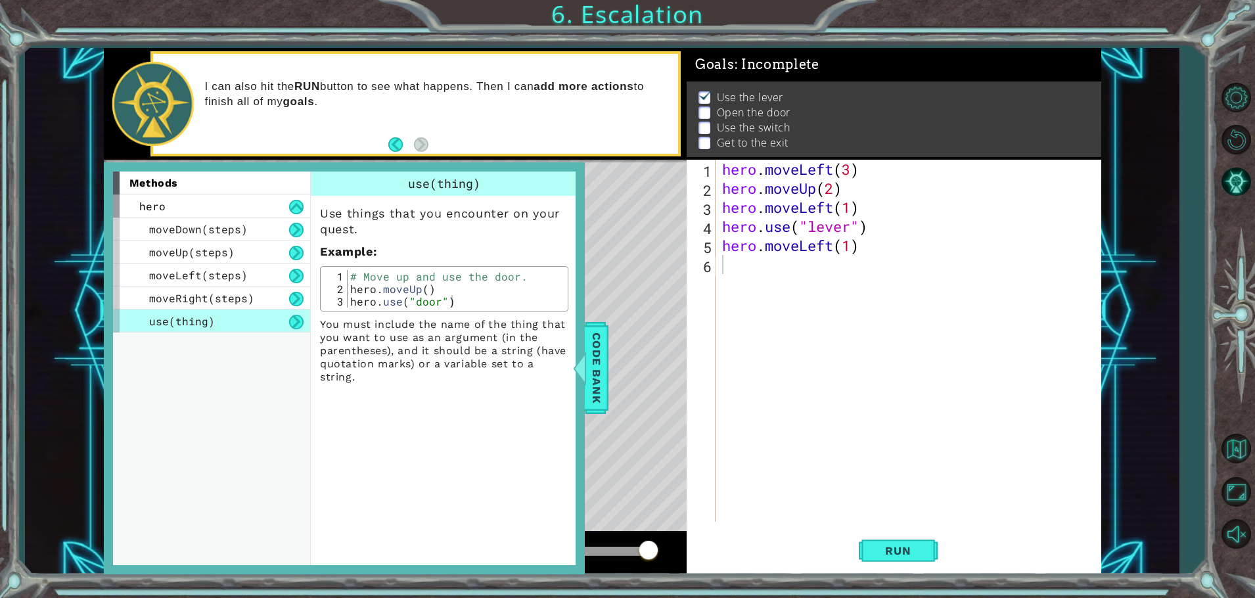
click at [729, 260] on div "hero . moveLeft ( 3 ) hero . moveUp ( 2 ) hero . moveLeft ( 1 ) hero . use ( "l…" at bounding box center [912, 360] width 384 height 400
type textarea "hero.use("door")"
click at [390, 137] on button "Back" at bounding box center [401, 144] width 26 height 14
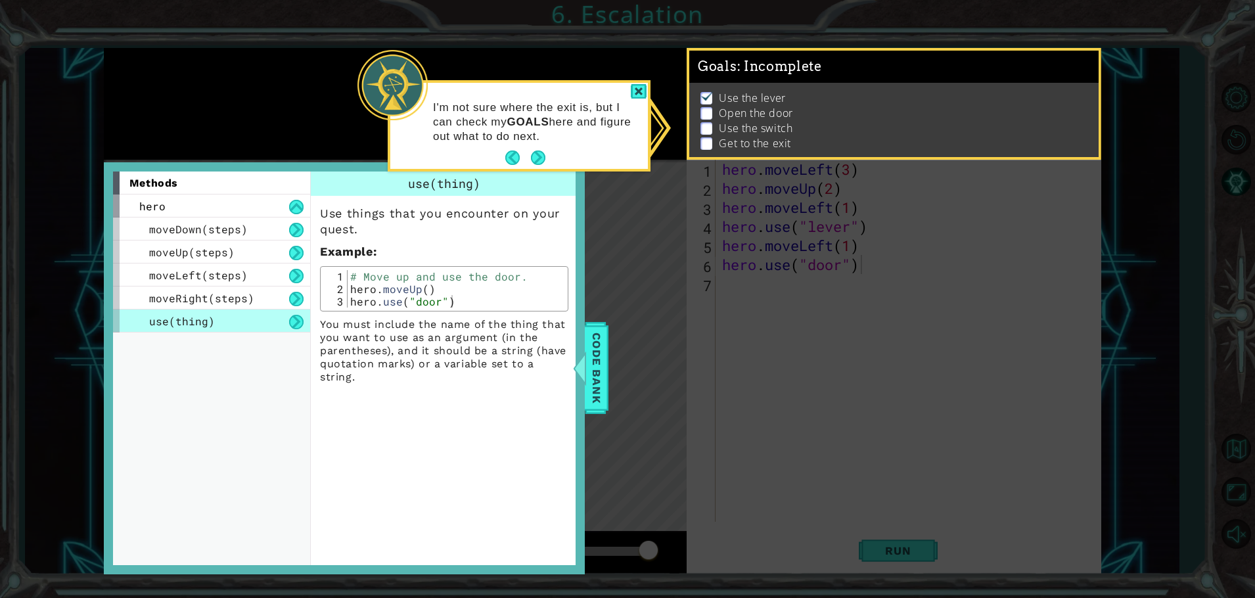
scroll to position [9, 0]
click at [634, 93] on div at bounding box center [639, 91] width 16 height 15
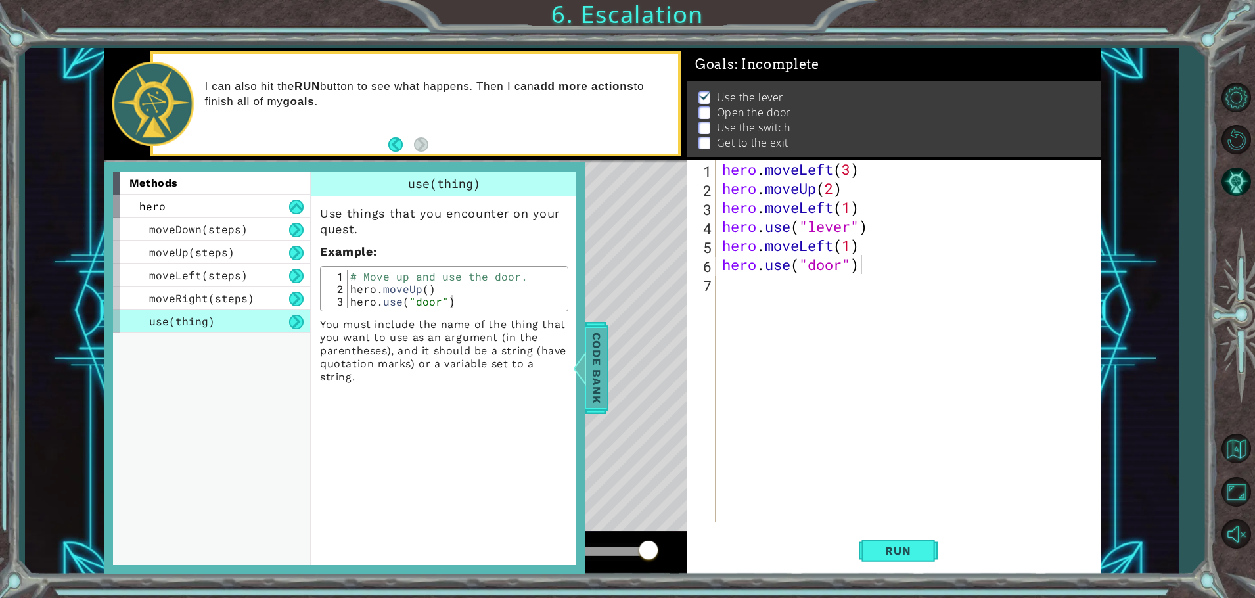
click at [606, 371] on span "Code Bank" at bounding box center [596, 368] width 21 height 80
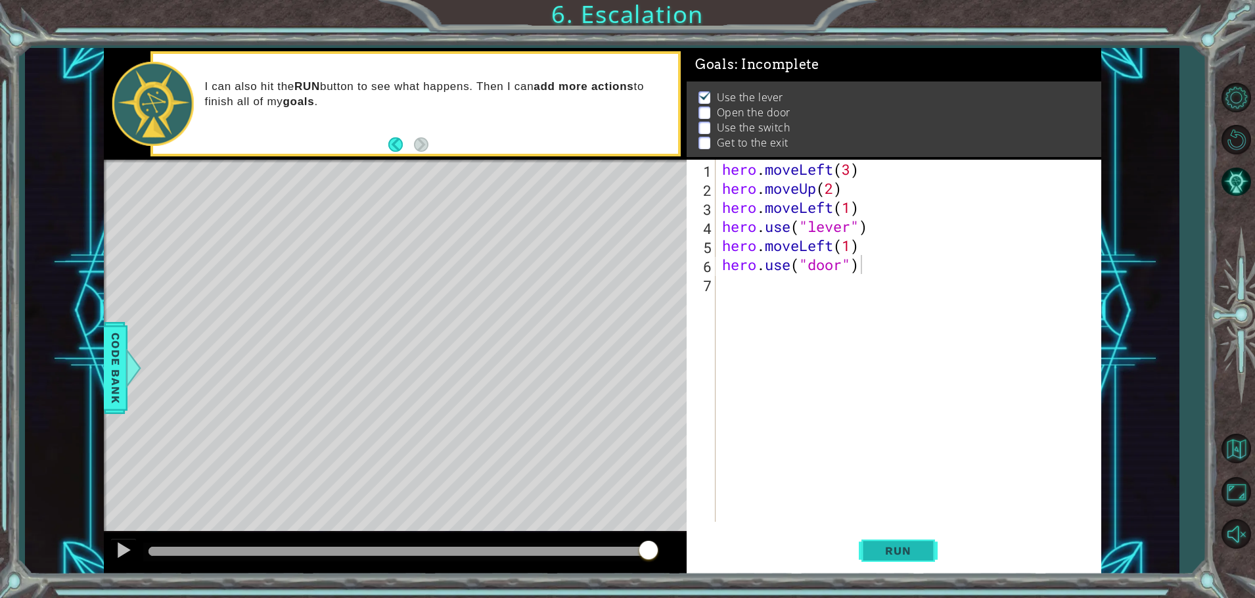
click at [884, 537] on button "Run" at bounding box center [898, 550] width 79 height 41
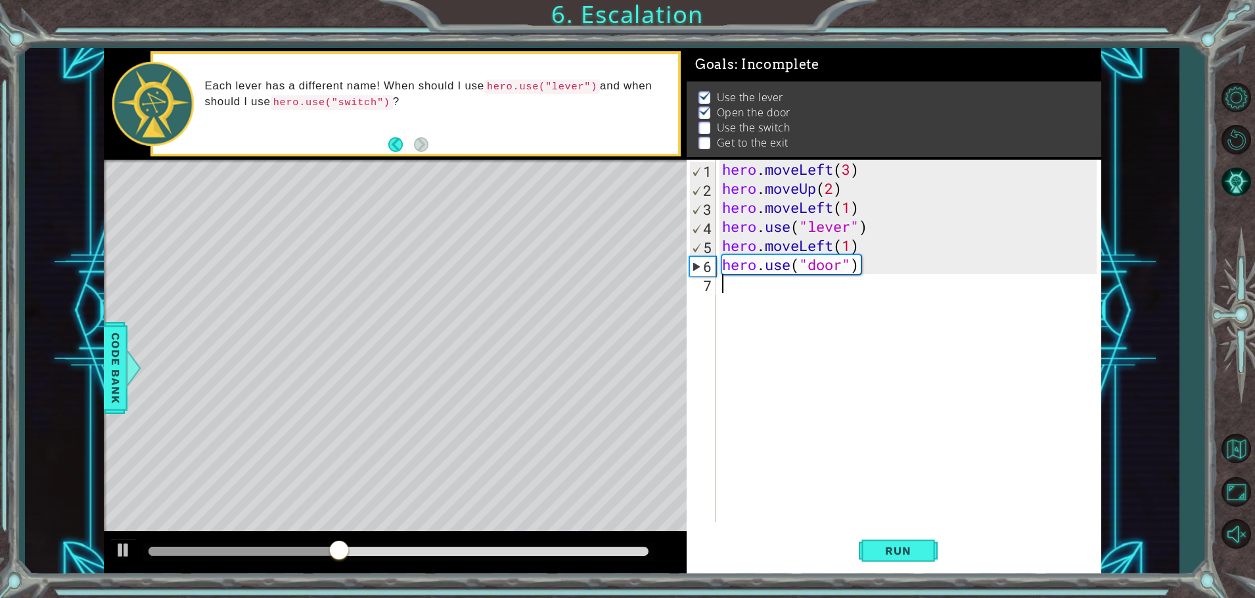
click at [737, 295] on div "hero . moveLeft ( 3 ) hero . moveUp ( 2 ) hero . moveLeft ( 1 ) hero . use ( "l…" at bounding box center [912, 360] width 384 height 400
click at [828, 285] on div "hero . moveLeft ( 3 ) hero . moveUp ( 2 ) hero . moveLeft ( 1 ) hero . use ( "l…" at bounding box center [912, 360] width 384 height 400
type textarea "hero.moveUp(2)"
click at [735, 306] on div "hero . moveLeft ( 3 ) hero . moveUp ( 2 ) hero . moveLeft ( 1 ) hero . use ( "l…" at bounding box center [912, 360] width 384 height 400
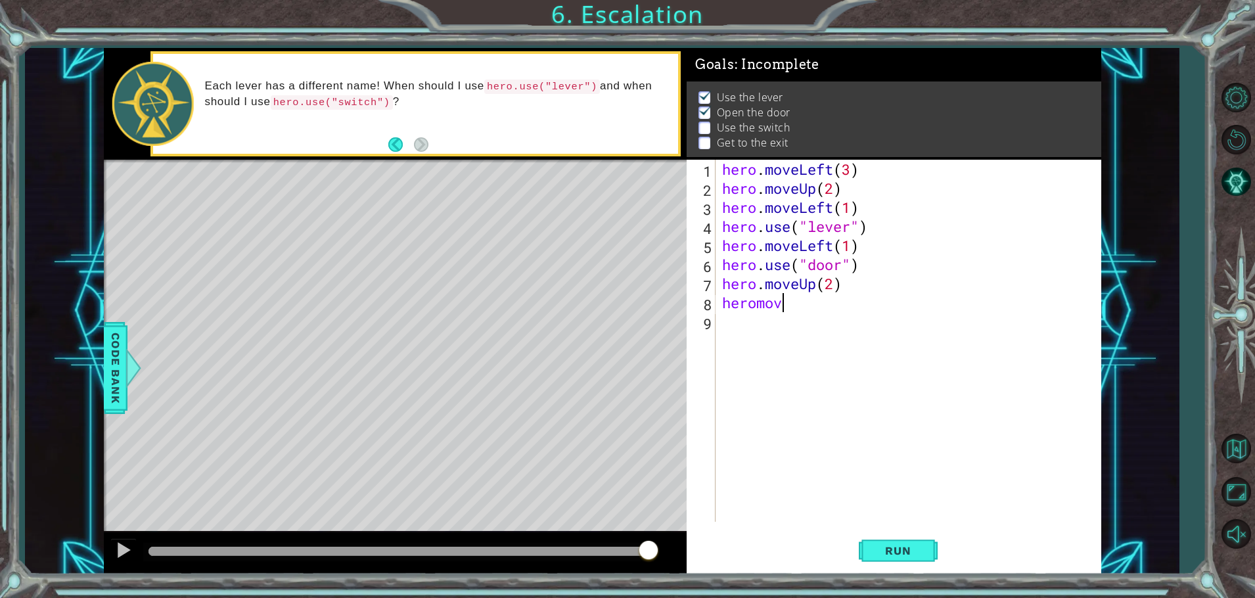
scroll to position [0, 3]
click at [756, 304] on div "hero . moveLeft ( 3 ) hero . moveUp ( 2 ) hero . moveLeft ( 1 ) hero . use ( "l…" at bounding box center [912, 360] width 384 height 400
click at [803, 305] on div "hero . moveLeft ( 3 ) hero . moveUp ( 2 ) hero . moveLeft ( 1 ) hero . use ( "l…" at bounding box center [912, 360] width 384 height 400
click at [816, 302] on div "hero . moveLeft ( 3 ) hero . moveUp ( 2 ) hero . moveLeft ( 1 ) hero . use ( "l…" at bounding box center [912, 360] width 384 height 400
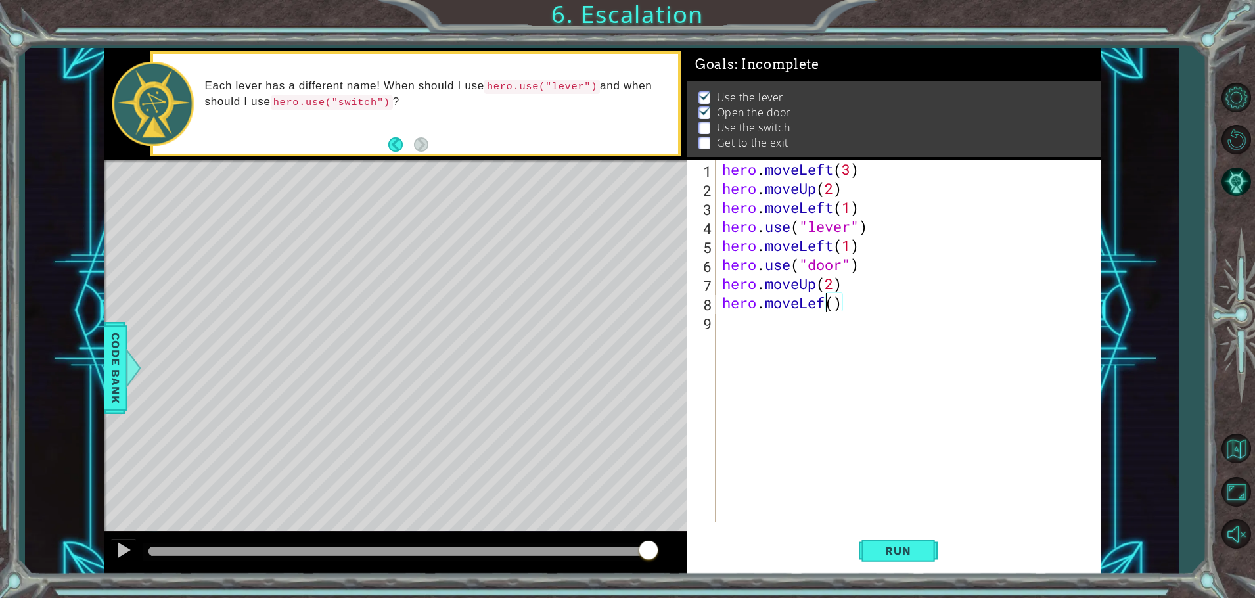
scroll to position [0, 5]
click at [844, 304] on div "hero . moveLeft ( 3 ) hero . moveUp ( 2 ) hero . moveLeft ( 1 ) hero . use ( "l…" at bounding box center [912, 360] width 384 height 400
type textarea "hero.moveLeft(2)"
click at [111, 362] on span "Code Bank" at bounding box center [115, 368] width 21 height 80
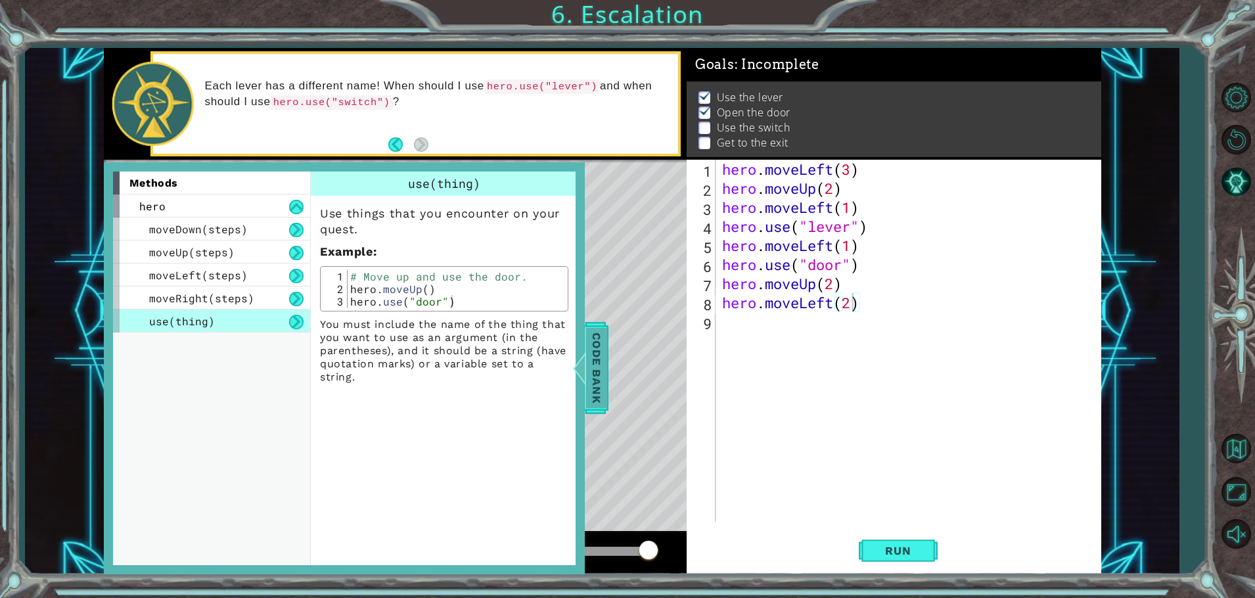
click at [595, 354] on span "Code Bank" at bounding box center [596, 368] width 21 height 80
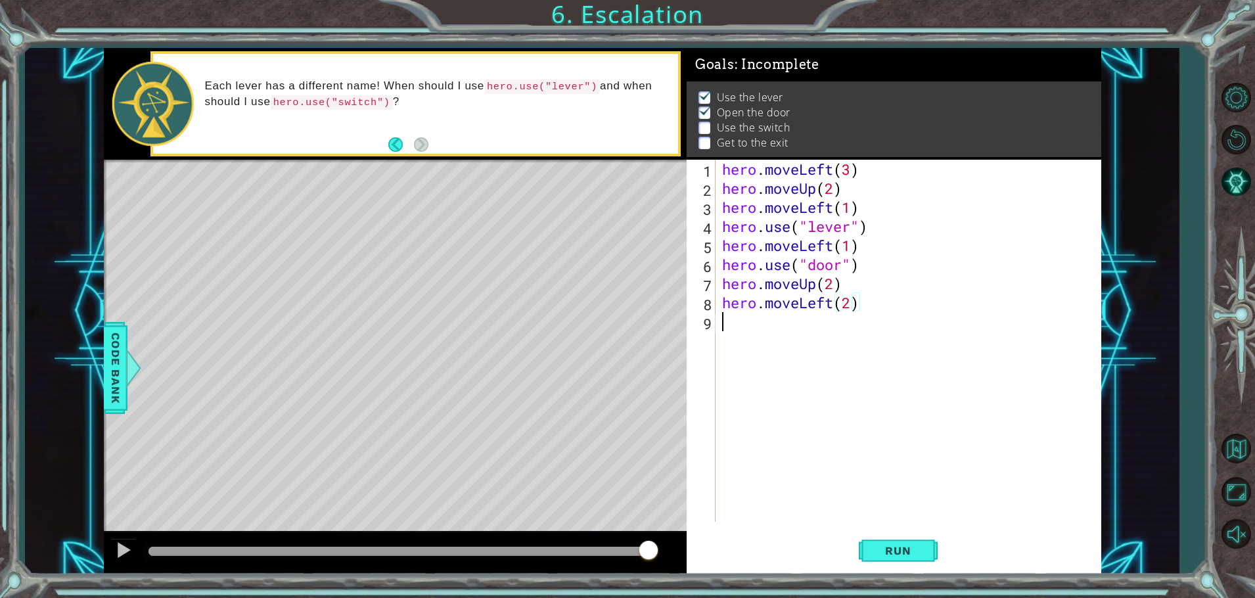
scroll to position [0, 0]
click at [741, 325] on div "hero . moveLeft ( 3 ) hero . moveUp ( 2 ) hero . moveLeft ( 1 ) hero . use ( "l…" at bounding box center [912, 360] width 384 height 400
type textarea "hero.use("
